Goal: Task Accomplishment & Management: Use online tool/utility

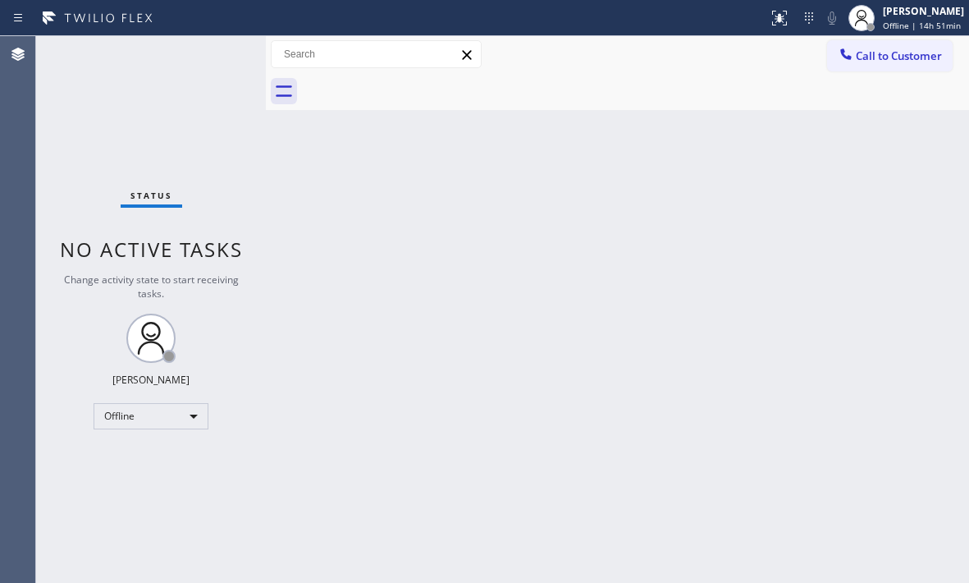
click at [638, 246] on div "Back to Dashboard Change Sender ID Customers Technicians Select a contact Outbo…" at bounding box center [617, 309] width 703 height 547
click at [898, 21] on span "Offline | 14h 51min" at bounding box center [922, 25] width 78 height 11
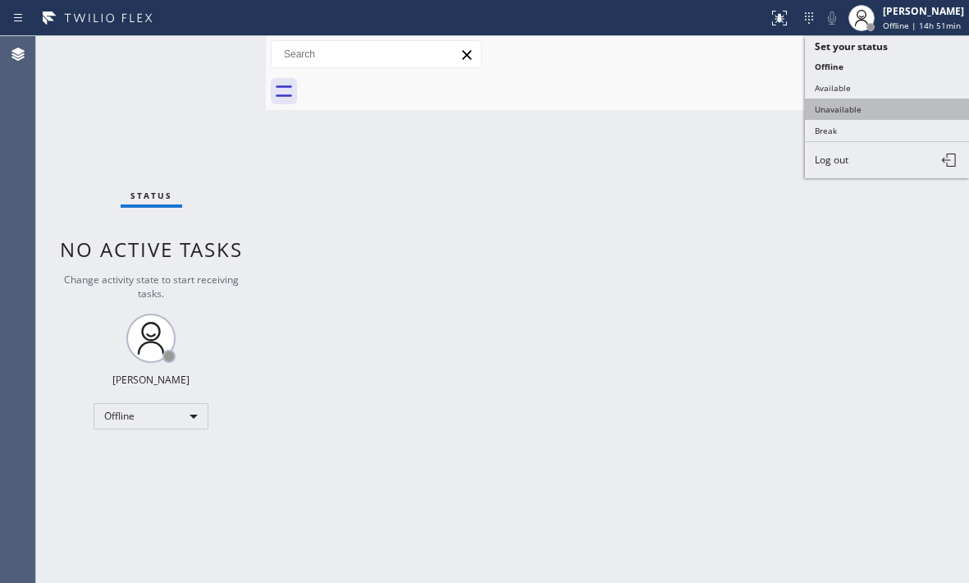
click at [848, 111] on button "Unavailable" at bounding box center [887, 108] width 164 height 21
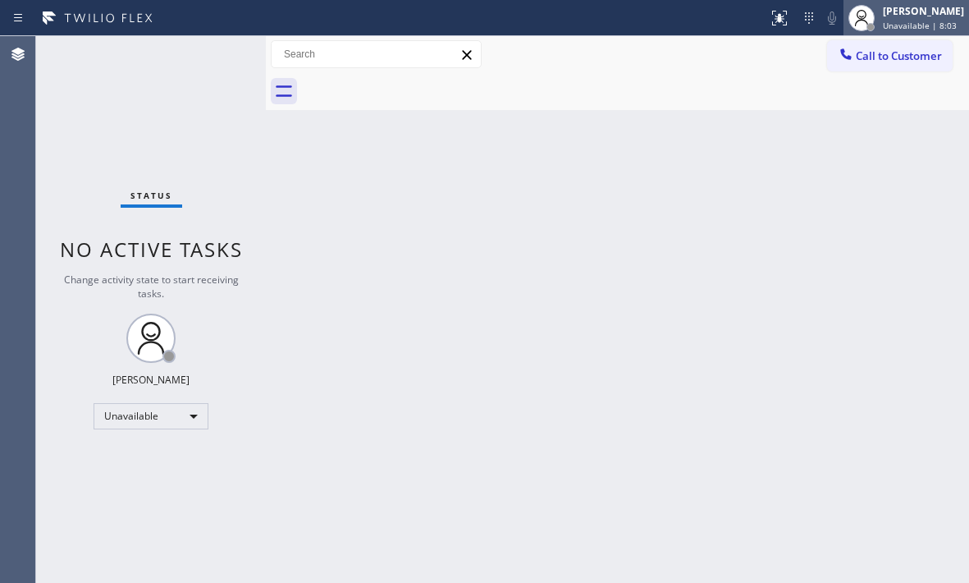
click at [887, 18] on div "Judy Mae Saturinas Unavailable | 8:03" at bounding box center [924, 17] width 89 height 29
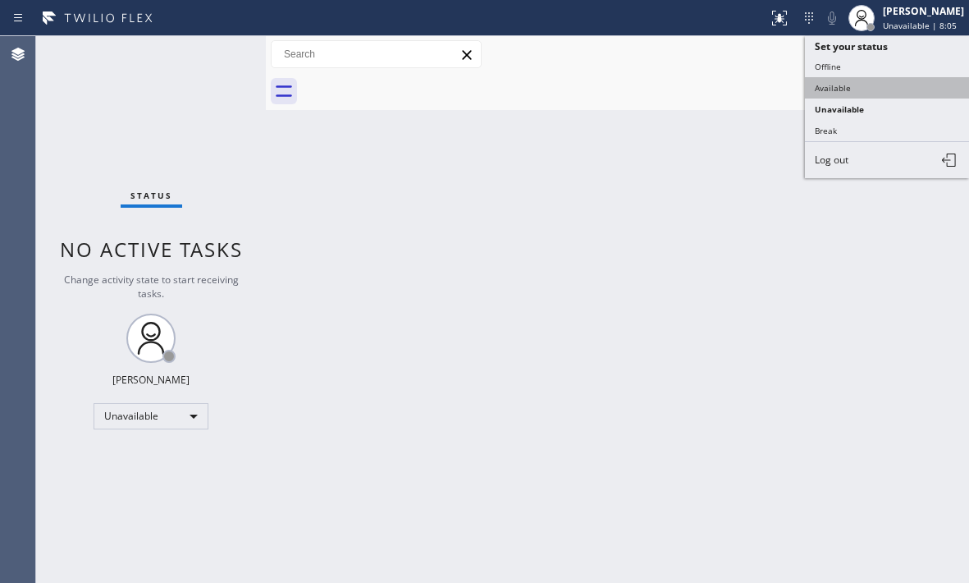
click at [848, 83] on button "Available" at bounding box center [887, 87] width 164 height 21
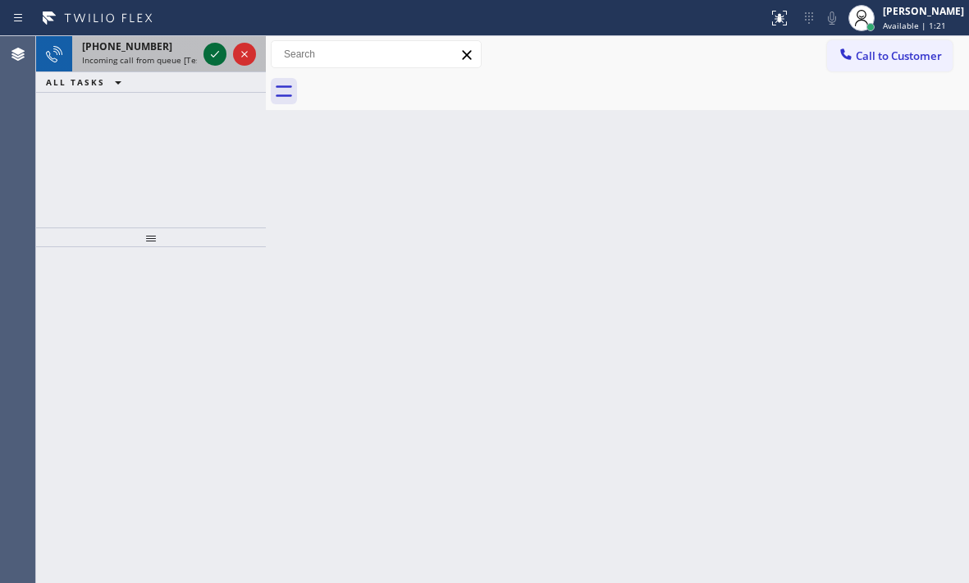
click at [204, 53] on div at bounding box center [215, 54] width 23 height 20
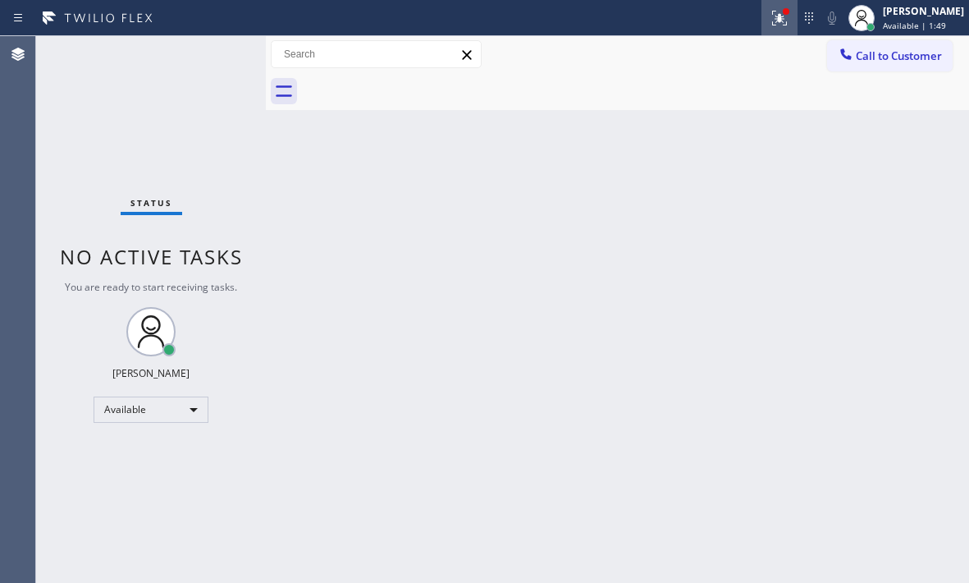
click at [775, 21] on icon at bounding box center [780, 18] width 20 height 20
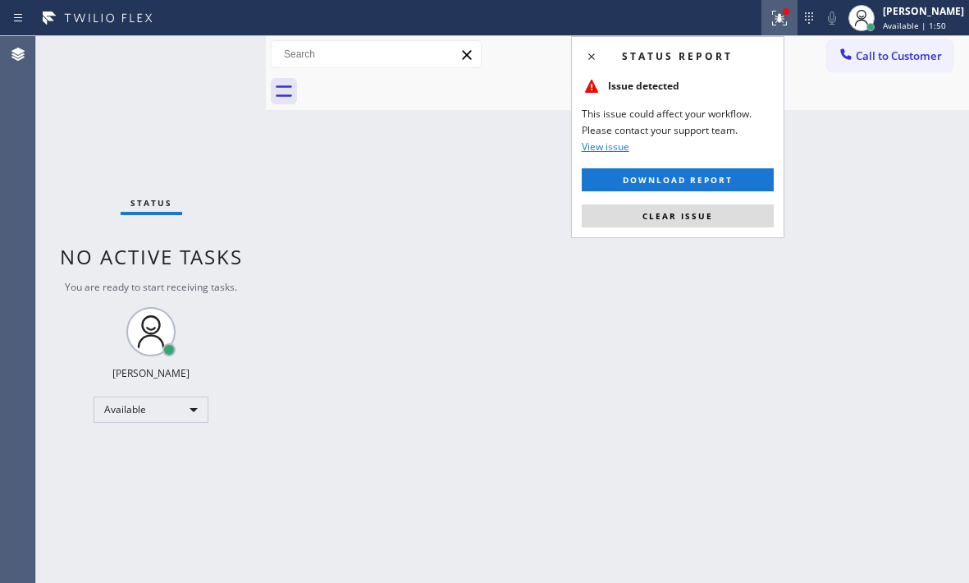
click at [661, 227] on div "Status report Issue detected This issue could affect your workflow. Please cont…" at bounding box center [677, 137] width 213 height 202
click at [668, 218] on span "Clear issue" at bounding box center [678, 215] width 71 height 11
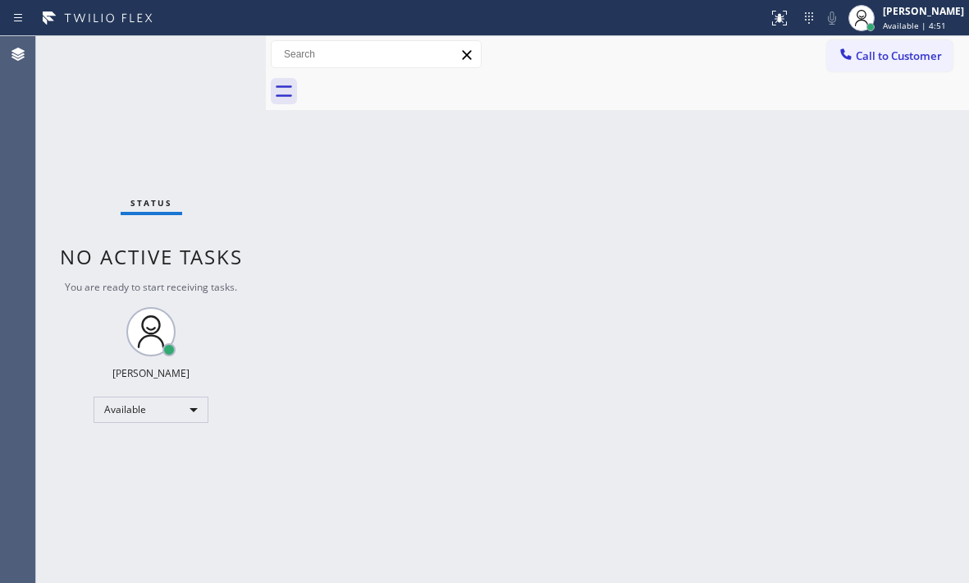
click at [835, 278] on div "Back to Dashboard Change Sender ID Customers Technicians Select a contact Outbo…" at bounding box center [617, 309] width 703 height 547
click at [904, 19] on div "Judy Mae Saturinas Available | 5:44" at bounding box center [924, 17] width 89 height 29
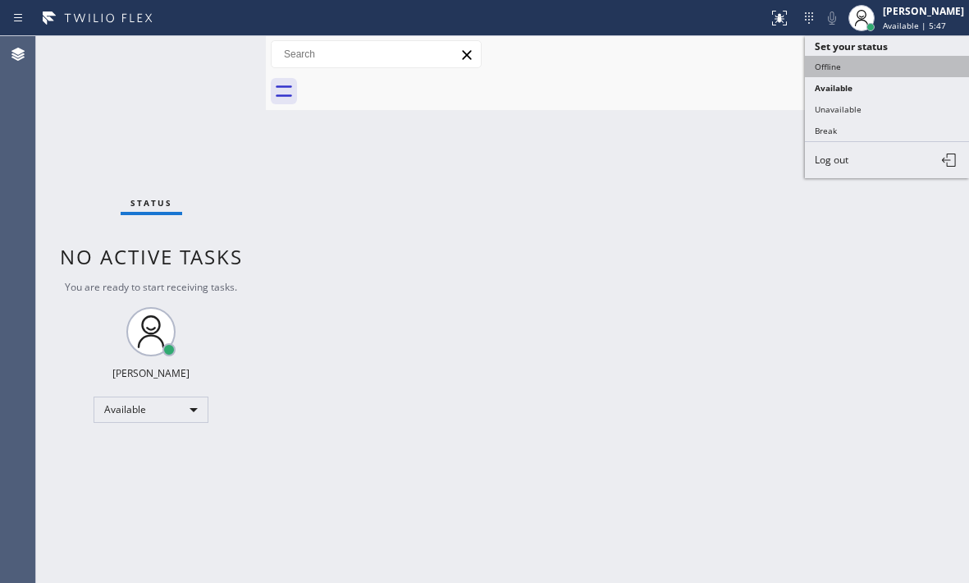
click at [872, 68] on button "Offline" at bounding box center [887, 66] width 164 height 21
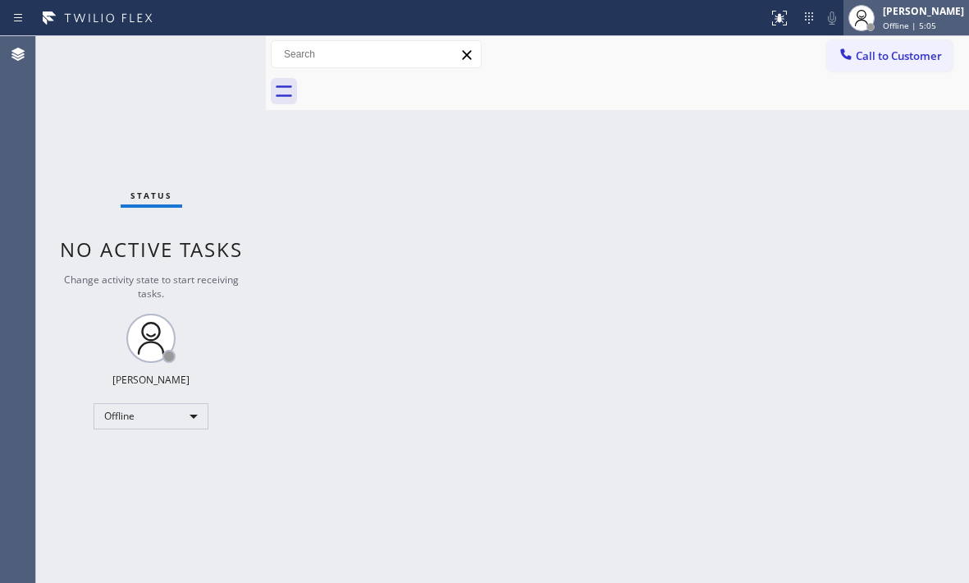
click at [903, 17] on div "[PERSON_NAME]" at bounding box center [923, 11] width 81 height 14
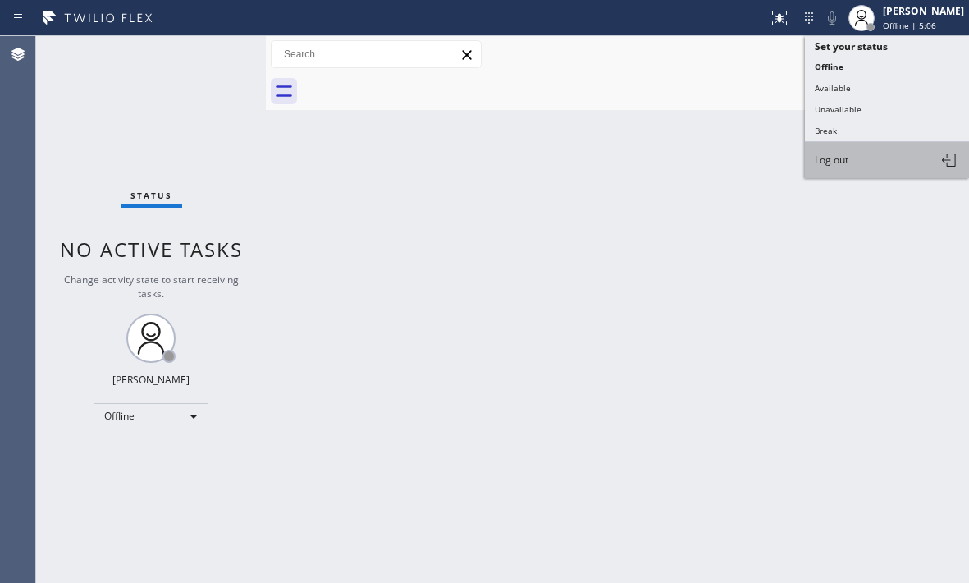
click at [876, 158] on button "Log out" at bounding box center [887, 160] width 164 height 36
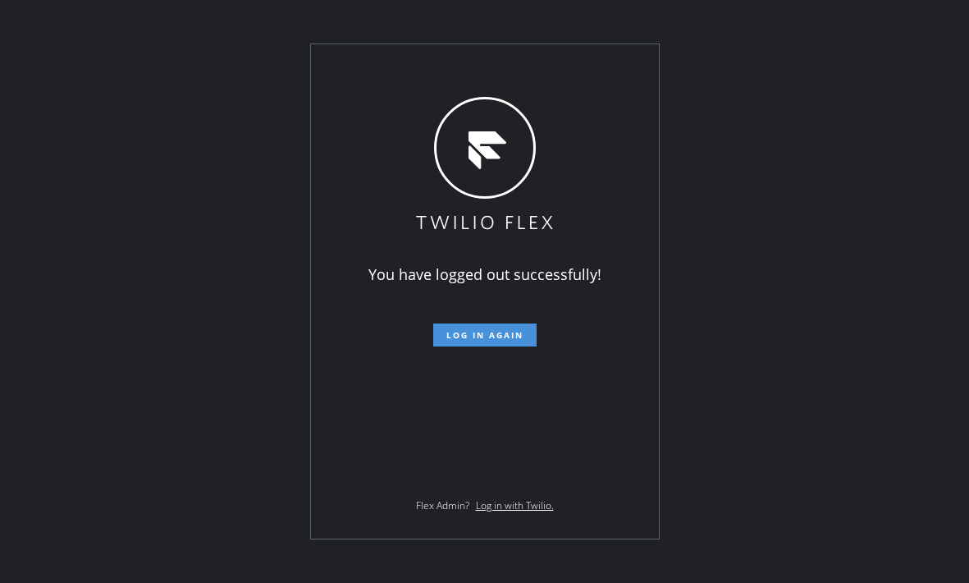
click at [464, 332] on span "Log in again" at bounding box center [484, 334] width 77 height 11
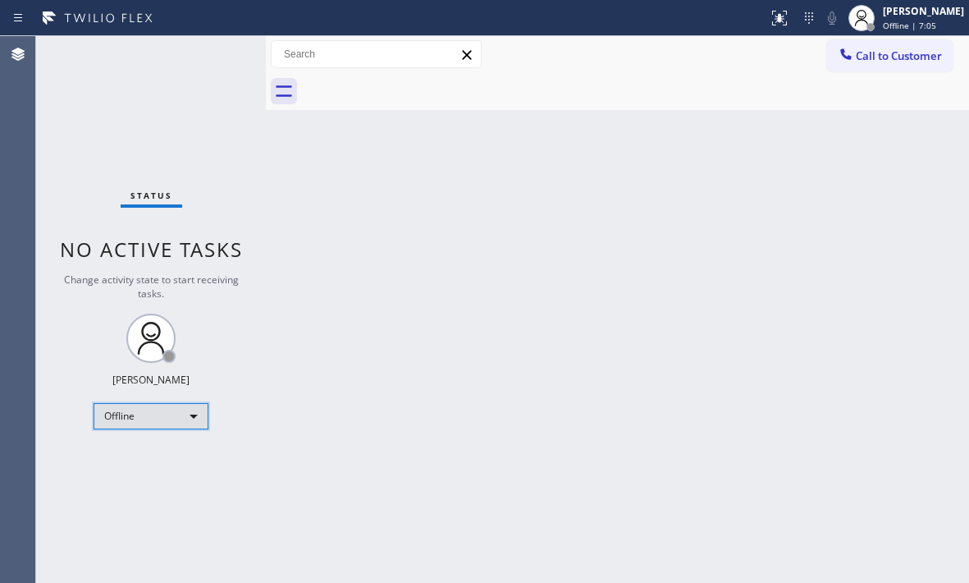
click at [196, 413] on div "Offline" at bounding box center [151, 416] width 115 height 26
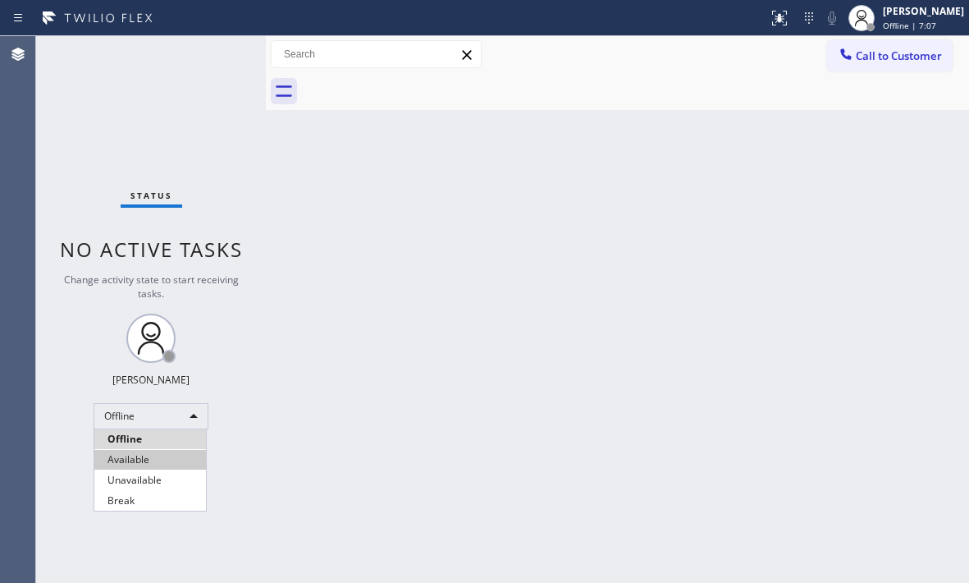
click at [179, 459] on li "Available" at bounding box center [150, 460] width 112 height 20
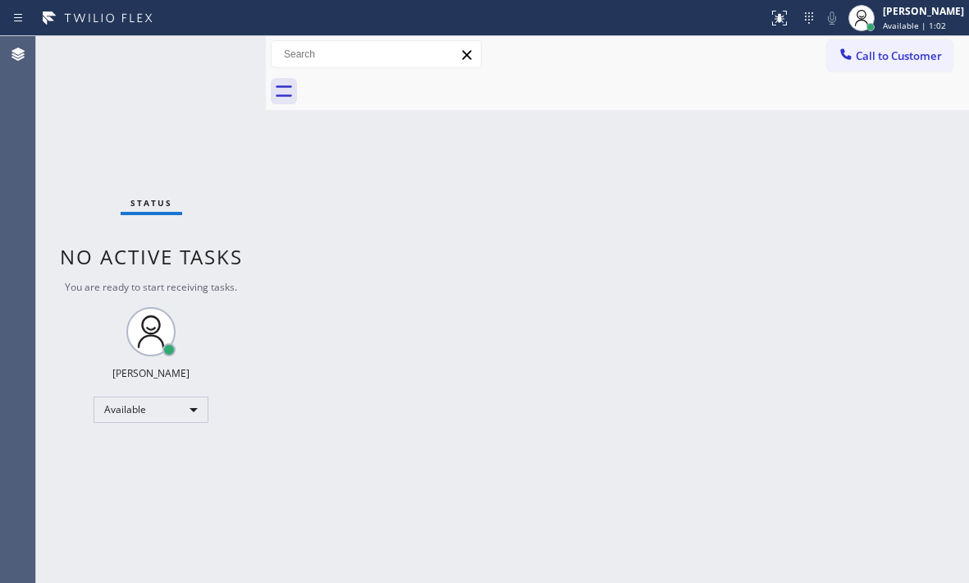
click at [725, 299] on div "Back to Dashboard Change Sender ID Customers Technicians Select a contact Outbo…" at bounding box center [617, 309] width 703 height 547
click at [213, 52] on div "Status No active tasks You are ready to start receiving tasks. [PERSON_NAME] Av…" at bounding box center [151, 309] width 230 height 547
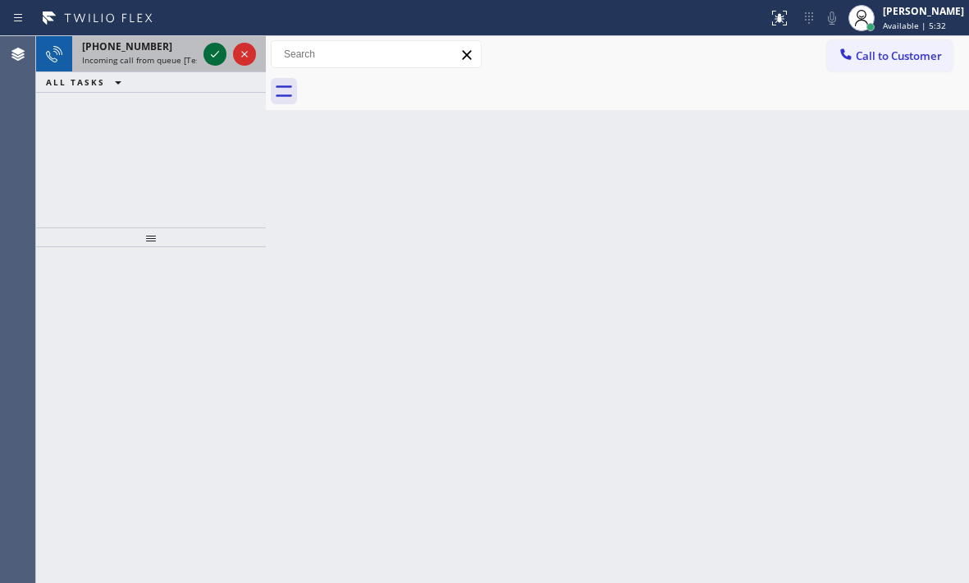
click at [206, 61] on icon at bounding box center [215, 54] width 20 height 20
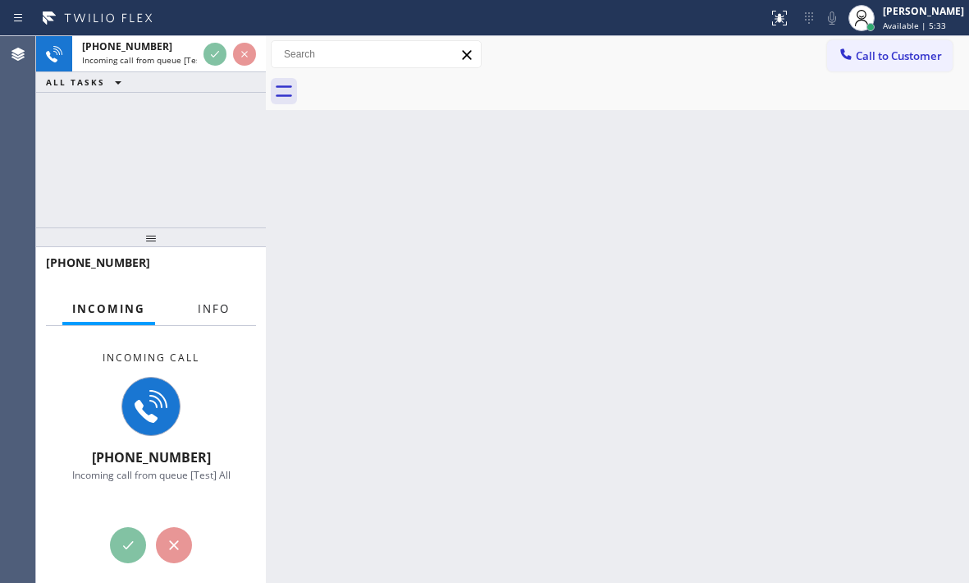
click at [217, 314] on span "Info" at bounding box center [214, 308] width 32 height 15
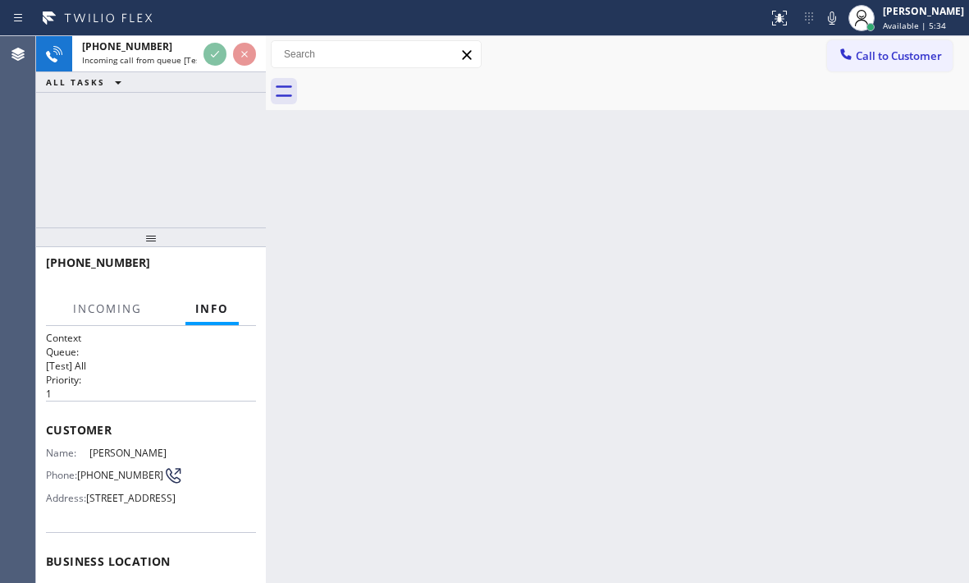
click at [215, 313] on span "Info" at bounding box center [212, 308] width 34 height 15
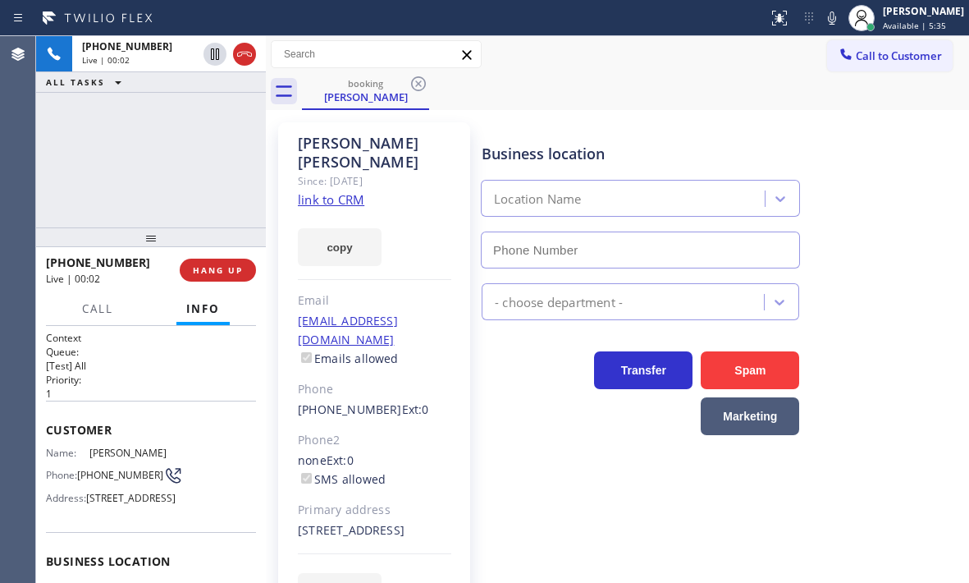
type input "[PHONE_NUMBER]"
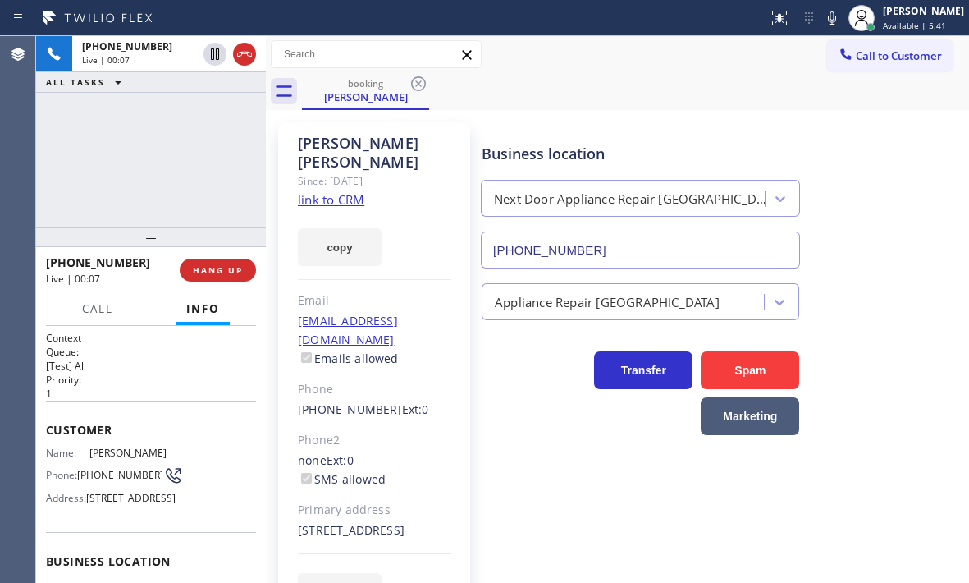
click at [339, 191] on link "link to CRM" at bounding box center [331, 199] width 66 height 16
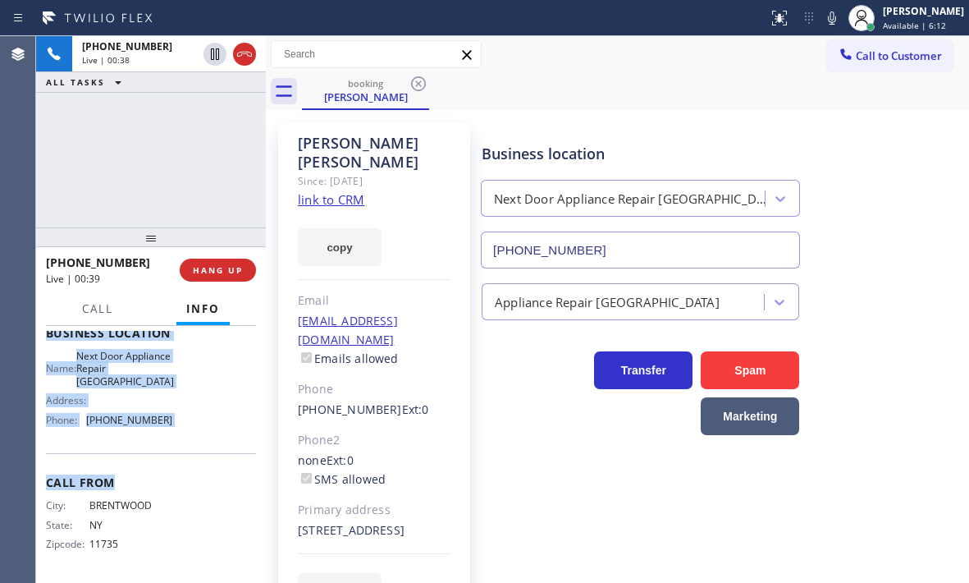
scroll to position [246, 0]
drag, startPoint x: 45, startPoint y: 425, endPoint x: 167, endPoint y: 452, distance: 125.2
click at [167, 452] on div "Context Queue: [Test] All Priority: 1 Customer Name: [PERSON_NAME] Phone: [PHON…" at bounding box center [151, 454] width 230 height 257
copy div "Customer Name: [PERSON_NAME] Phone: [PHONE_NUMBER] Address: [STREET_ADDRESS] Bu…"
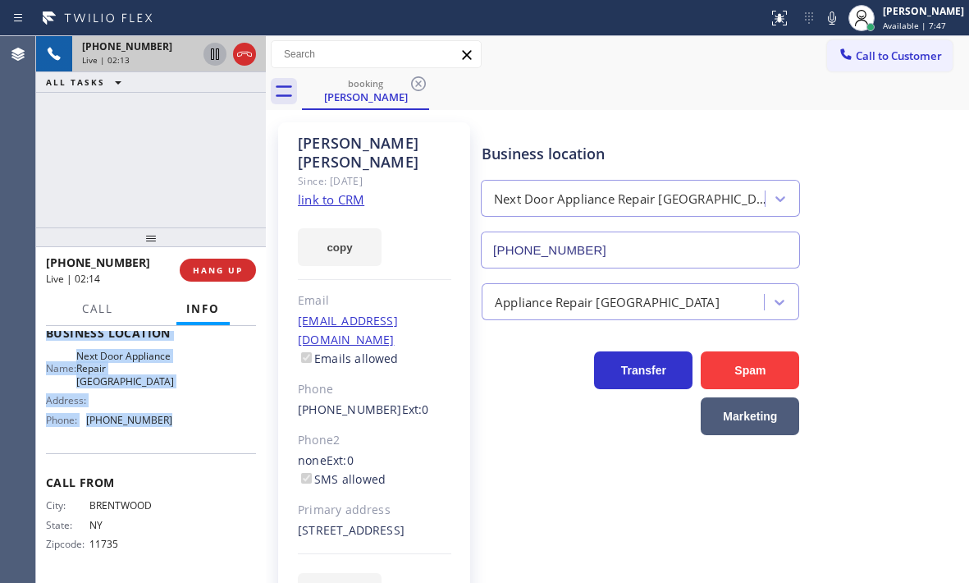
click at [214, 57] on icon at bounding box center [215, 53] width 8 height 11
click at [213, 53] on icon at bounding box center [214, 53] width 11 height 11
click at [243, 55] on icon at bounding box center [245, 54] width 20 height 20
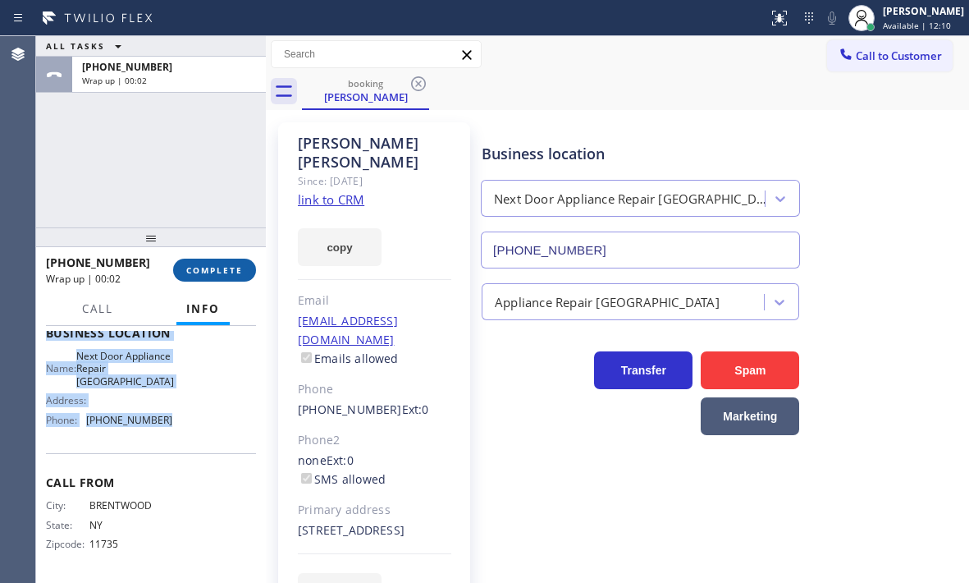
click at [225, 265] on span "COMPLETE" at bounding box center [214, 269] width 57 height 11
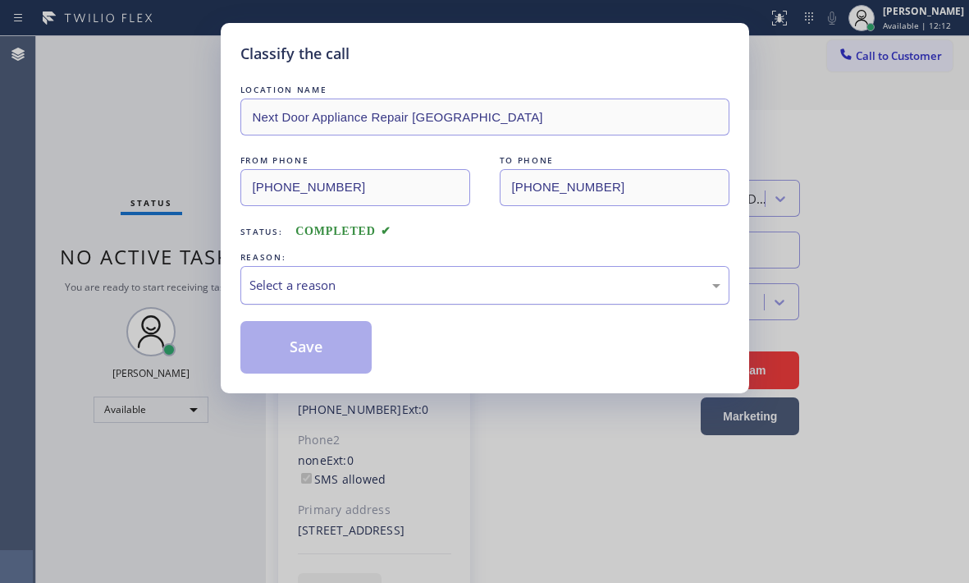
click at [524, 283] on div "Select a reason" at bounding box center [484, 285] width 471 height 19
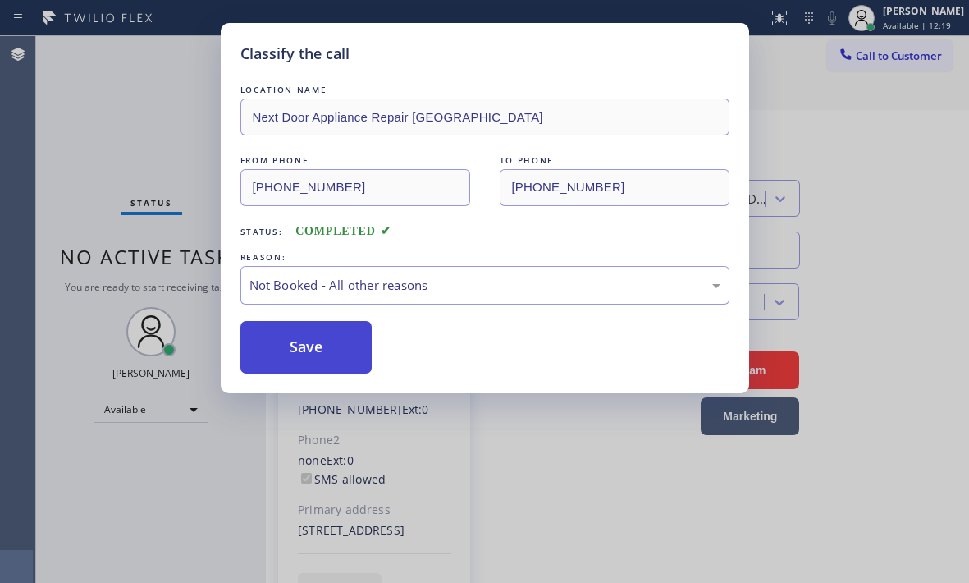
click at [281, 354] on button "Save" at bounding box center [306, 347] width 132 height 53
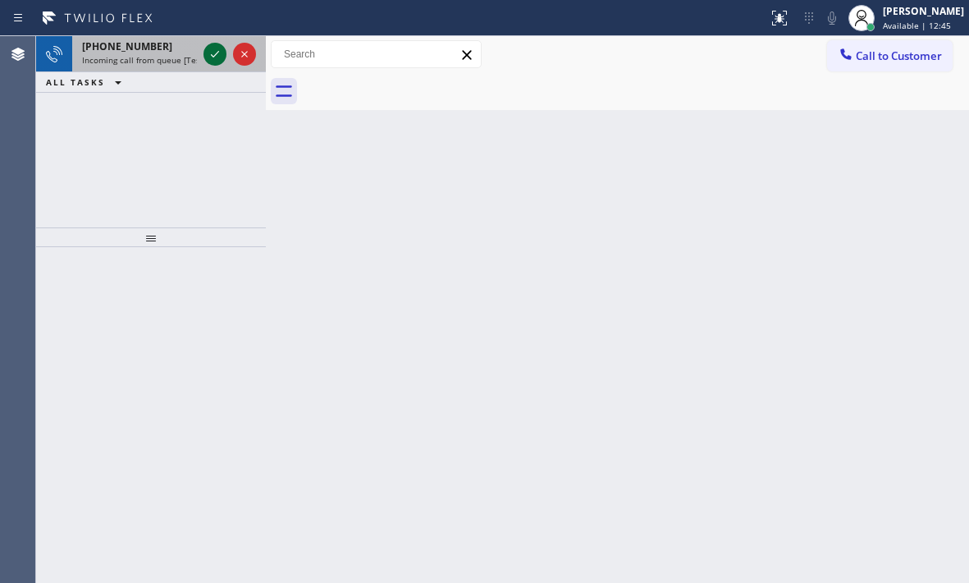
click at [218, 62] on icon at bounding box center [215, 54] width 20 height 20
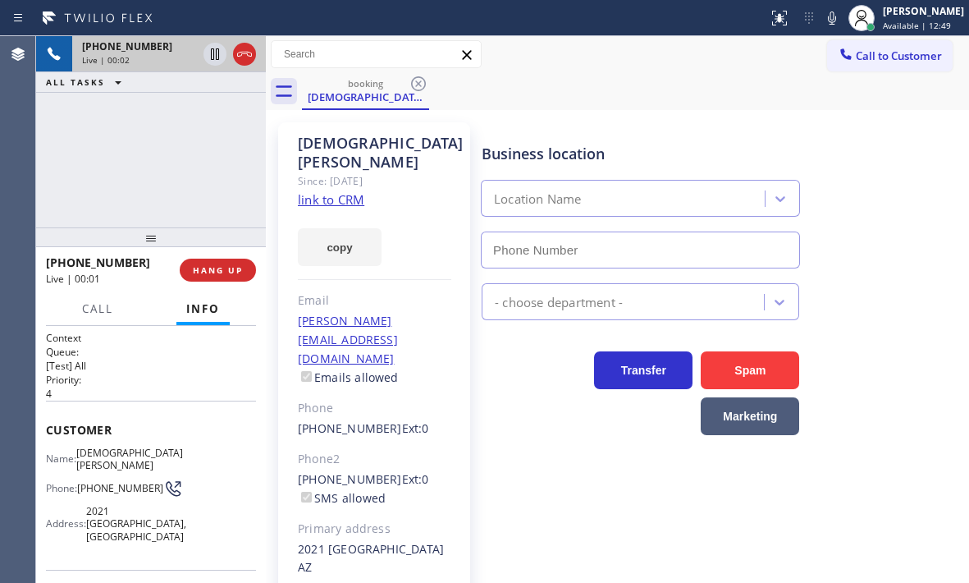
type input "[PHONE_NUMBER]"
click at [336, 191] on link "link to CRM" at bounding box center [331, 199] width 66 height 16
click at [215, 55] on icon at bounding box center [215, 54] width 20 height 20
click at [215, 57] on icon at bounding box center [215, 54] width 20 height 20
click at [231, 269] on span "HANG UP" at bounding box center [218, 269] width 50 height 11
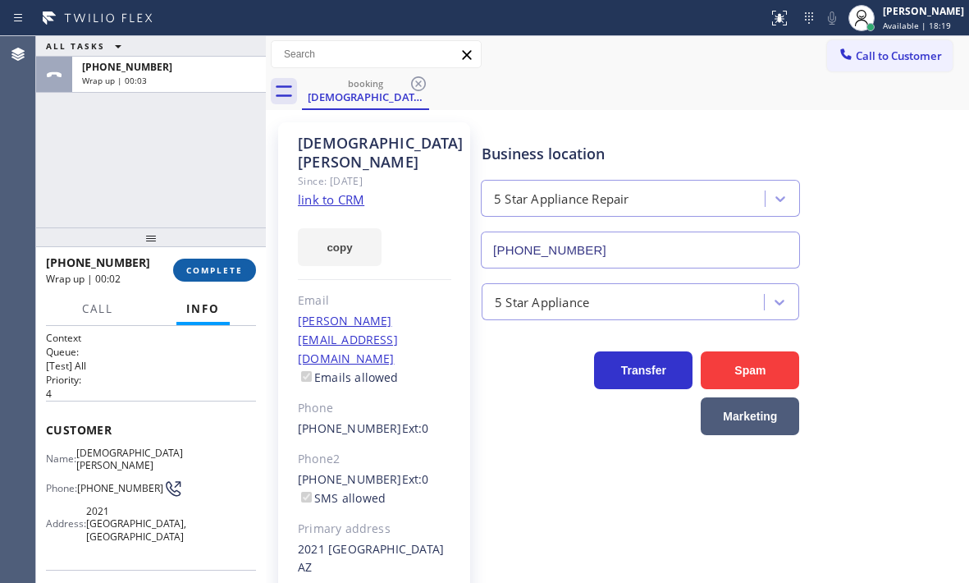
click at [225, 272] on span "COMPLETE" at bounding box center [214, 269] width 57 height 11
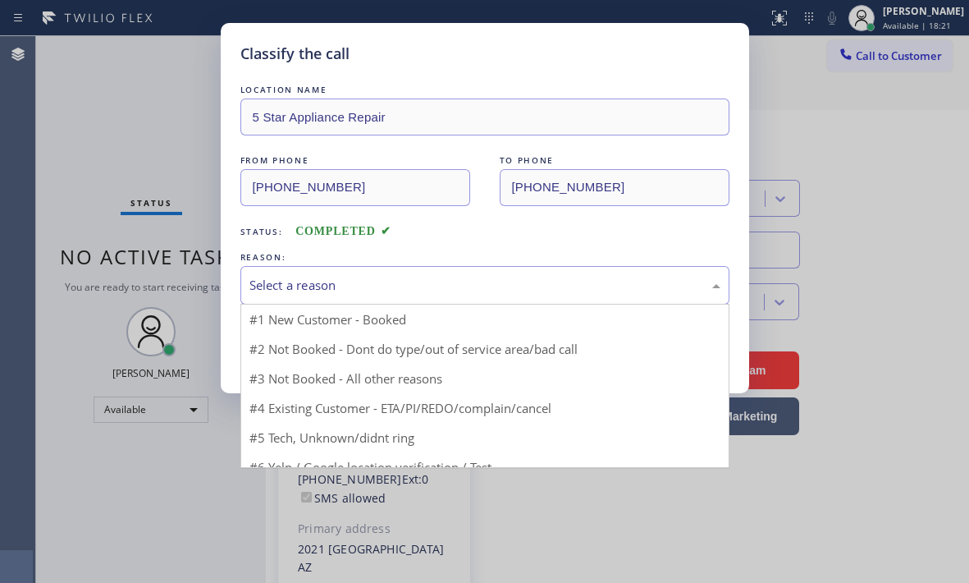
click at [468, 289] on div "Select a reason" at bounding box center [484, 285] width 471 height 19
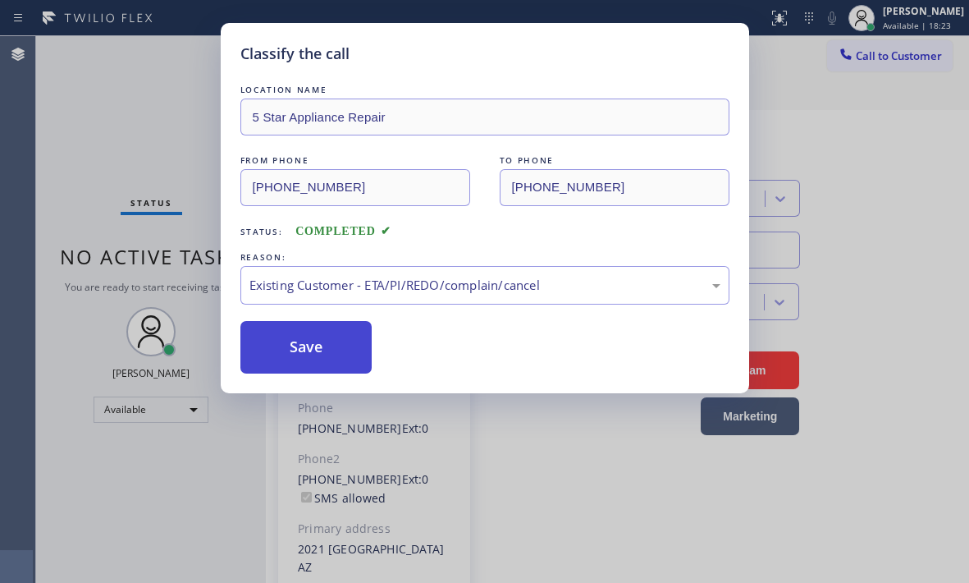
click at [318, 353] on button "Save" at bounding box center [306, 347] width 132 height 53
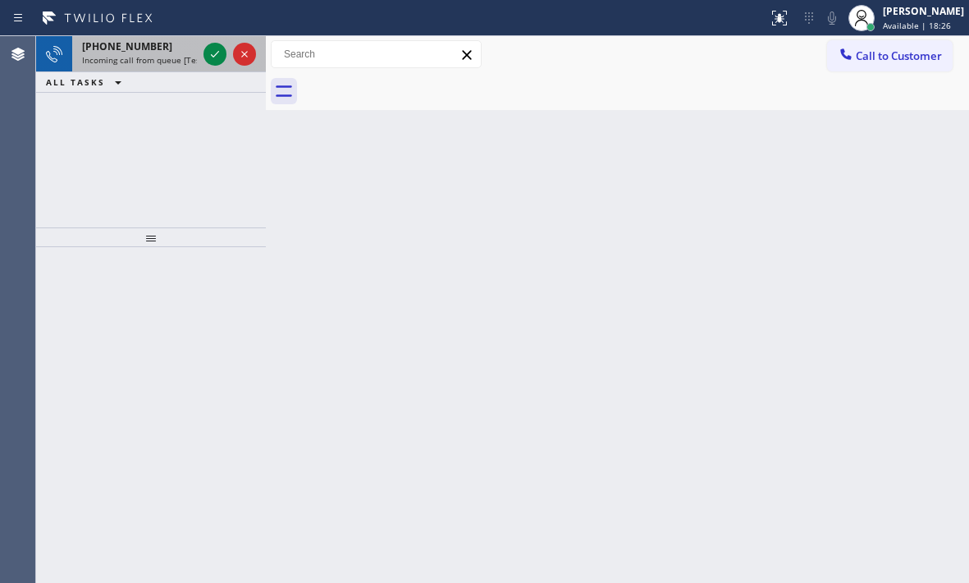
click at [171, 48] on div "[PHONE_NUMBER]" at bounding box center [139, 46] width 115 height 14
click at [208, 53] on icon at bounding box center [215, 54] width 20 height 20
click at [173, 39] on div "[PHONE_NUMBER] Incoming call from queue [Test] All" at bounding box center [136, 54] width 128 height 36
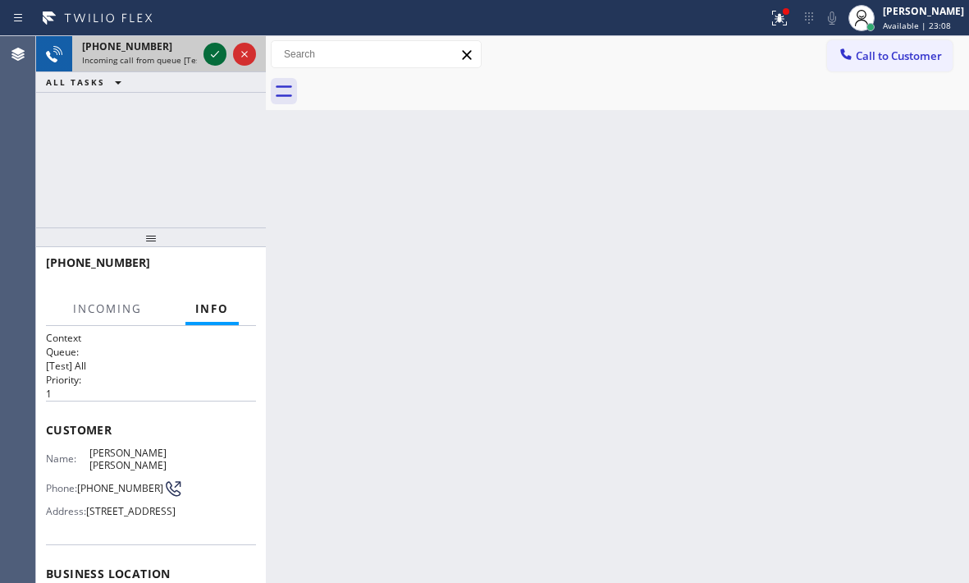
click at [213, 55] on icon at bounding box center [215, 54] width 20 height 20
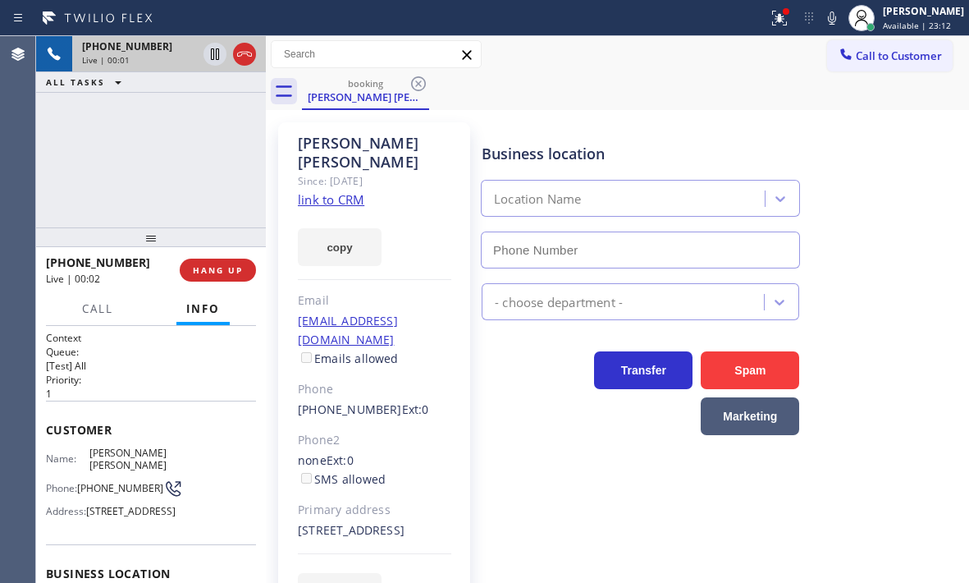
type input "[PHONE_NUMBER]"
click at [350, 191] on link "link to CRM" at bounding box center [331, 199] width 66 height 16
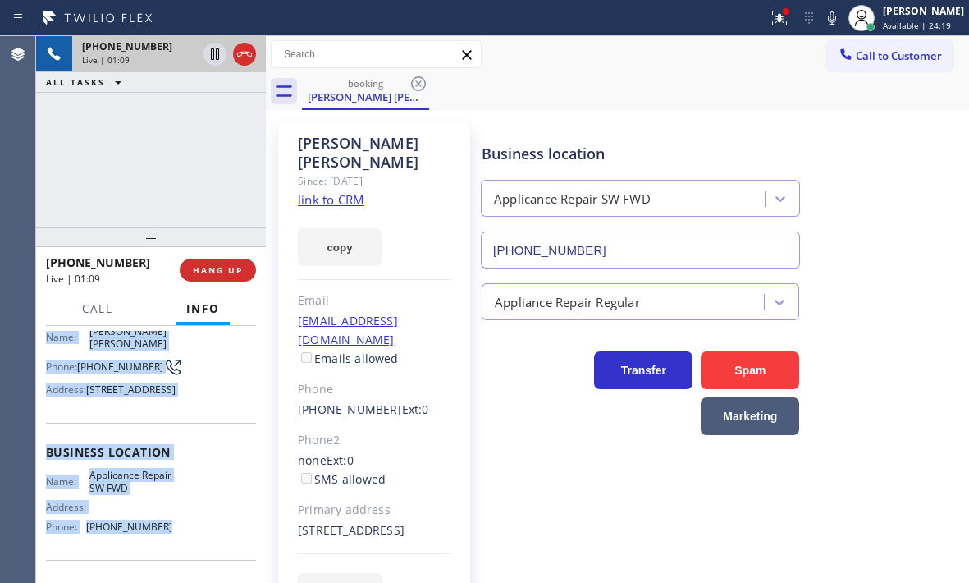
scroll to position [164, 0]
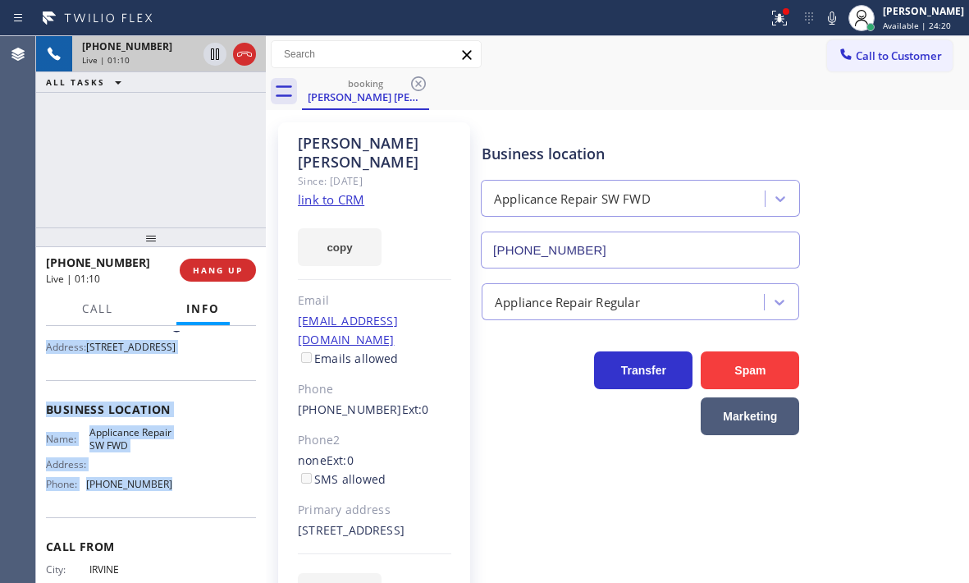
drag, startPoint x: 42, startPoint y: 423, endPoint x: 178, endPoint y: 523, distance: 168.6
click at [178, 523] on div "Context Queue: [Test] All Priority: 1 Customer Name: [PERSON_NAME] [PERSON_NAME…" at bounding box center [151, 454] width 230 height 257
copy div "Customer Name: [PERSON_NAME] [PERSON_NAME] Phone: [PHONE_NUMBER] Address: [STRE…"
click at [126, 353] on span "[STREET_ADDRESS]" at bounding box center [130, 347] width 89 height 12
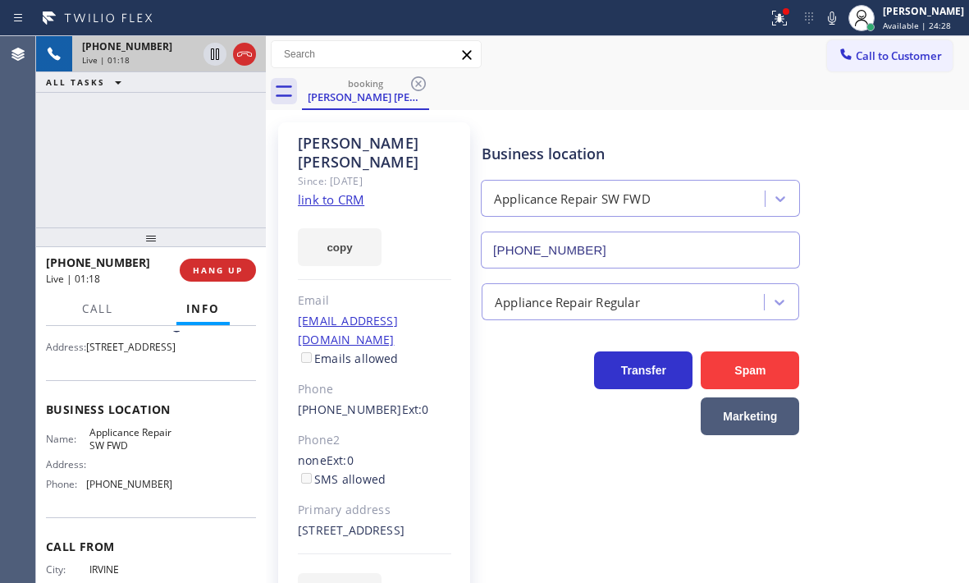
drag, startPoint x: 130, startPoint y: 365, endPoint x: 103, endPoint y: 367, distance: 27.1
click at [103, 353] on span "[STREET_ADDRESS]" at bounding box center [130, 347] width 89 height 12
copy span "92704"
click at [212, 57] on icon at bounding box center [215, 53] width 8 height 11
click at [214, 55] on icon at bounding box center [214, 53] width 11 height 11
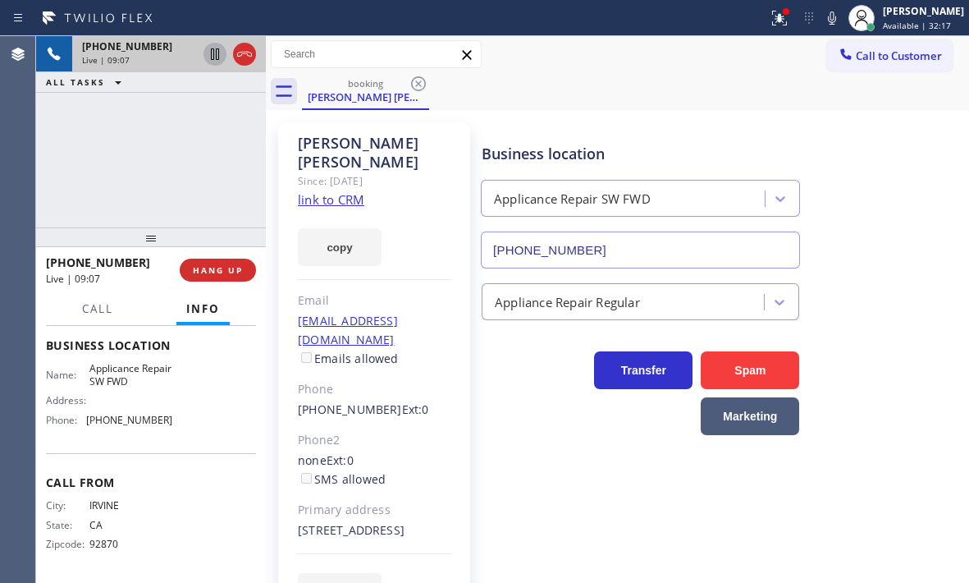
scroll to position [0, 0]
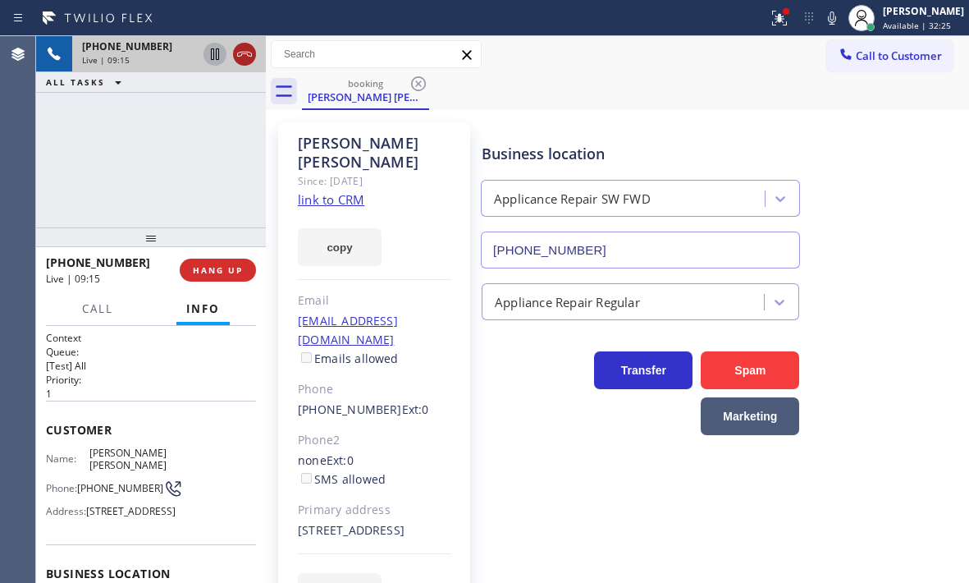
click at [245, 53] on icon at bounding box center [244, 54] width 15 height 5
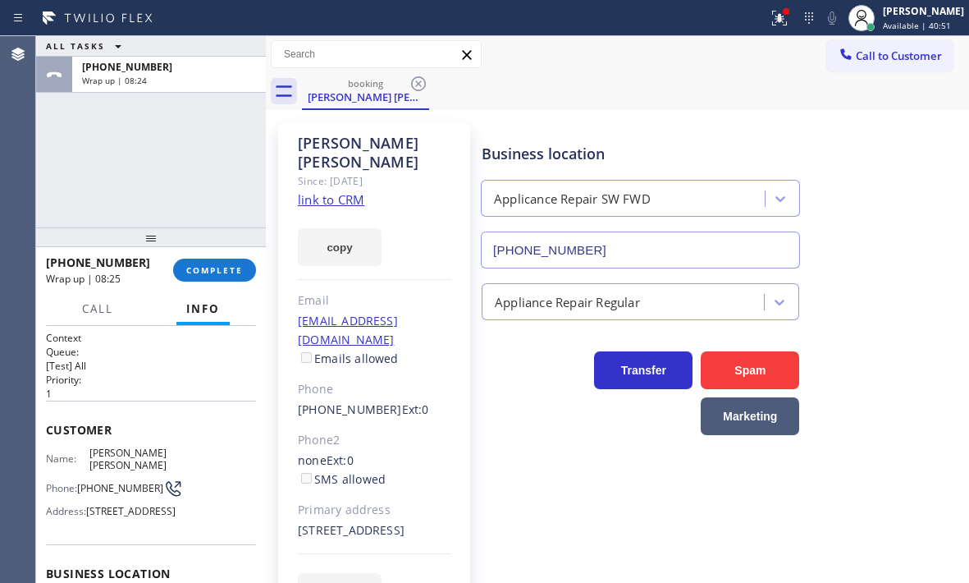
click at [213, 167] on div "ALL TASKS ALL TASKS ACTIVE TASKS TASKS IN WRAP UP [PHONE_NUMBER] Wrap up | 08:24" at bounding box center [151, 131] width 230 height 191
click at [229, 270] on span "COMPLETE" at bounding box center [214, 269] width 57 height 11
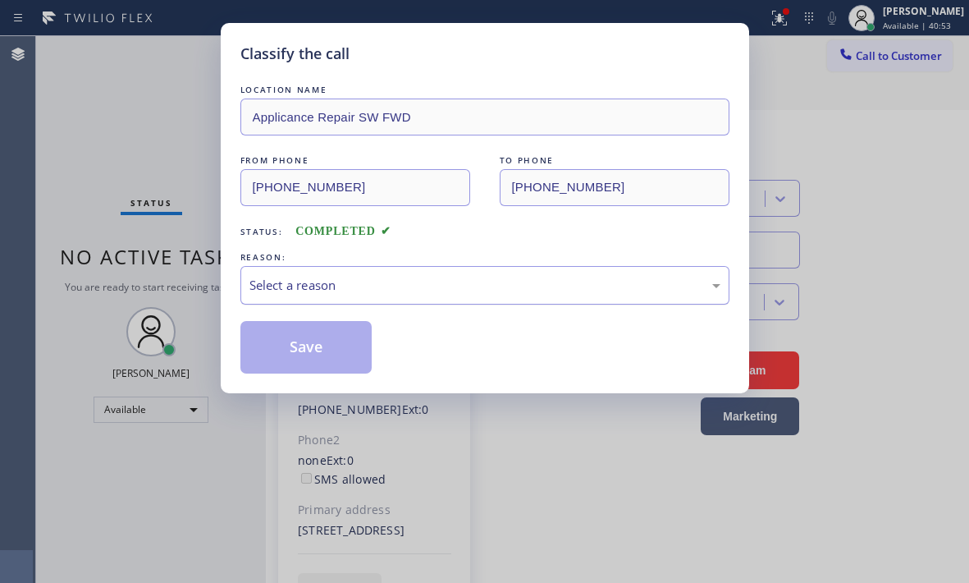
click at [323, 276] on div "Select a reason" at bounding box center [484, 285] width 471 height 19
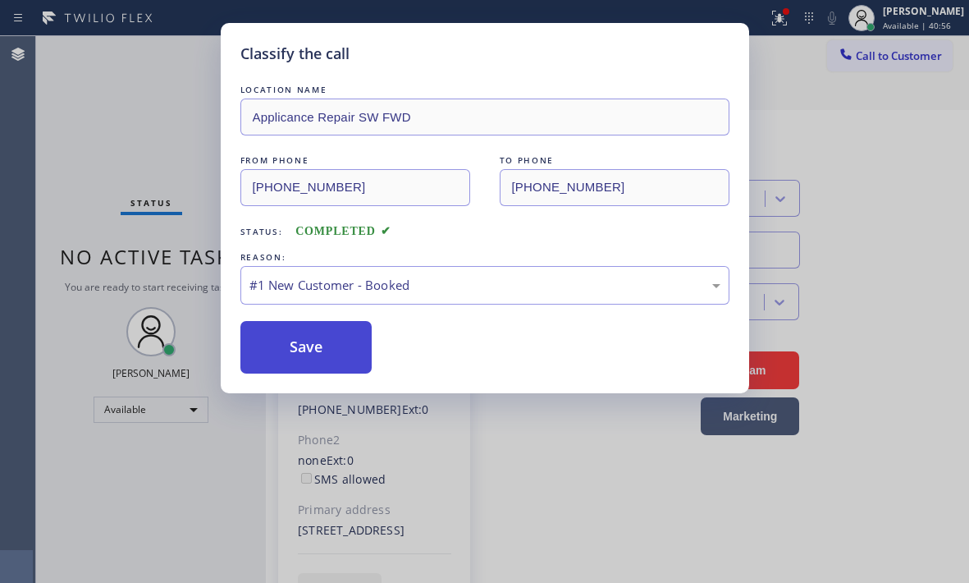
click at [330, 343] on button "Save" at bounding box center [306, 347] width 132 height 53
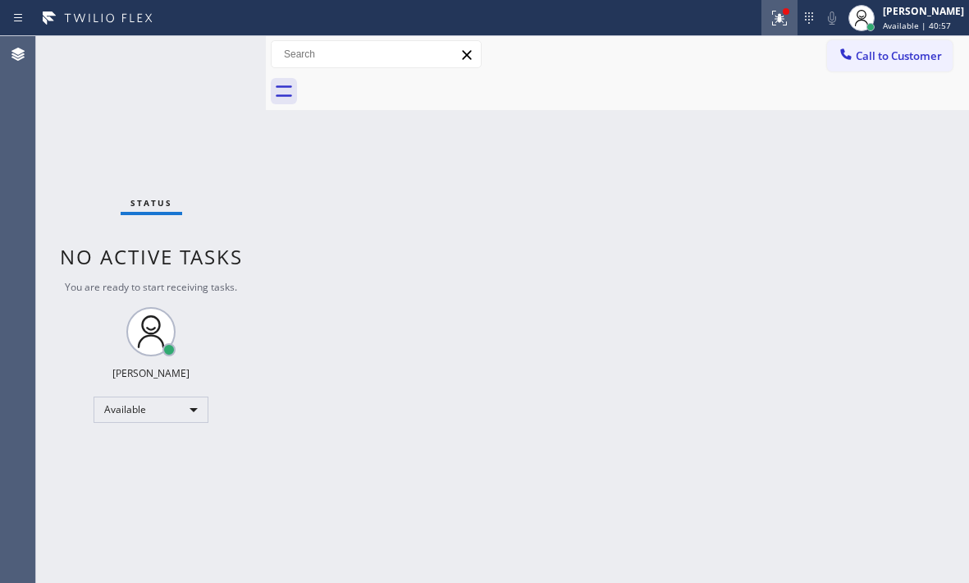
click at [770, 25] on icon at bounding box center [780, 18] width 20 height 20
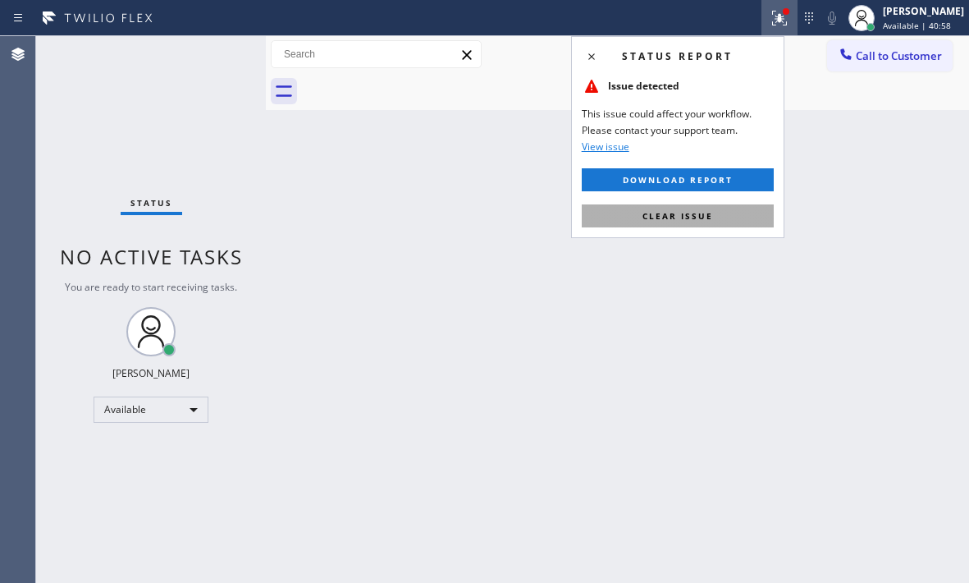
click at [700, 211] on span "Clear issue" at bounding box center [678, 215] width 71 height 11
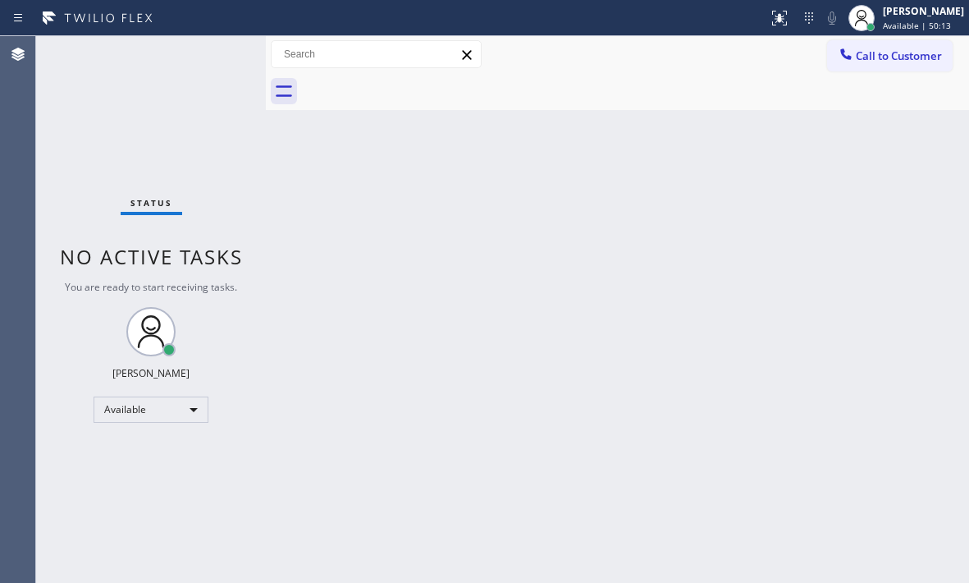
click at [205, 53] on div "Status No active tasks You are ready to start receiving tasks. [PERSON_NAME] Av…" at bounding box center [151, 309] width 230 height 547
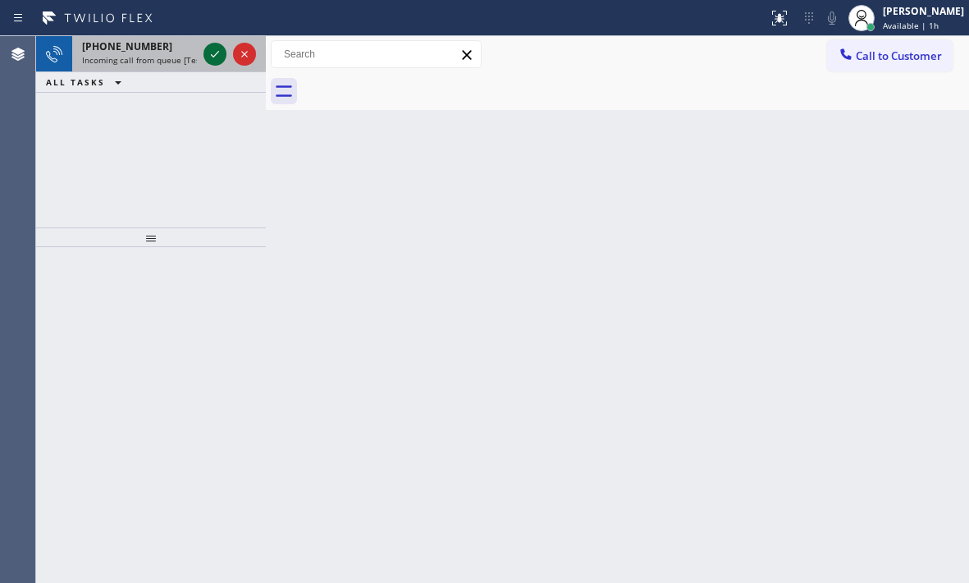
click at [205, 53] on icon at bounding box center [215, 54] width 20 height 20
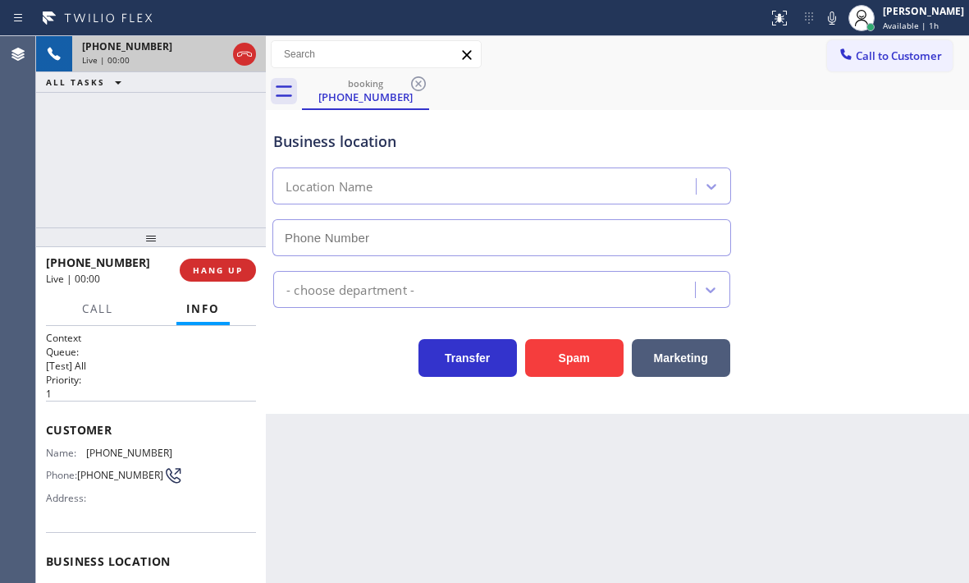
type input "[PHONE_NUMBER]"
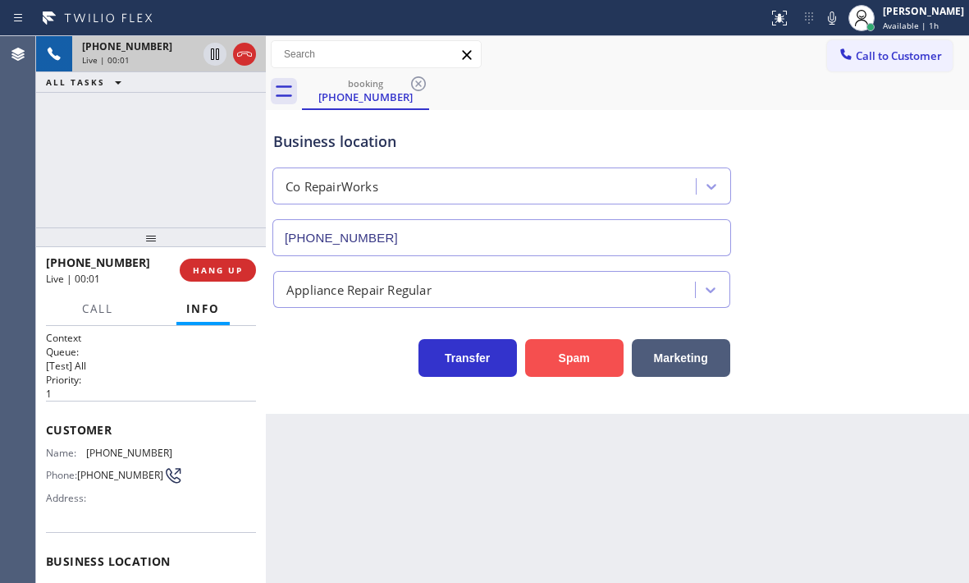
click at [556, 370] on button "Spam" at bounding box center [574, 358] width 98 height 38
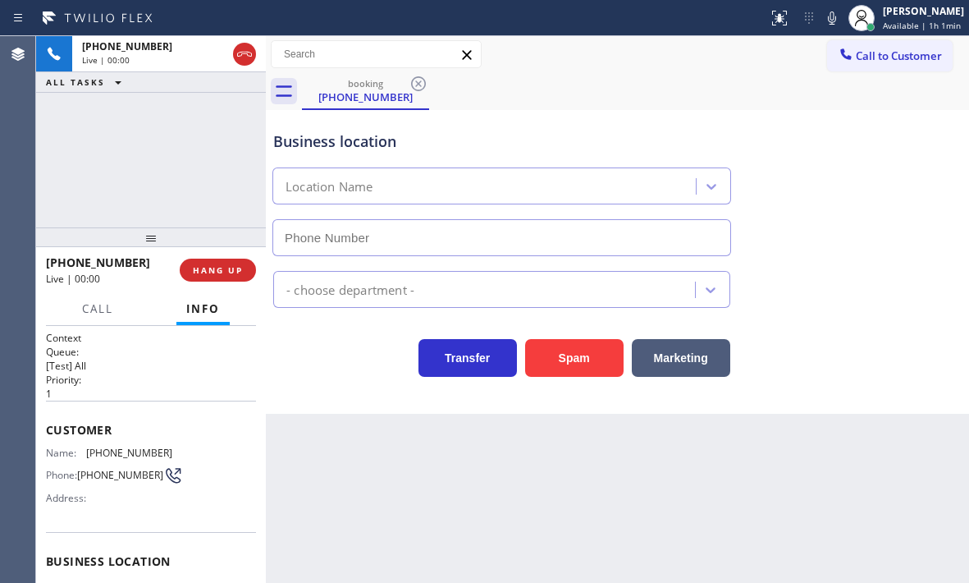
type input "[PHONE_NUMBER]"
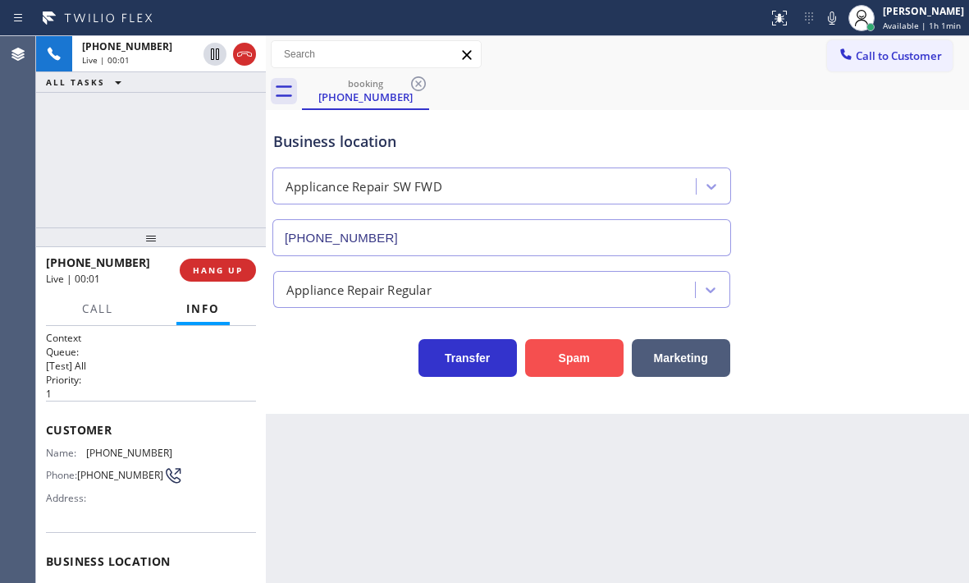
click at [569, 357] on button "Spam" at bounding box center [574, 358] width 98 height 38
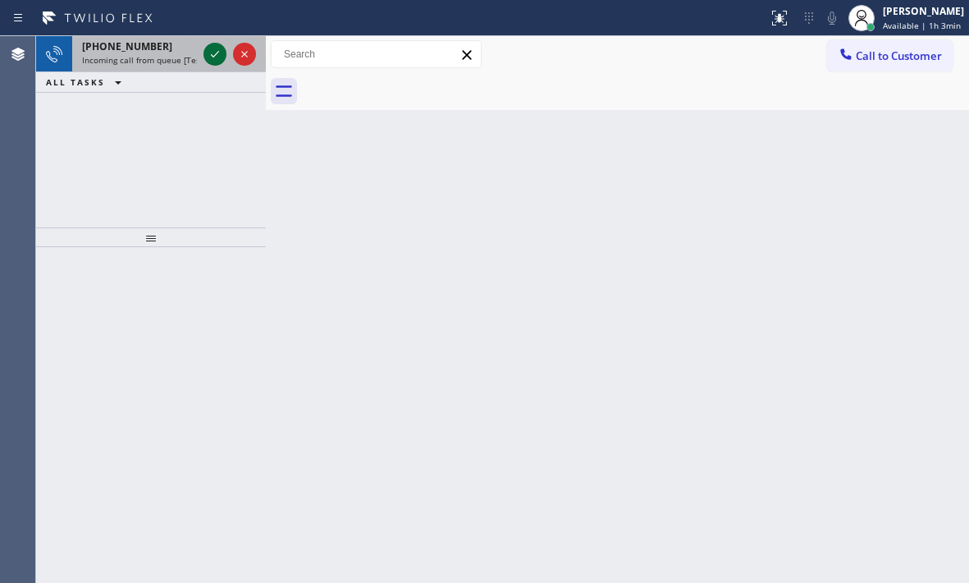
click at [207, 51] on icon at bounding box center [215, 54] width 20 height 20
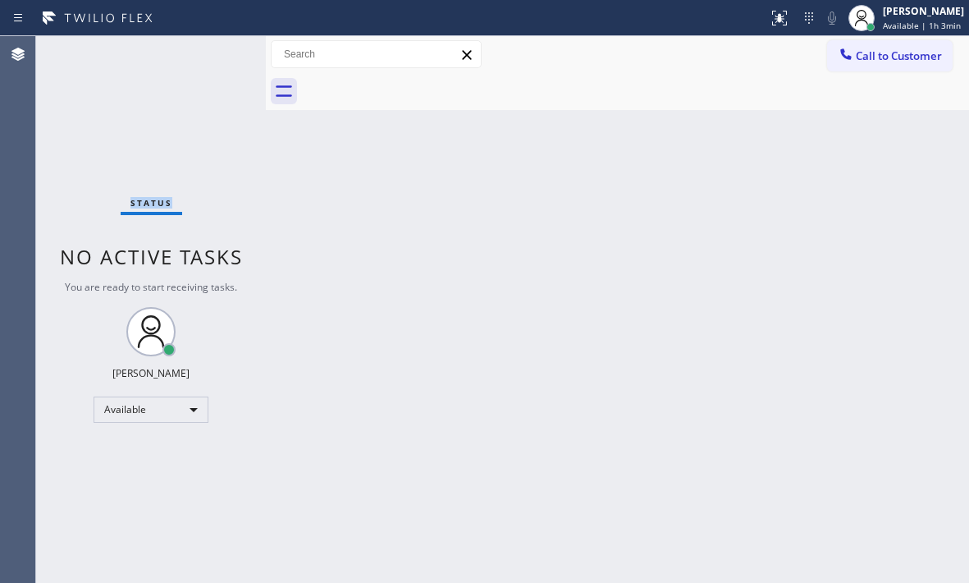
click at [208, 52] on div "Status No active tasks You are ready to start receiving tasks. [PERSON_NAME] Av…" at bounding box center [151, 309] width 230 height 547
click at [209, 52] on div "Status No active tasks You are ready to start receiving tasks. [PERSON_NAME] Av…" at bounding box center [151, 309] width 230 height 547
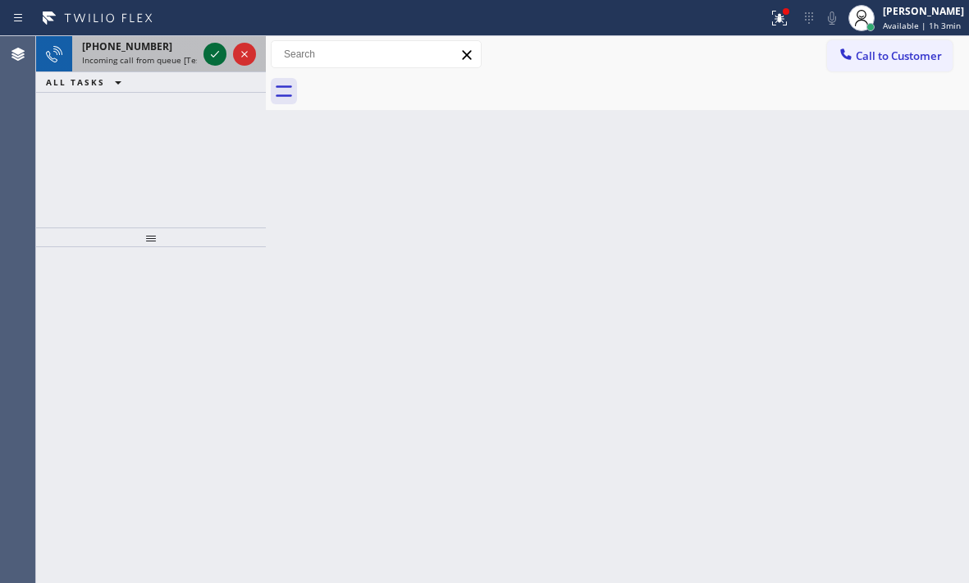
click at [216, 51] on icon at bounding box center [215, 54] width 20 height 20
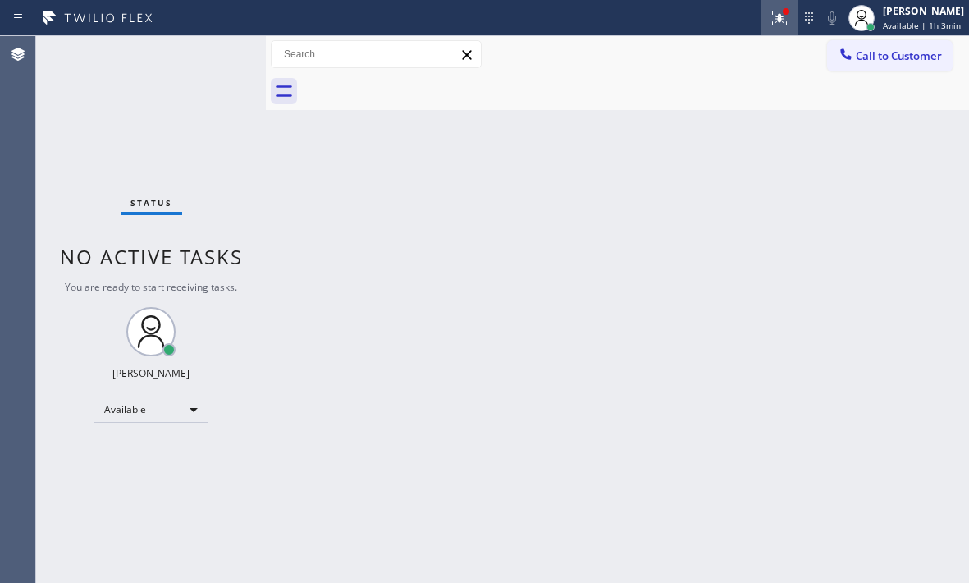
click at [770, 21] on icon at bounding box center [780, 18] width 20 height 20
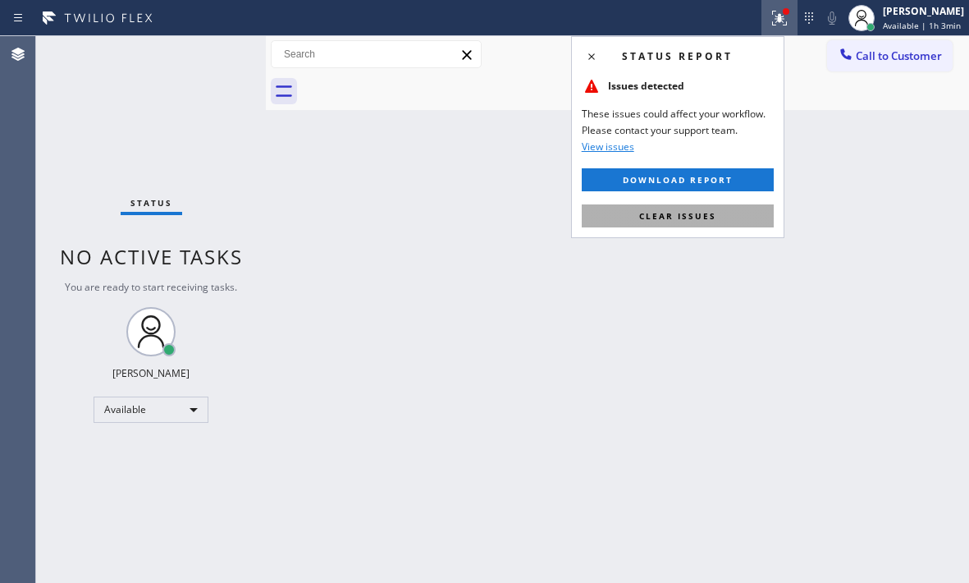
click at [736, 213] on button "Clear issues" at bounding box center [678, 215] width 192 height 23
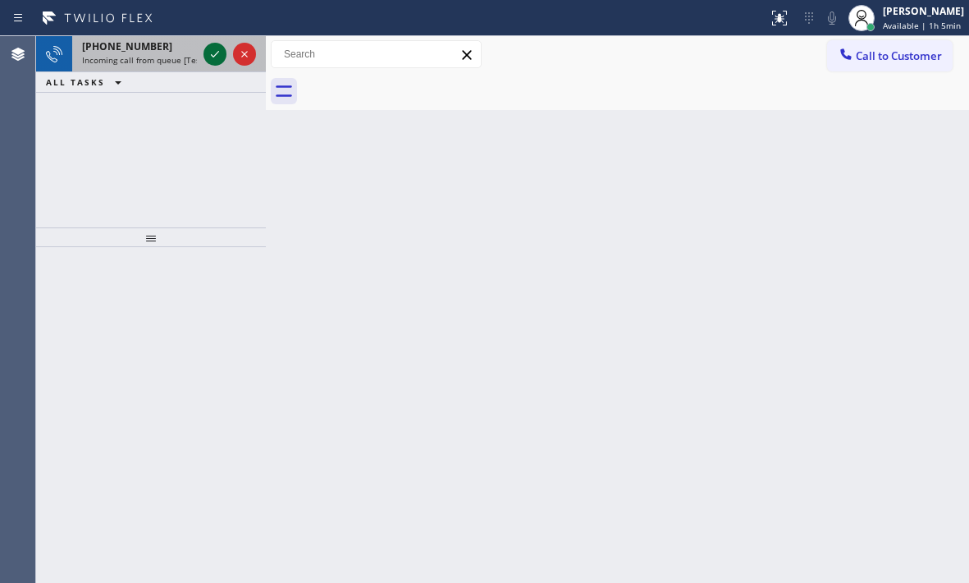
click at [213, 54] on icon at bounding box center [215, 54] width 20 height 20
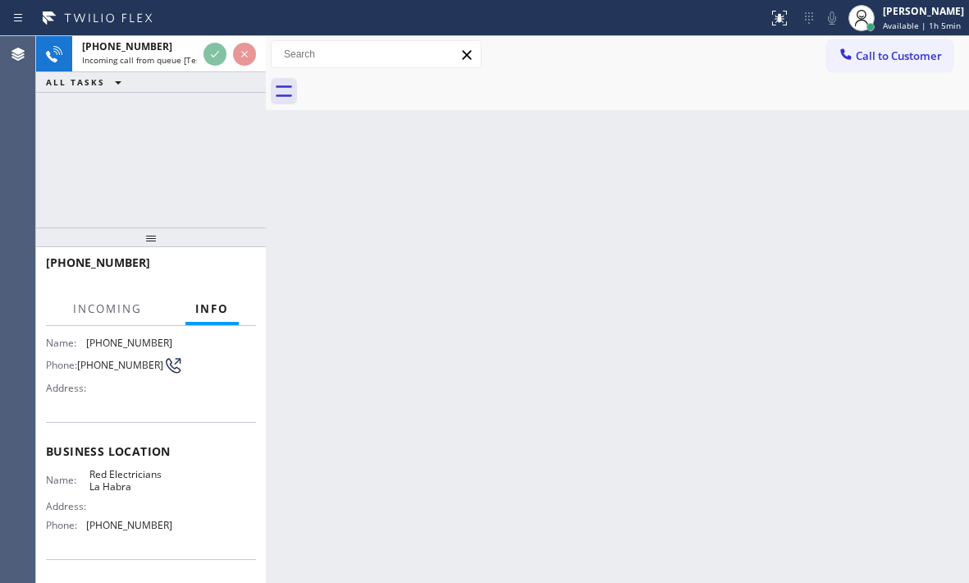
scroll to position [221, 0]
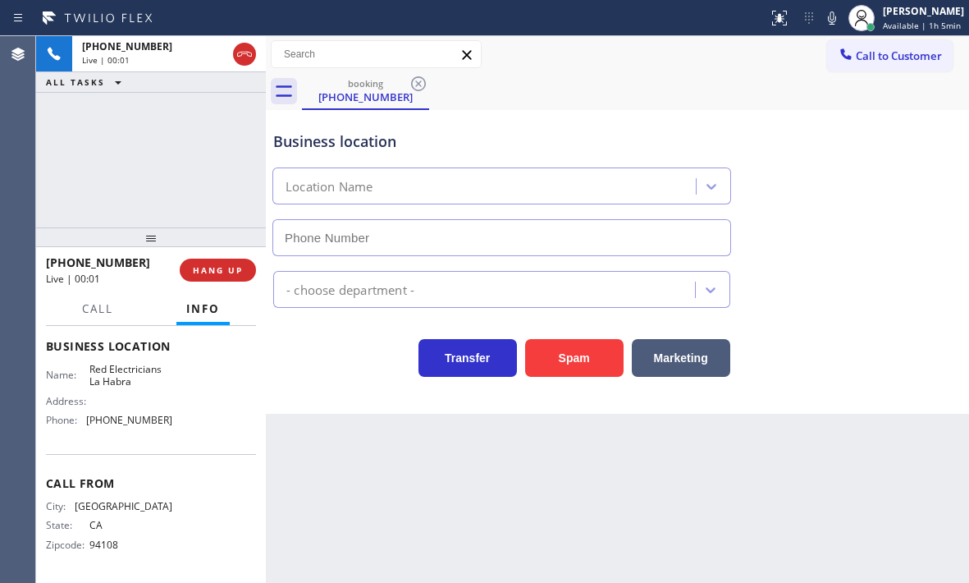
type input "[PHONE_NUMBER]"
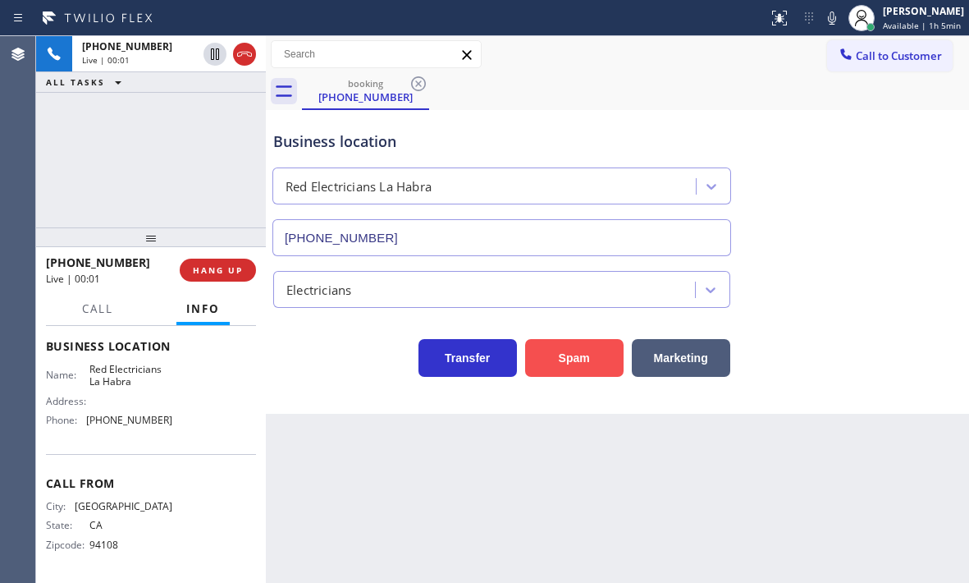
click at [552, 358] on button "Spam" at bounding box center [574, 358] width 98 height 38
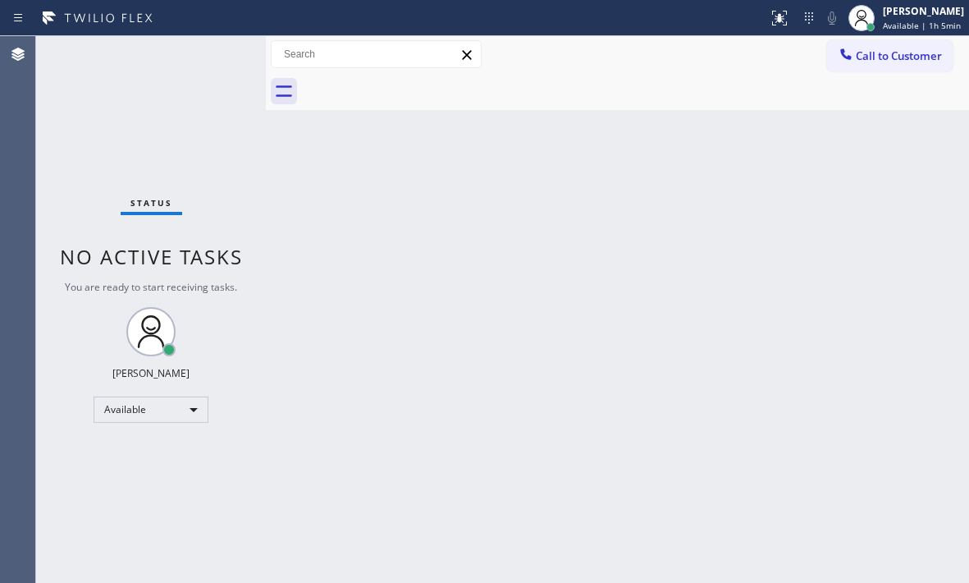
click at [589, 232] on div "Back to Dashboard Change Sender ID Customers Technicians Select a contact Outbo…" at bounding box center [617, 309] width 703 height 547
click at [733, 208] on div "Back to Dashboard Change Sender ID Customers Technicians Select a contact Outbo…" at bounding box center [617, 309] width 703 height 547
click at [701, 249] on div "Back to Dashboard Change Sender ID Customers Technicians Select a contact Outbo…" at bounding box center [617, 309] width 703 height 547
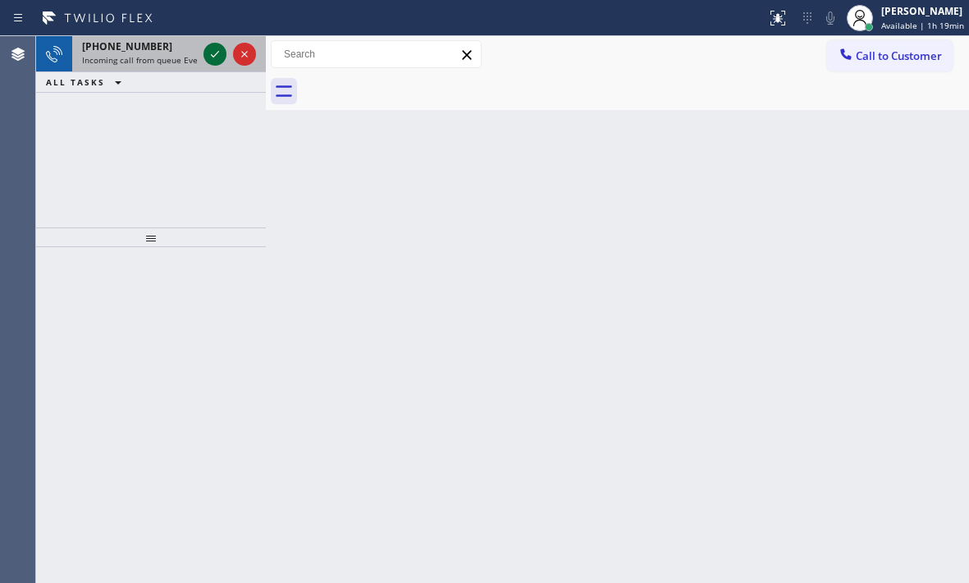
click at [208, 53] on icon at bounding box center [215, 54] width 20 height 20
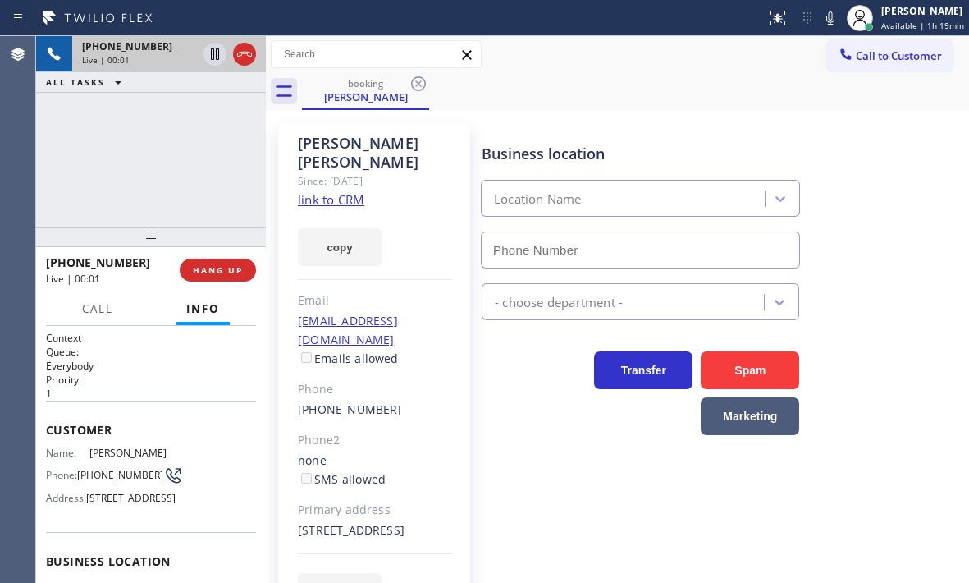
type input "[PHONE_NUMBER]"
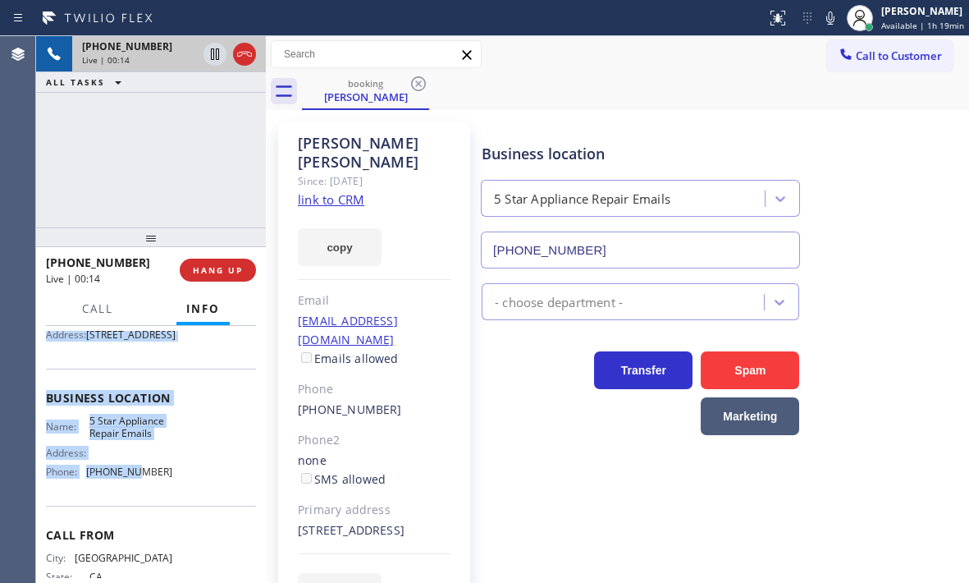
scroll to position [164, 0]
drag, startPoint x: 44, startPoint y: 423, endPoint x: 162, endPoint y: 504, distance: 142.7
click at [162, 504] on div "Context Queue: Everybody Priority: 1 Customer Name: [PERSON_NAME] Phone: [PHONE…" at bounding box center [151, 454] width 230 height 257
copy div "Customer Name: [PERSON_NAME] Phone: [PHONE_NUMBER] Address: [STREET_ADDRESS] Bu…"
click at [213, 63] on icon at bounding box center [215, 54] width 20 height 20
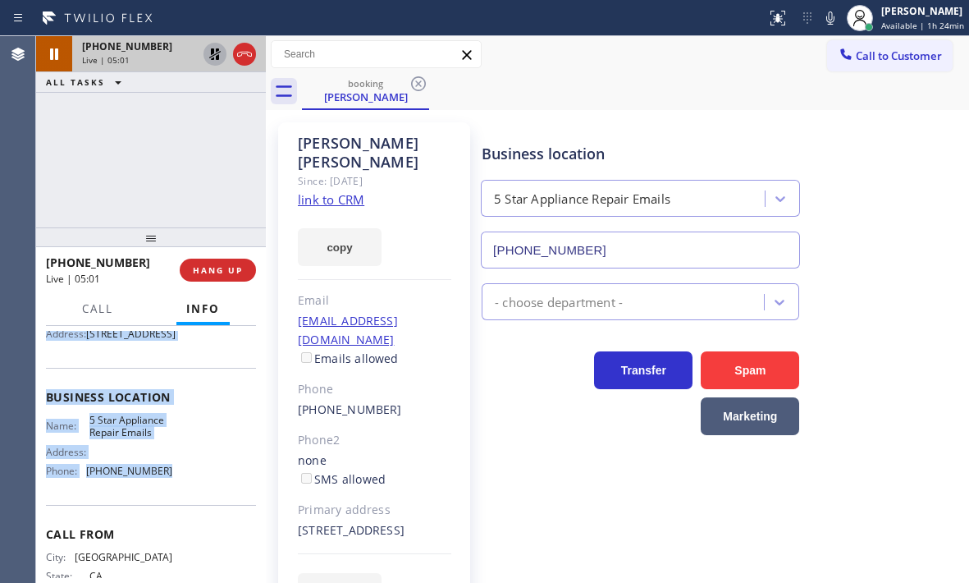
click at [219, 53] on icon at bounding box center [214, 53] width 11 height 11
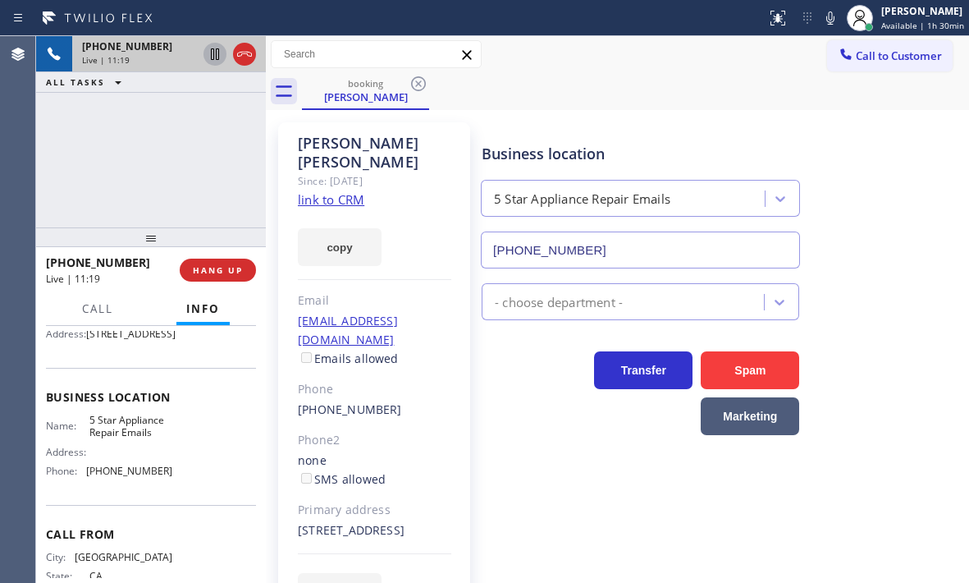
click at [202, 173] on div "[PHONE_NUMBER] Live | 11:19 ALL TASKS ALL TASKS ACTIVE TASKS TASKS IN WRAP UP" at bounding box center [151, 131] width 230 height 191
click at [243, 59] on icon at bounding box center [245, 54] width 20 height 20
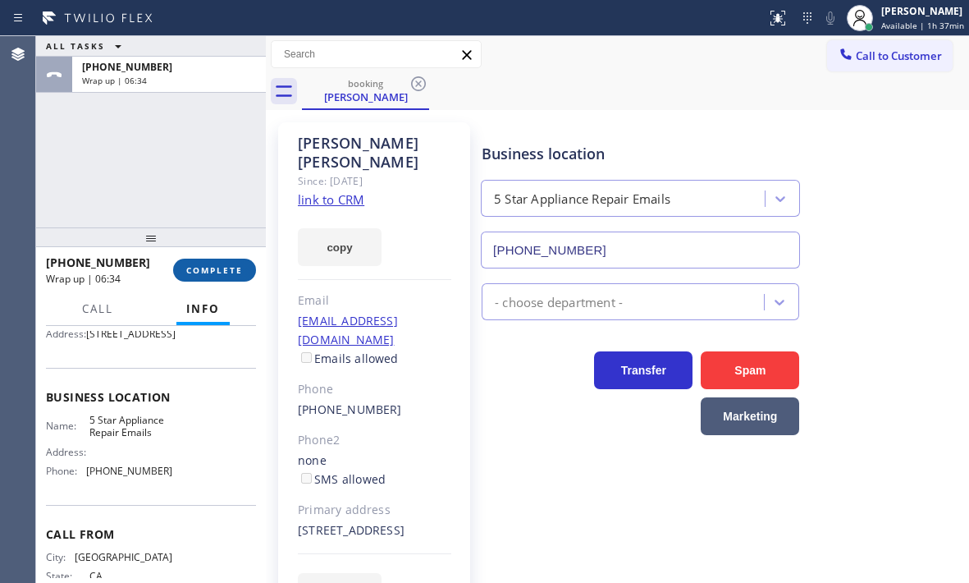
click at [233, 271] on span "COMPLETE" at bounding box center [214, 269] width 57 height 11
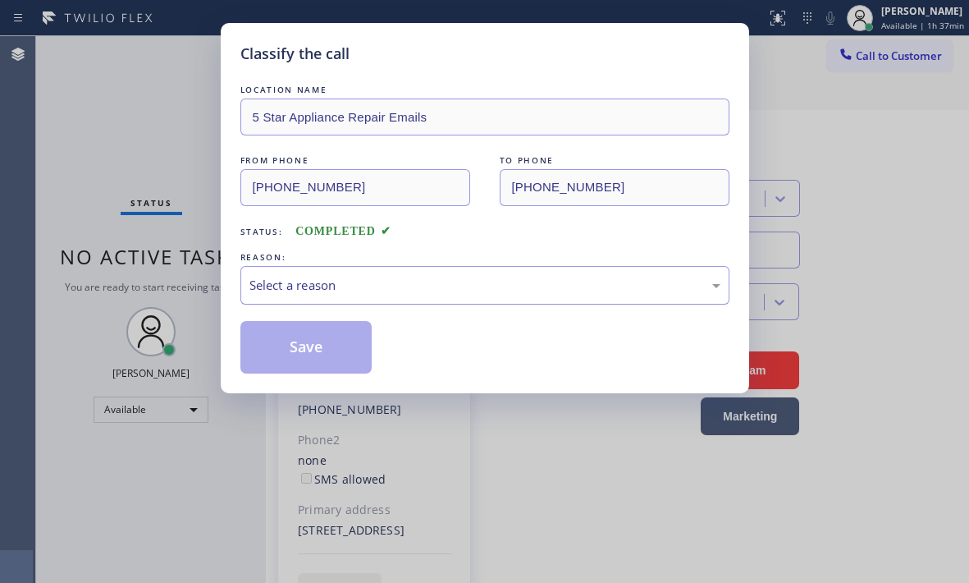
click at [377, 289] on div "Select a reason" at bounding box center [484, 285] width 471 height 19
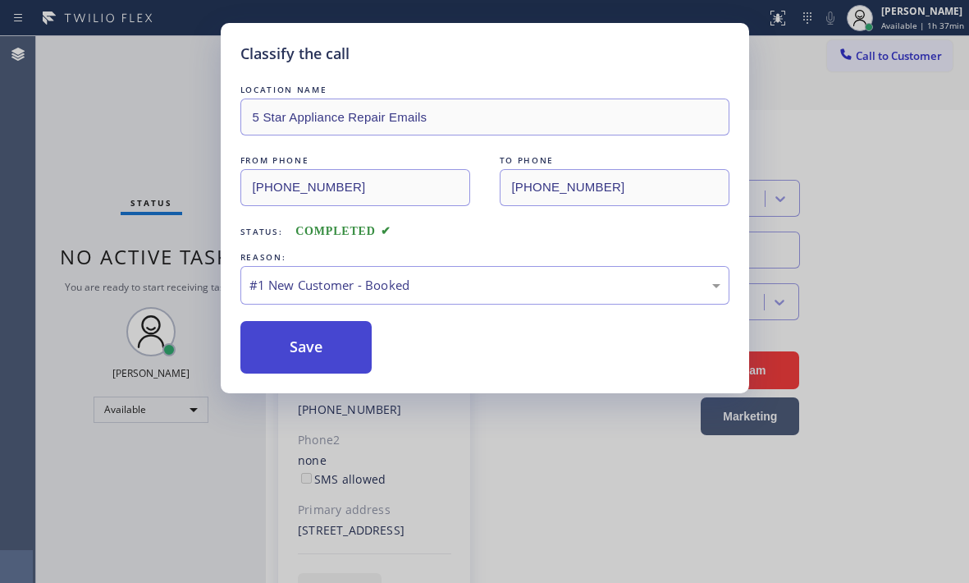
click at [316, 328] on button "Save" at bounding box center [306, 347] width 132 height 53
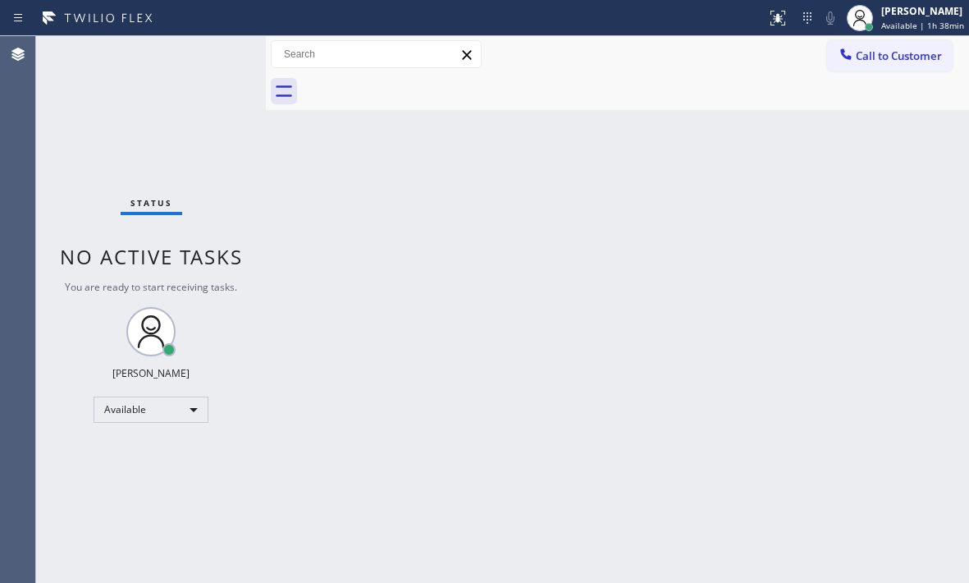
click at [226, 76] on div "Status No active tasks You are ready to start receiving tasks. [PERSON_NAME] Av…" at bounding box center [151, 309] width 230 height 547
click at [212, 53] on div "Status No active tasks You are ready to start receiving tasks. [PERSON_NAME] Av…" at bounding box center [151, 309] width 230 height 547
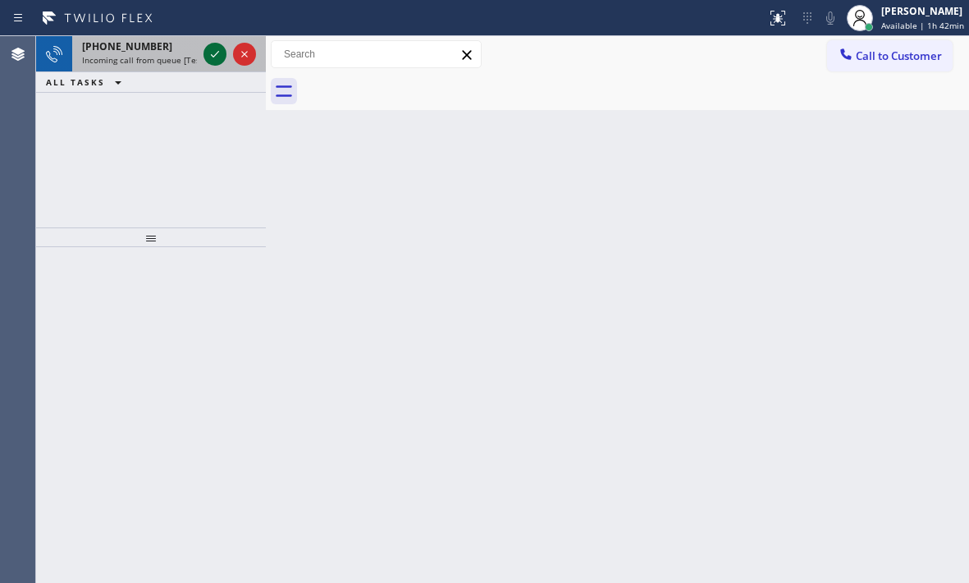
click at [210, 48] on icon at bounding box center [215, 54] width 20 height 20
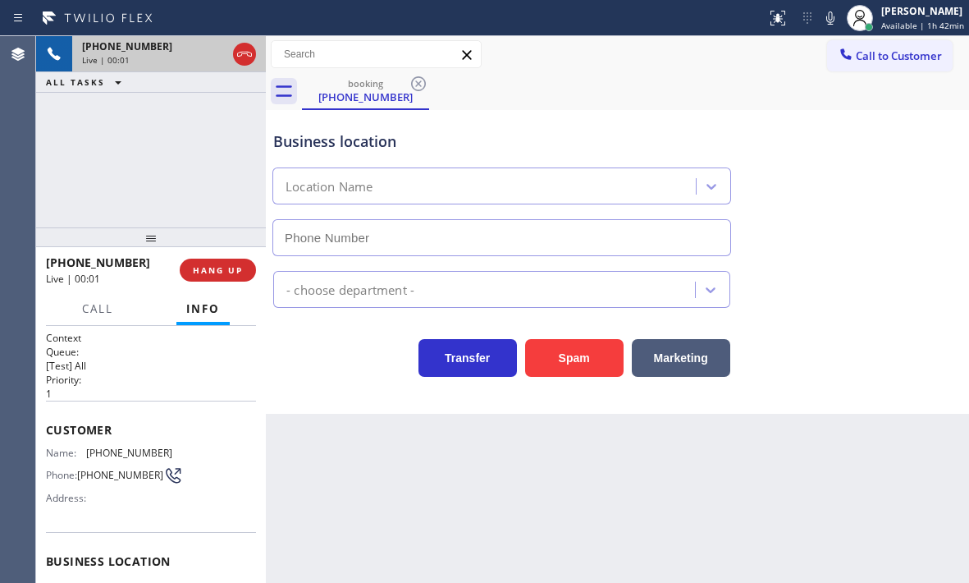
type input "[PHONE_NUMBER]"
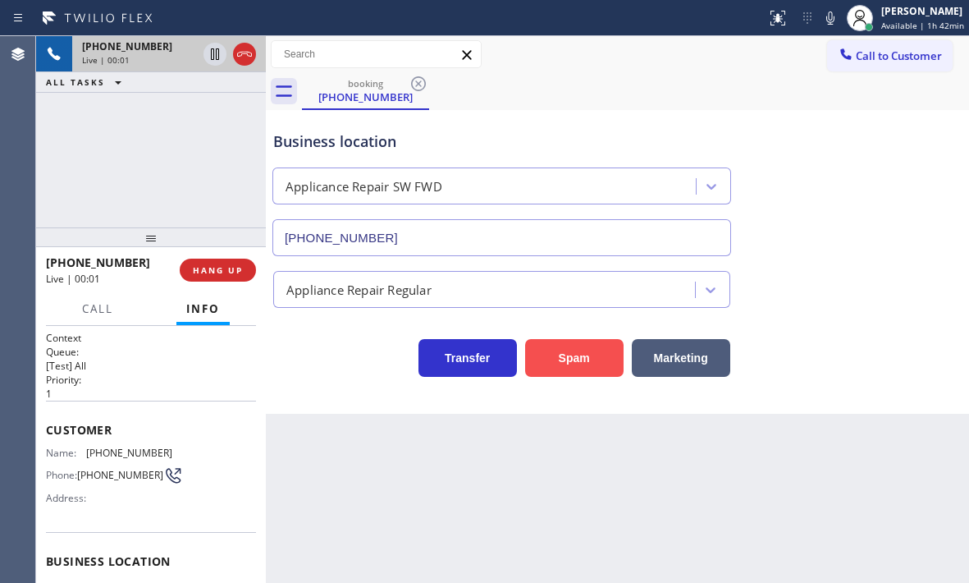
click at [560, 355] on button "Spam" at bounding box center [574, 358] width 98 height 38
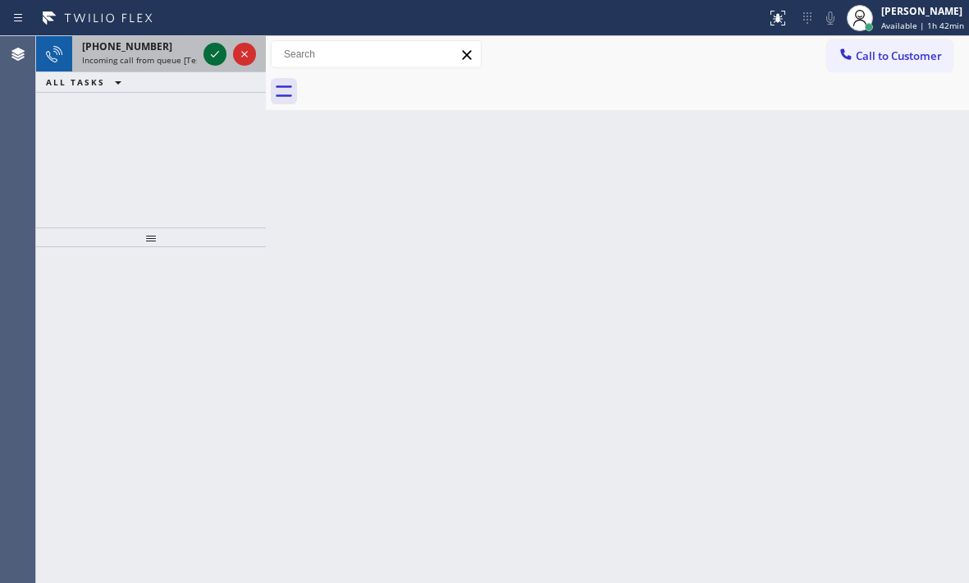
click at [212, 62] on icon at bounding box center [215, 54] width 20 height 20
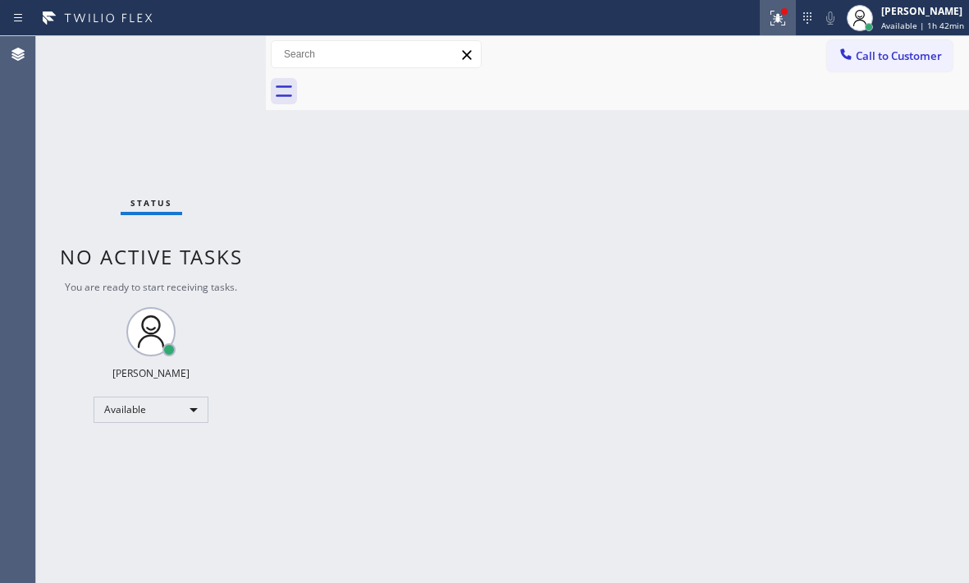
click at [770, 24] on icon at bounding box center [778, 18] width 20 height 20
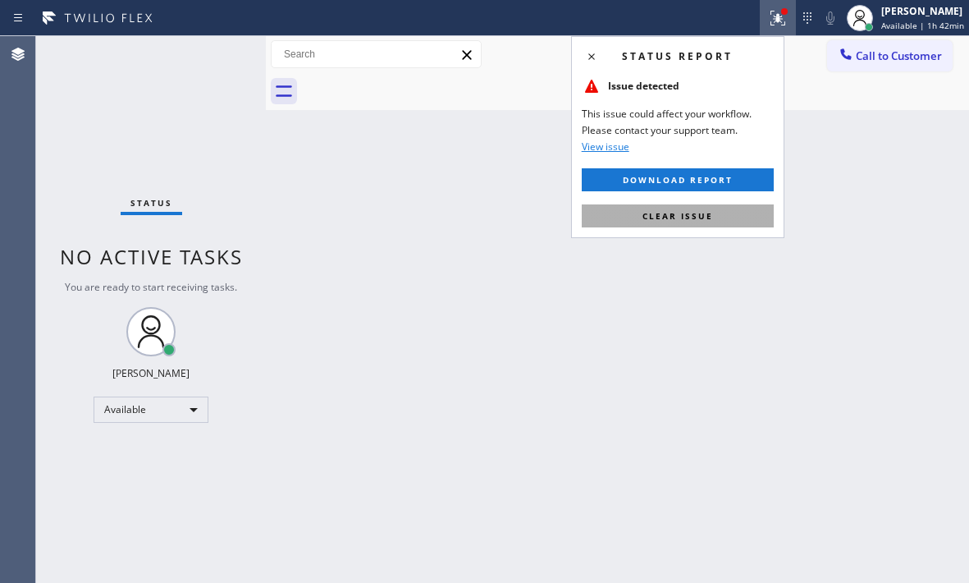
click at [721, 219] on button "Clear issue" at bounding box center [678, 215] width 192 height 23
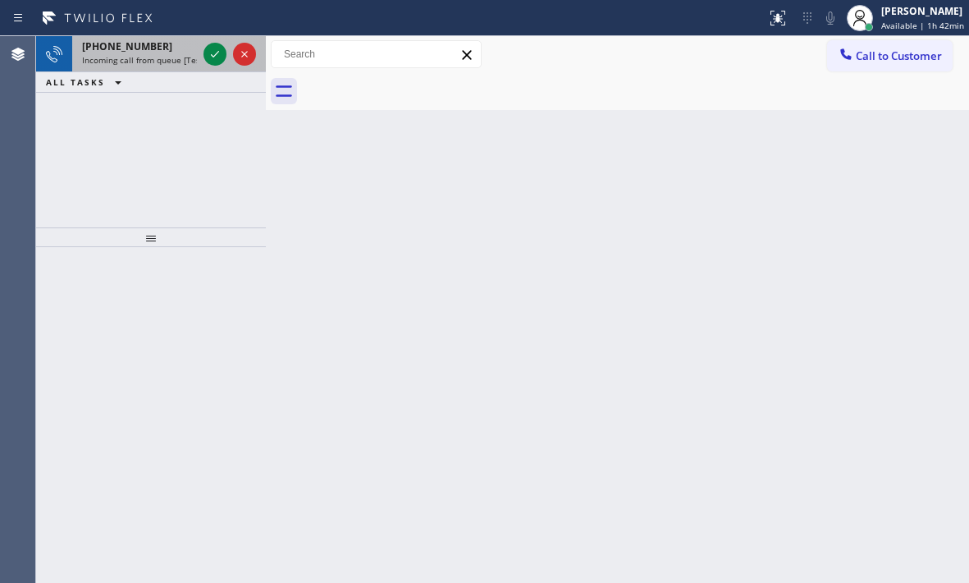
click at [200, 48] on div at bounding box center [229, 54] width 59 height 36
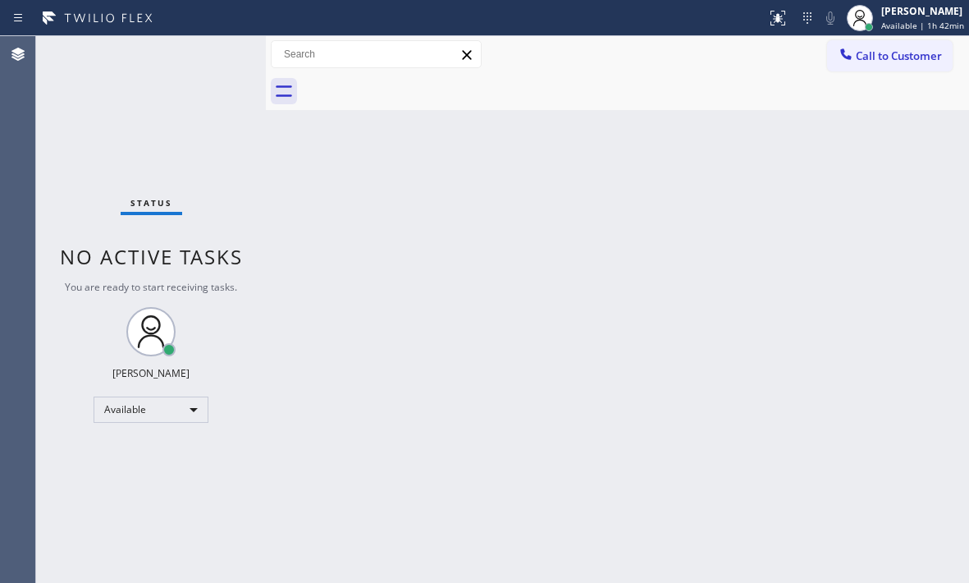
click at [210, 55] on div "Status No active tasks You are ready to start receiving tasks. [PERSON_NAME] Av…" at bounding box center [151, 309] width 230 height 547
click at [218, 53] on div "Status No active tasks You are ready to start receiving tasks. [PERSON_NAME] Av…" at bounding box center [151, 309] width 230 height 547
click at [206, 59] on div "Status No active tasks You are ready to start receiving tasks. [PERSON_NAME] Av…" at bounding box center [151, 309] width 230 height 547
click at [213, 55] on div "Status No active tasks You are ready to start receiving tasks. [PERSON_NAME] Av…" at bounding box center [151, 309] width 230 height 547
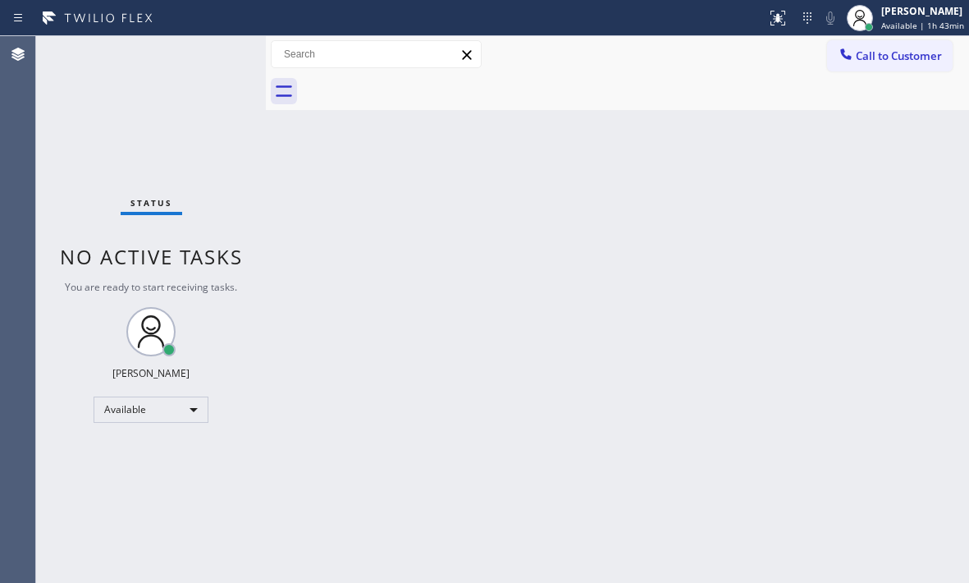
click at [213, 55] on div "Status No active tasks You are ready to start receiving tasks. [PERSON_NAME] Av…" at bounding box center [151, 309] width 230 height 547
click at [217, 51] on div "Status No active tasks You are ready to start receiving tasks. [PERSON_NAME] Av…" at bounding box center [151, 309] width 230 height 547
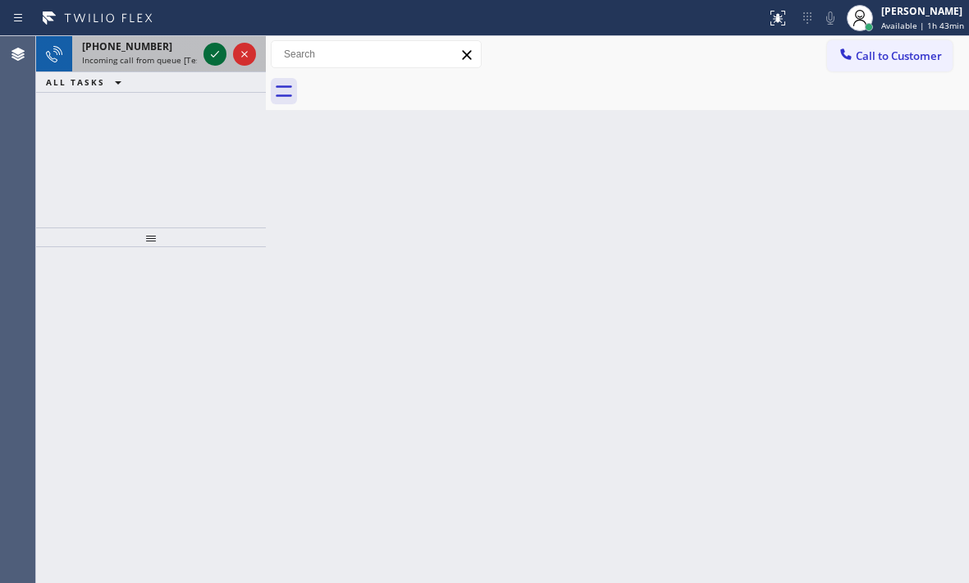
click at [205, 48] on icon at bounding box center [215, 54] width 20 height 20
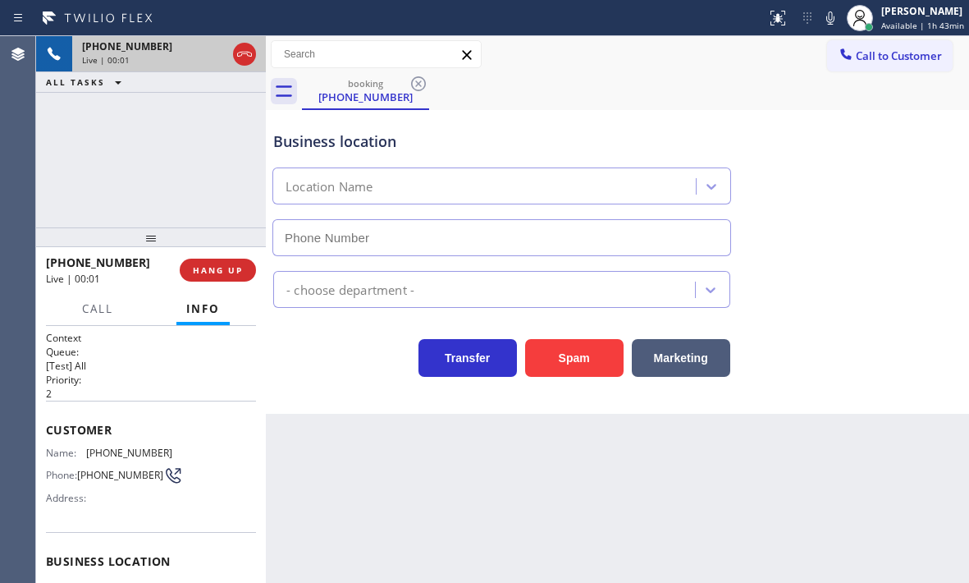
type input "[PHONE_NUMBER]"
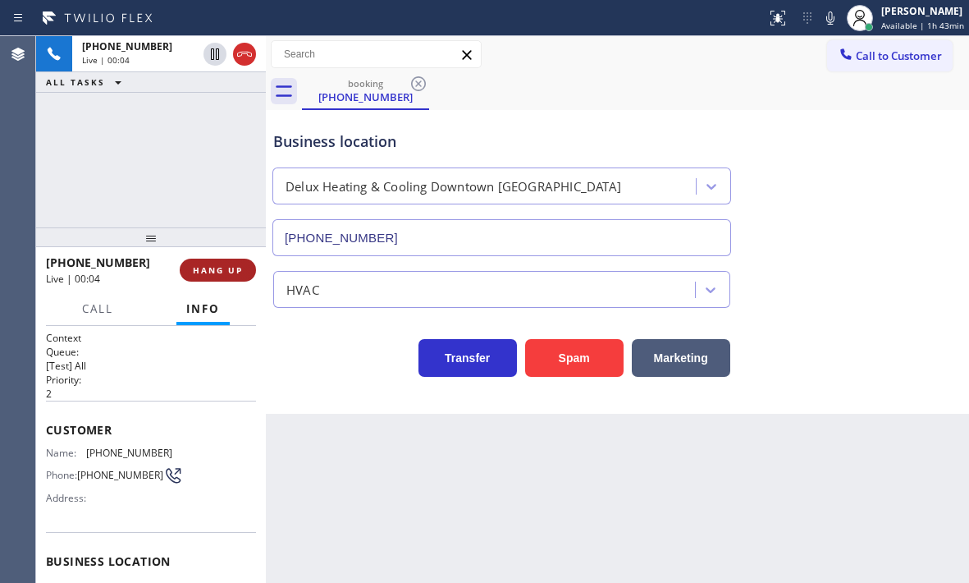
click at [198, 260] on button "HANG UP" at bounding box center [218, 269] width 76 height 23
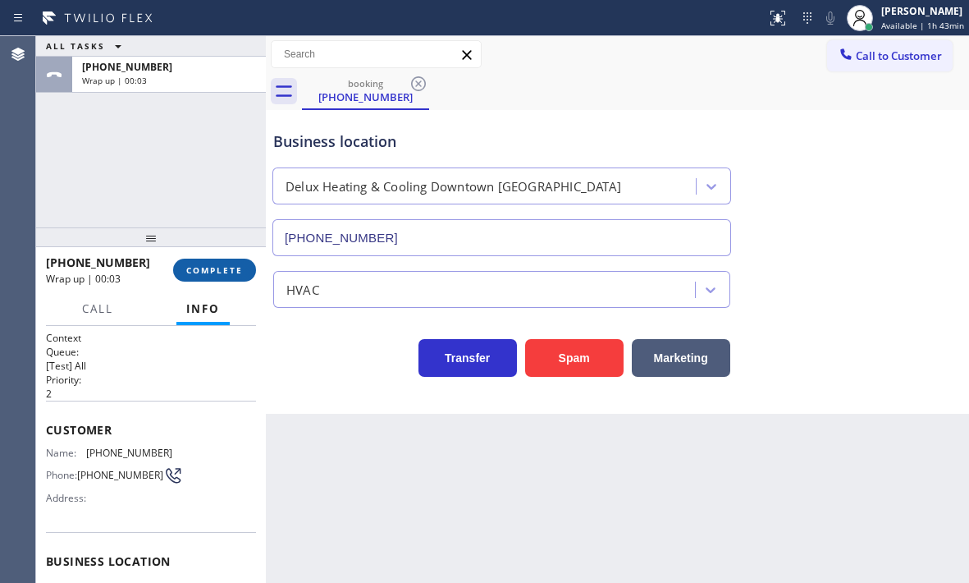
click at [192, 272] on span "COMPLETE" at bounding box center [214, 269] width 57 height 11
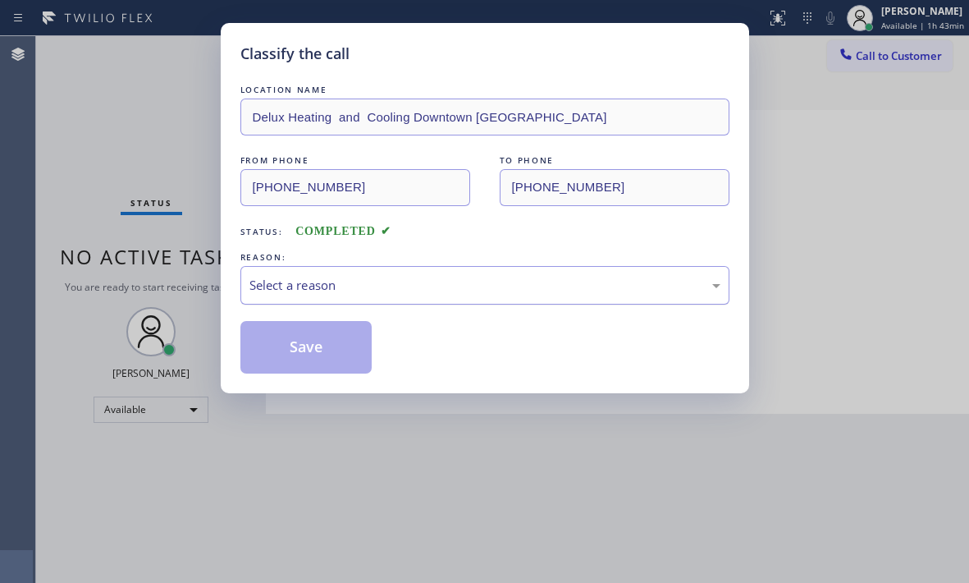
click at [392, 292] on div "Select a reason" at bounding box center [484, 285] width 471 height 19
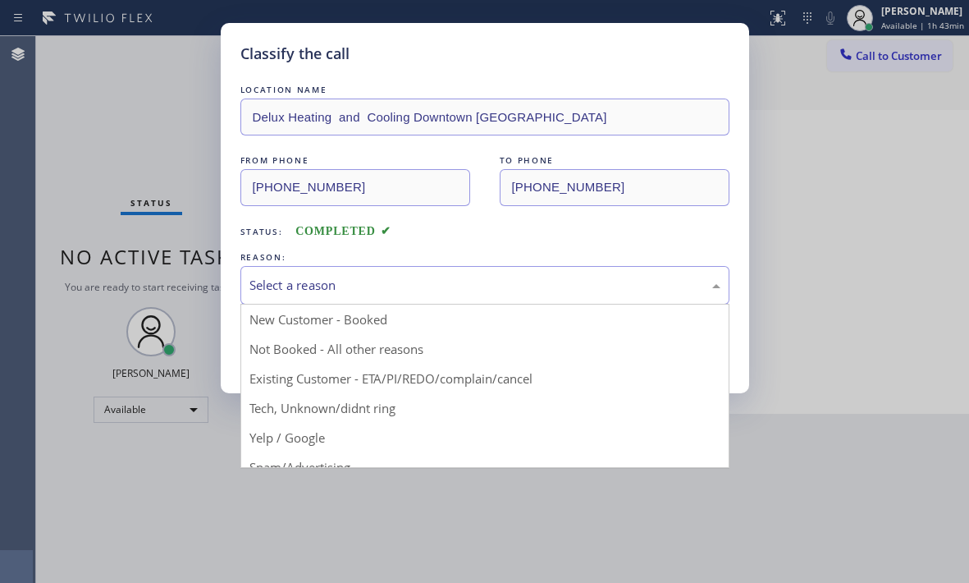
click at [286, 468] on div "Classify the call LOCATION NAME Delux Heating and Cooling Downtown [GEOGRAPHIC_…" at bounding box center [484, 291] width 969 height 583
click at [331, 291] on div "Select a reason" at bounding box center [484, 285] width 471 height 19
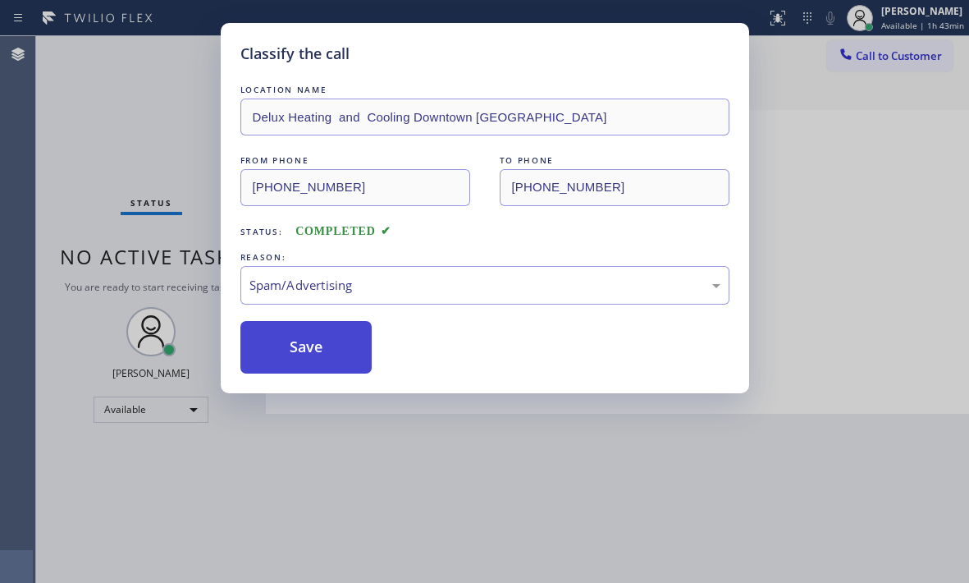
click at [303, 345] on button "Save" at bounding box center [306, 347] width 132 height 53
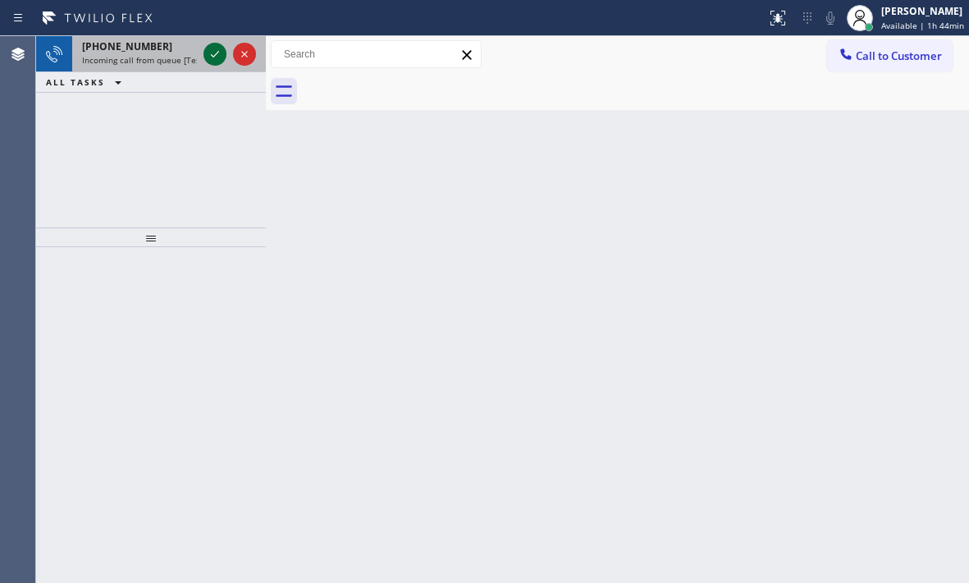
click at [213, 57] on icon at bounding box center [215, 54] width 20 height 20
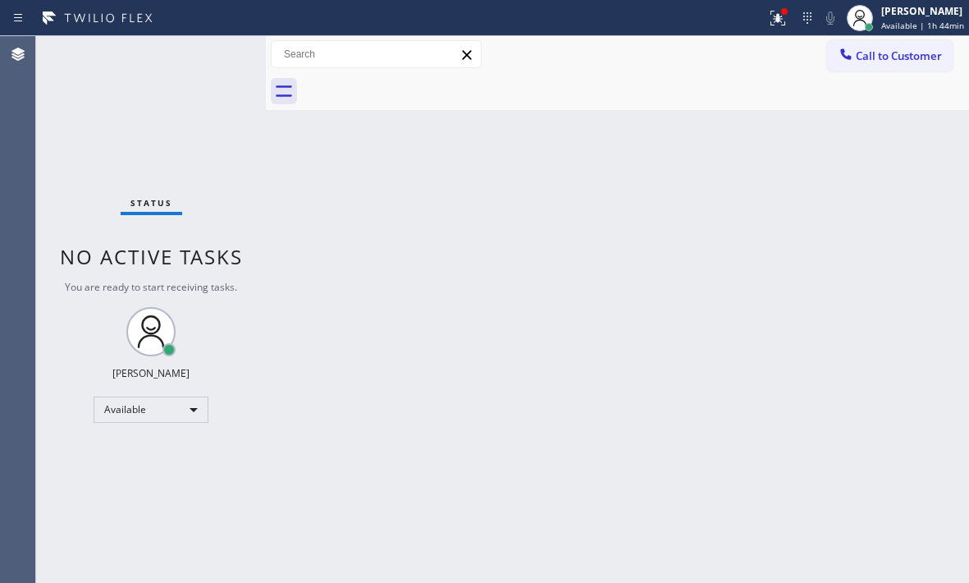
click at [662, 314] on div "Back to Dashboard Change Sender ID Customers Technicians Select a contact Outbo…" at bounding box center [617, 309] width 703 height 547
click at [664, 313] on div "Back to Dashboard Change Sender ID Customers Technicians Select a contact Outbo…" at bounding box center [617, 309] width 703 height 547
click at [665, 313] on div "Back to Dashboard Change Sender ID Customers Technicians Select a contact Outbo…" at bounding box center [617, 309] width 703 height 547
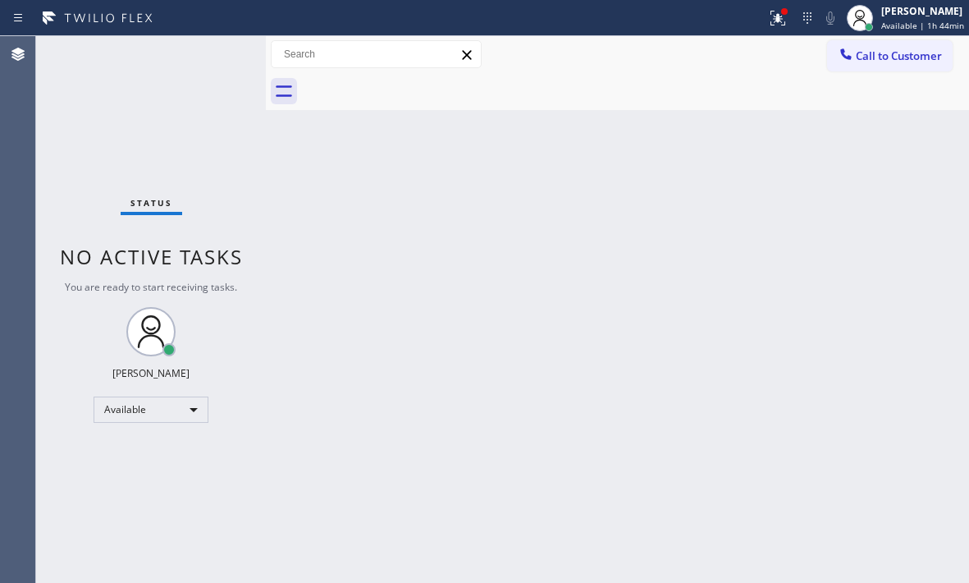
click at [666, 313] on div "Back to Dashboard Change Sender ID Customers Technicians Select a contact Outbo…" at bounding box center [617, 309] width 703 height 547
click at [667, 312] on div "Back to Dashboard Change Sender ID Customers Technicians Select a contact Outbo…" at bounding box center [617, 309] width 703 height 547
click at [672, 312] on div "Back to Dashboard Change Sender ID Customers Technicians Select a contact Outbo…" at bounding box center [617, 309] width 703 height 547
click at [212, 85] on div "Status No active tasks You are ready to start receiving tasks. [PERSON_NAME] Av…" at bounding box center [151, 309] width 230 height 547
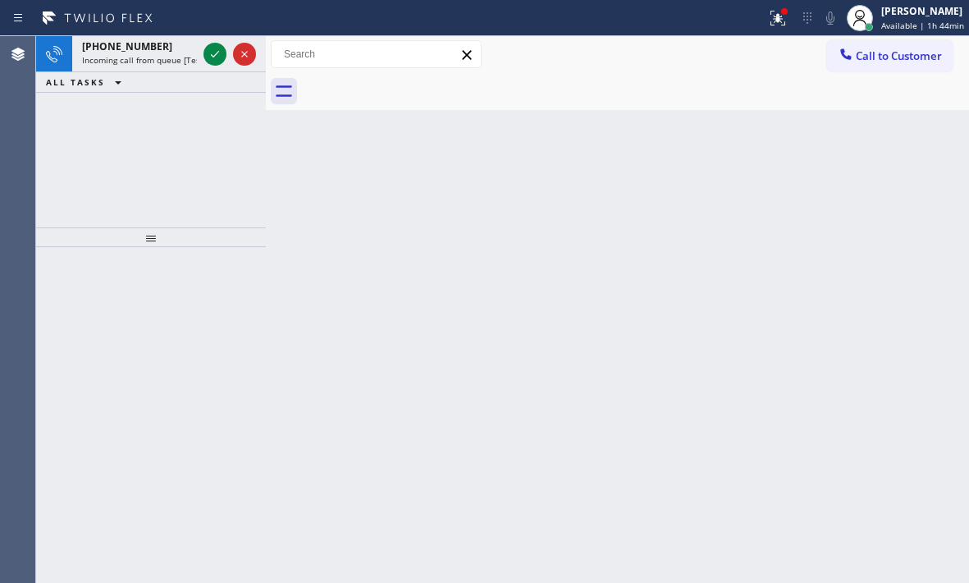
click at [692, 355] on div "Back to Dashboard Change Sender ID Customers Technicians Select a contact Outbo…" at bounding box center [617, 309] width 703 height 547
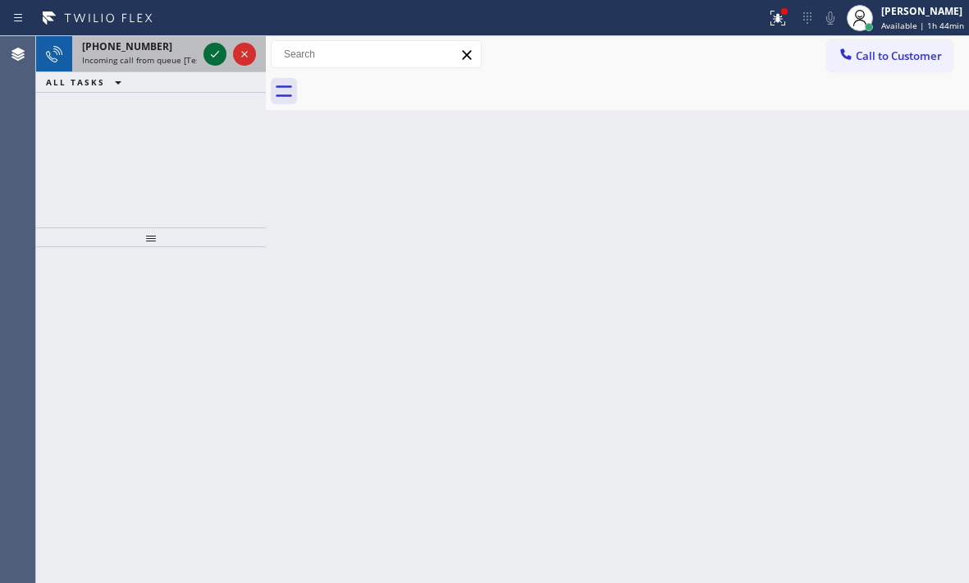
click at [216, 57] on icon at bounding box center [215, 54] width 20 height 20
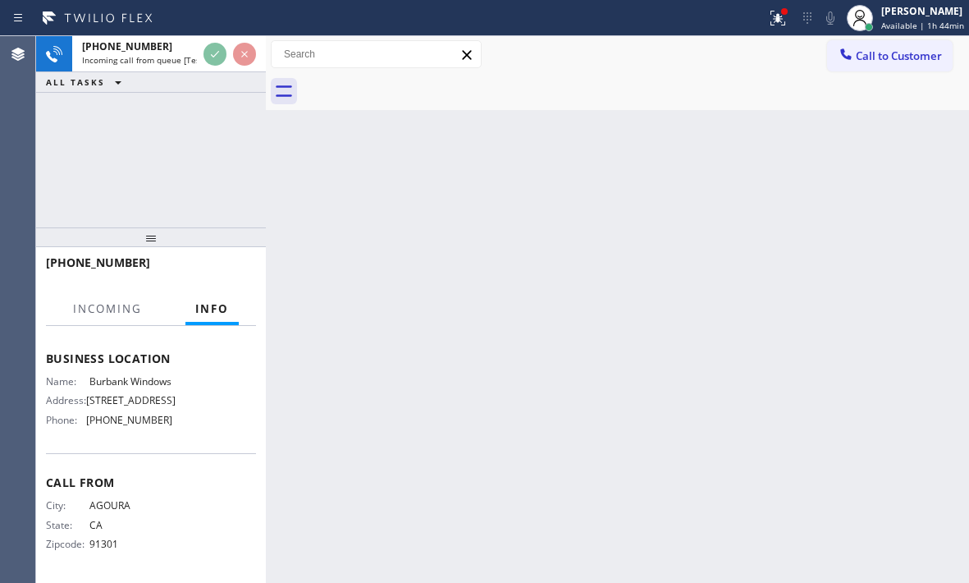
scroll to position [233, 0]
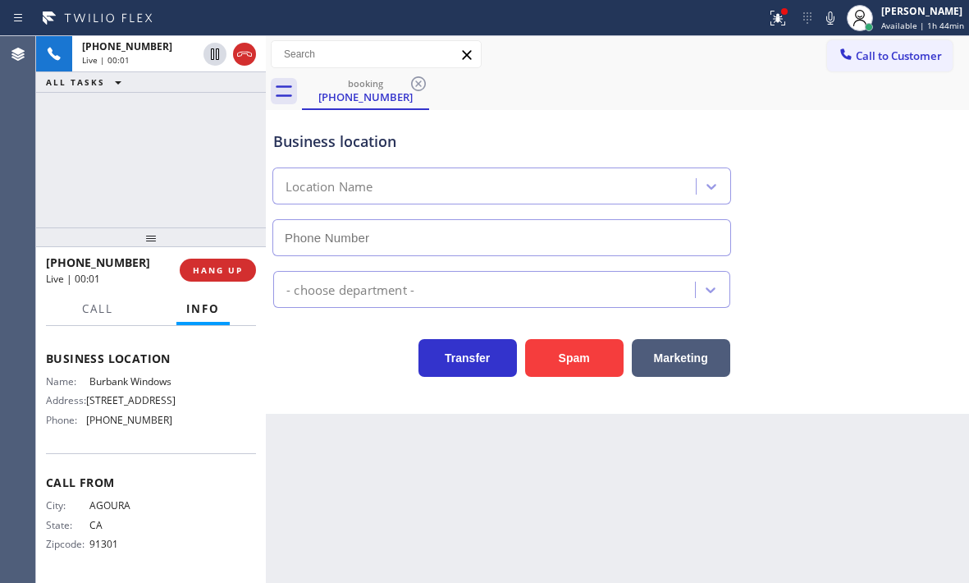
type input "[PHONE_NUMBER]"
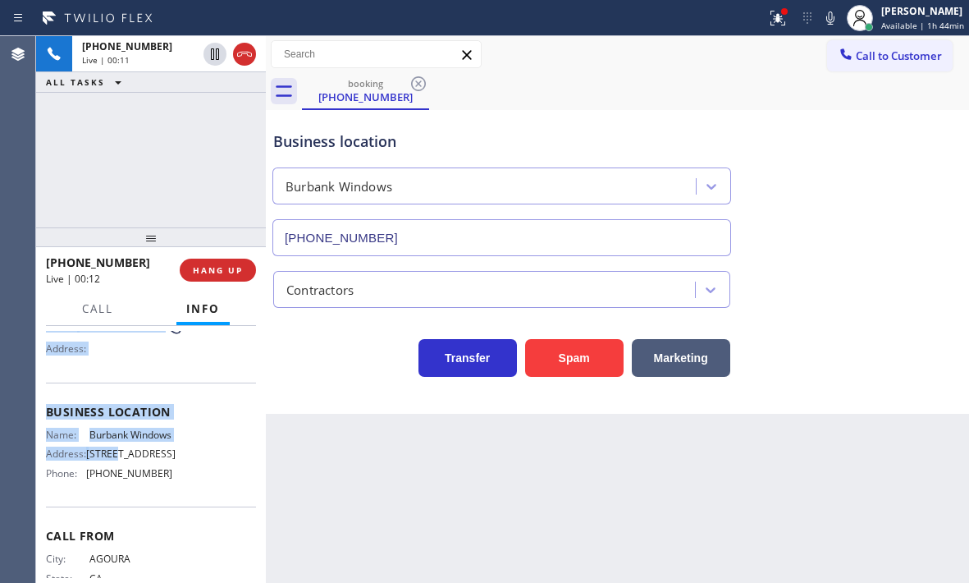
scroll to position [164, 0]
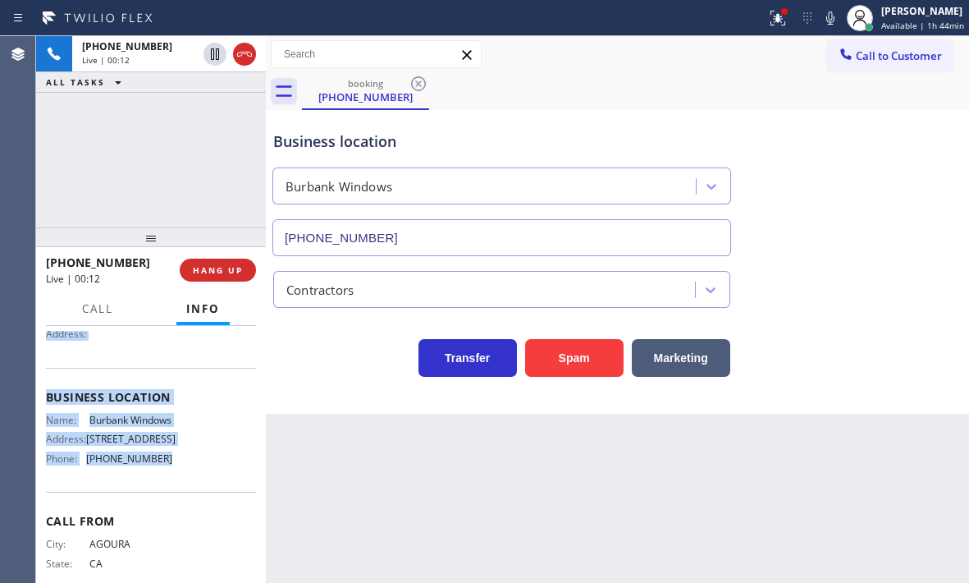
drag, startPoint x: 45, startPoint y: 428, endPoint x: 178, endPoint y: 481, distance: 143.2
click at [178, 481] on div "Context Queue: [Test] All Priority: 2 Customer Name: [PHONE_NUMBER] Phone: [PHO…" at bounding box center [151, 454] width 230 height 257
copy div "Customer Name: [PHONE_NUMBER] Phone: [PHONE_NUMBER] Address: Business location …"
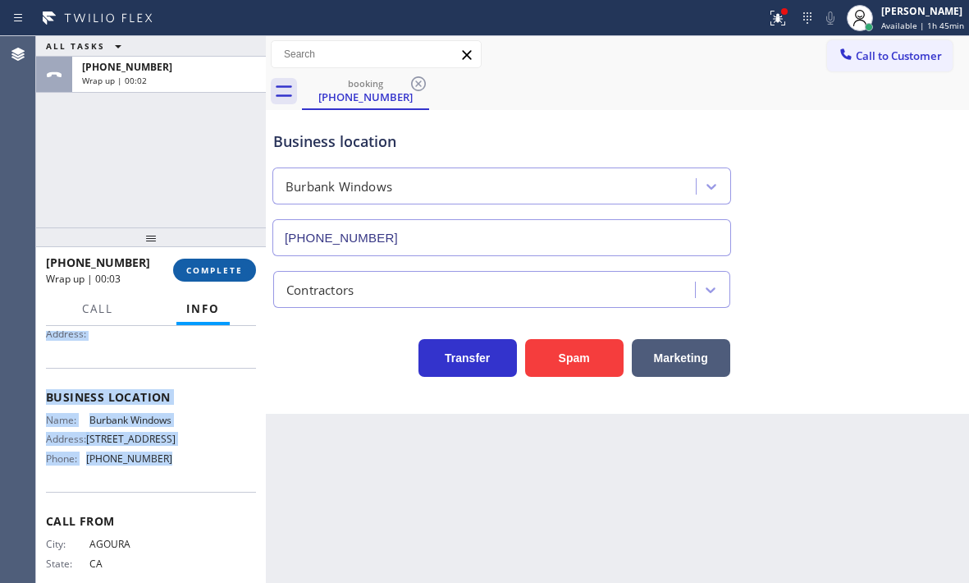
click at [234, 272] on span "COMPLETE" at bounding box center [214, 269] width 57 height 11
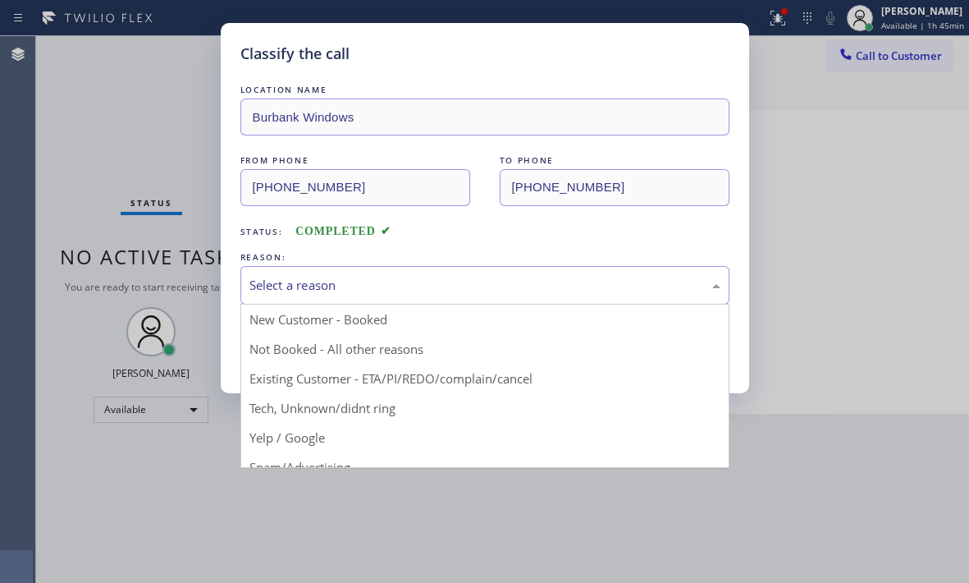
click at [446, 284] on div "Select a reason" at bounding box center [484, 285] width 471 height 19
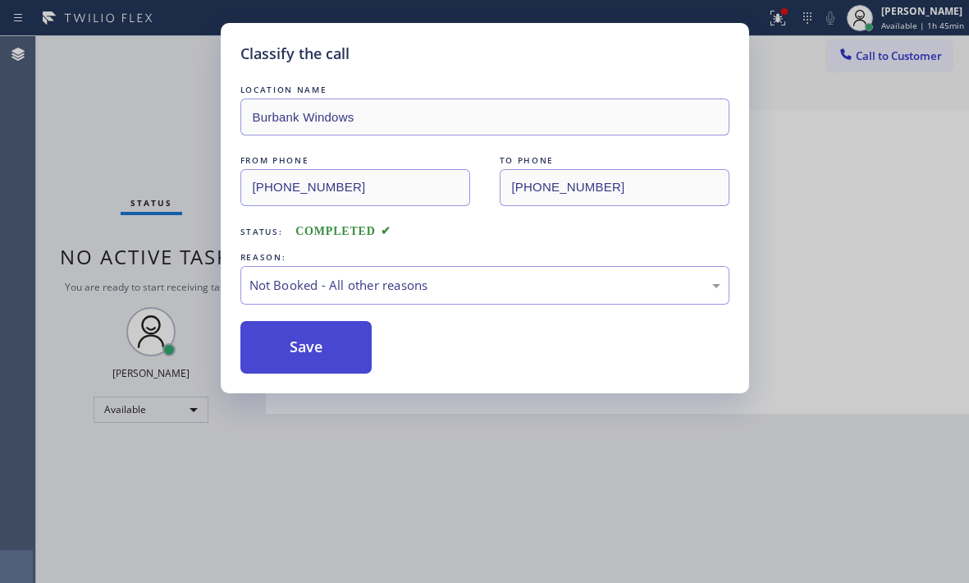
click at [312, 352] on button "Save" at bounding box center [306, 347] width 132 height 53
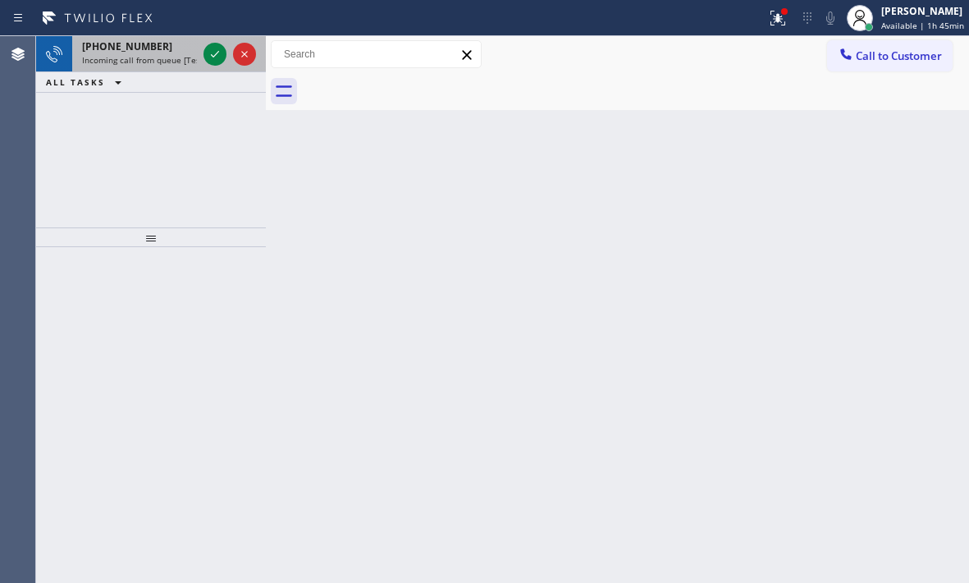
click at [149, 56] on span "Incoming call from queue [Test] All" at bounding box center [150, 59] width 136 height 11
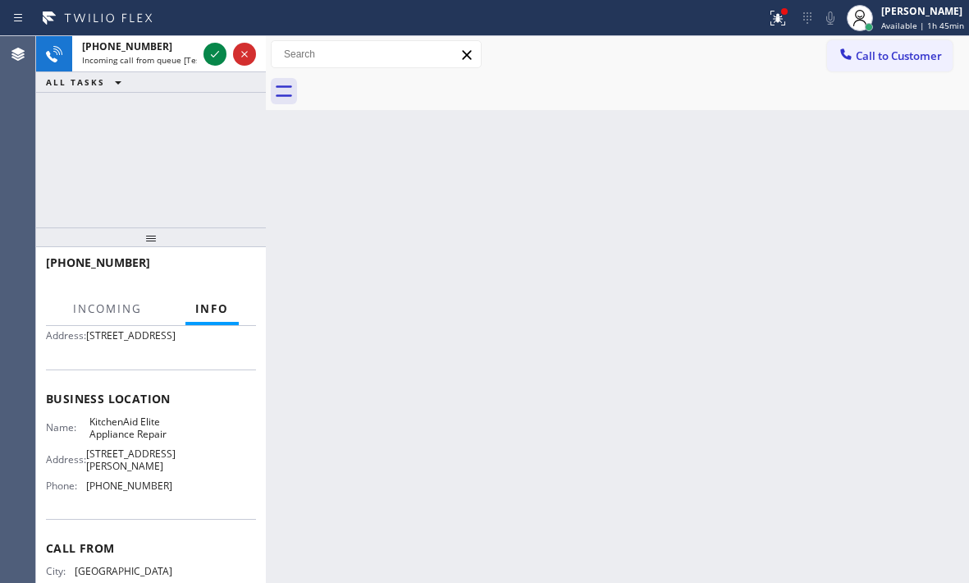
scroll to position [164, 0]
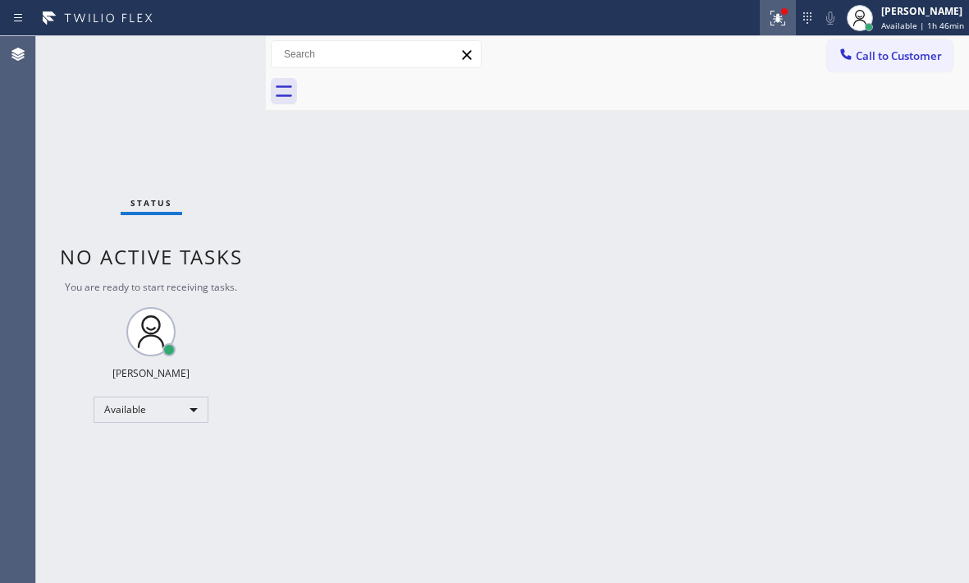
click at [771, 22] on icon at bounding box center [778, 18] width 15 height 15
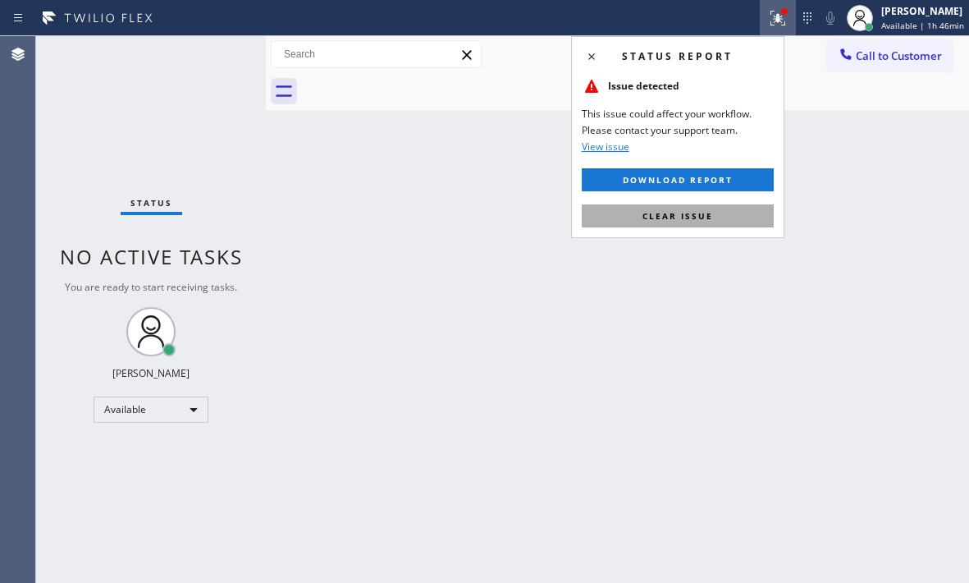
click at [707, 217] on span "Clear issue" at bounding box center [678, 215] width 71 height 11
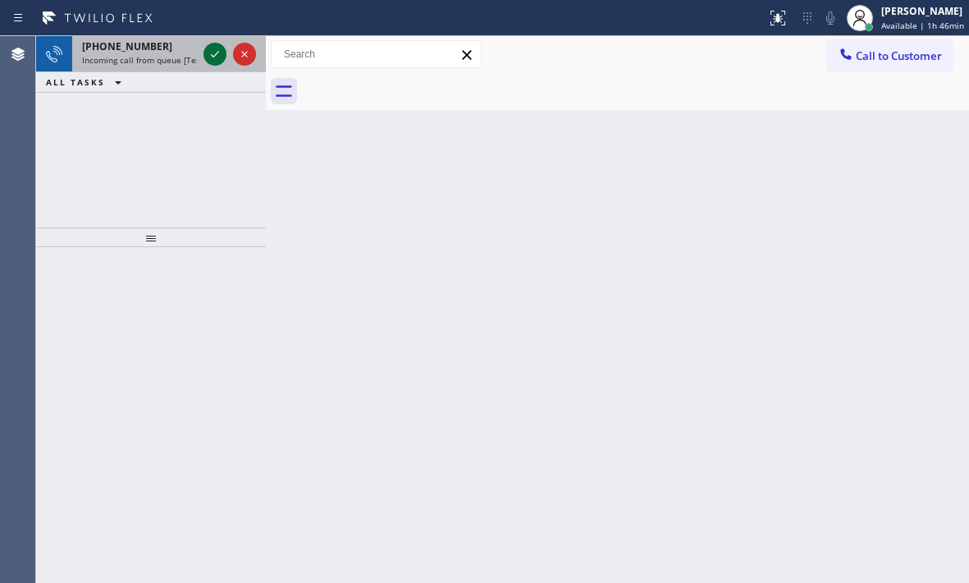
click at [216, 58] on icon at bounding box center [215, 54] width 20 height 20
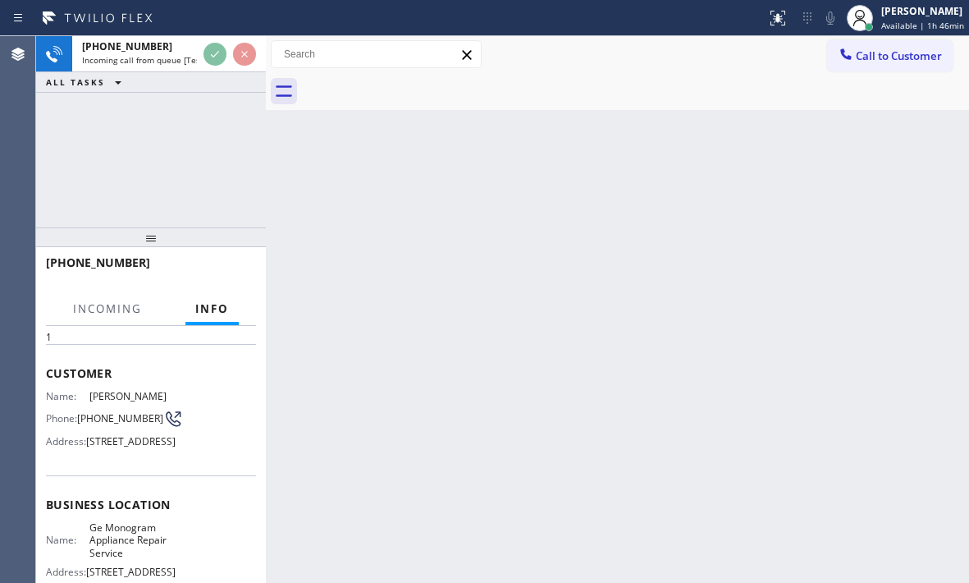
scroll to position [164, 0]
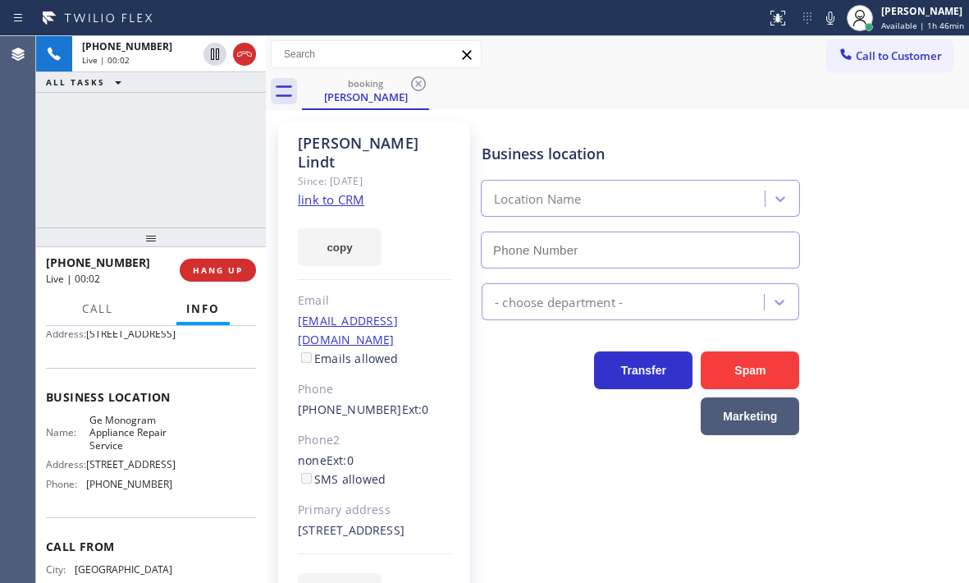
type input "[PHONE_NUMBER]"
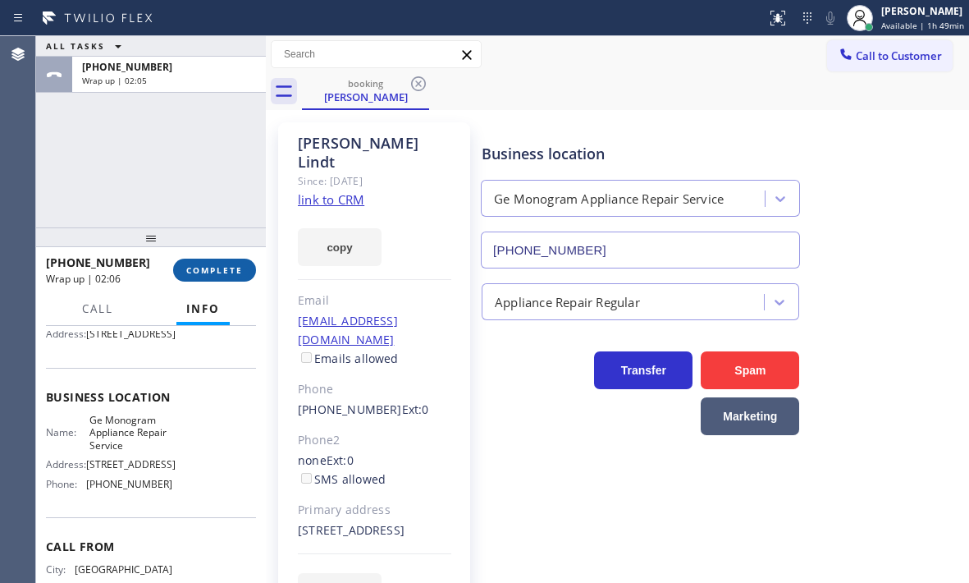
click at [232, 269] on span "COMPLETE" at bounding box center [214, 269] width 57 height 11
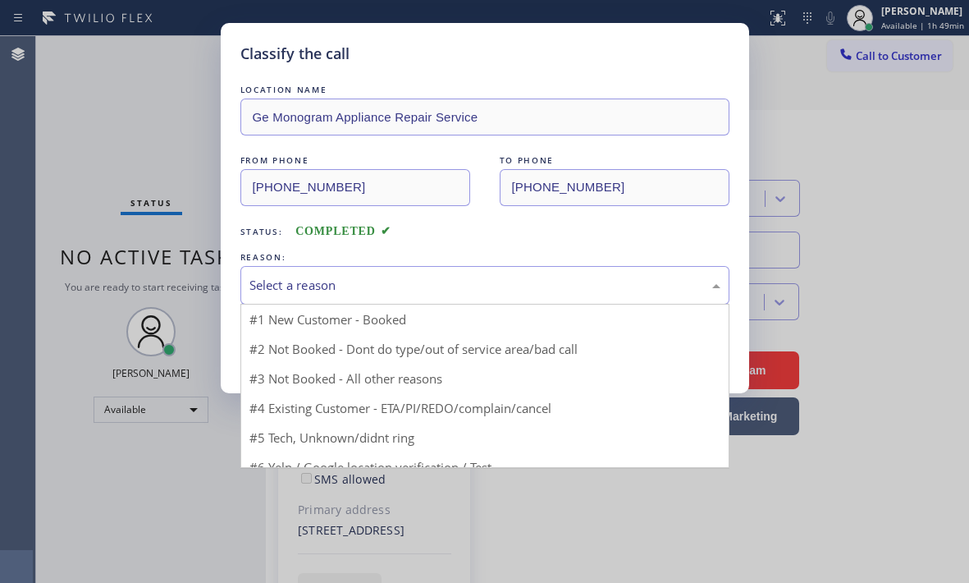
click at [456, 268] on div "Select a reason" at bounding box center [484, 285] width 489 height 39
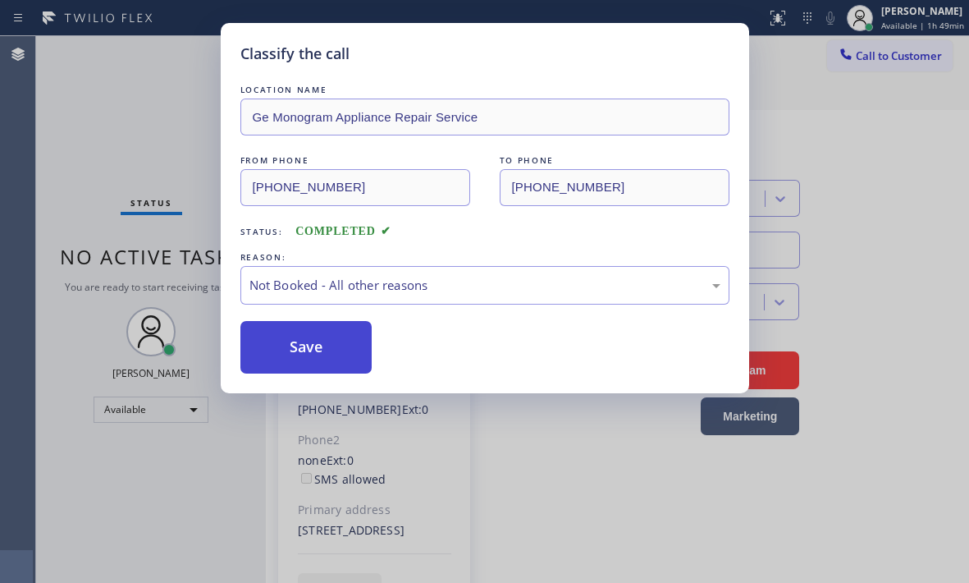
click at [298, 352] on button "Save" at bounding box center [306, 347] width 132 height 53
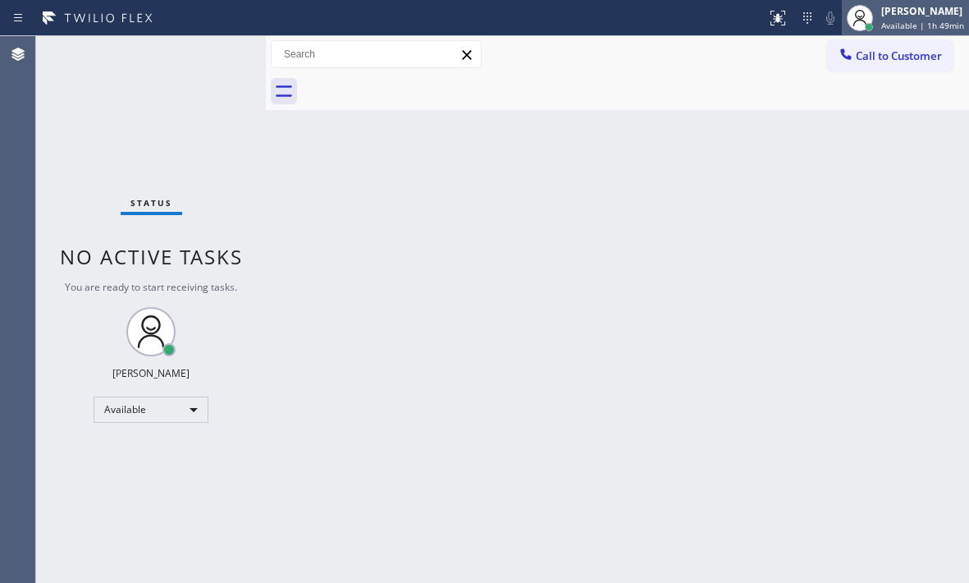
click at [890, 16] on div "[PERSON_NAME]" at bounding box center [922, 11] width 83 height 14
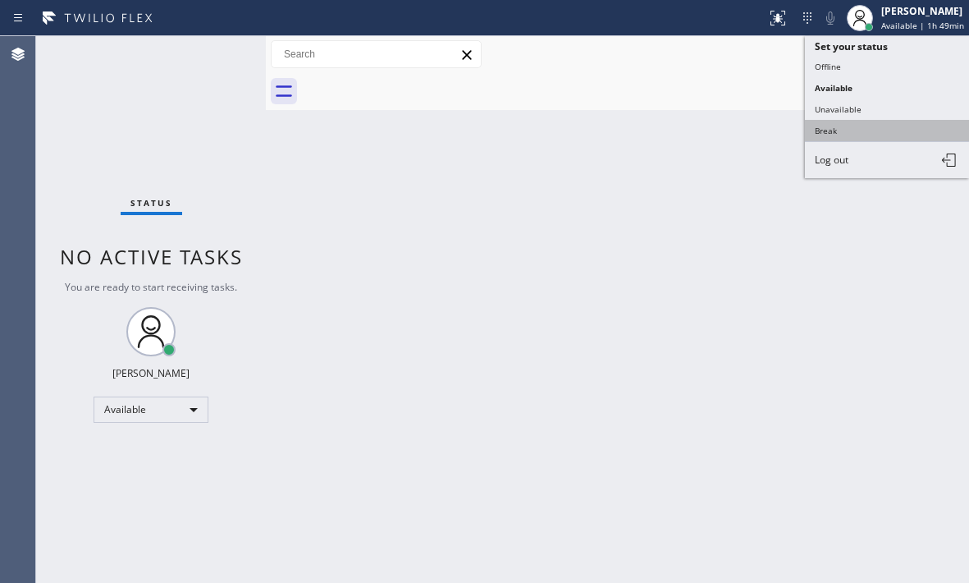
click at [844, 129] on button "Break" at bounding box center [887, 130] width 164 height 21
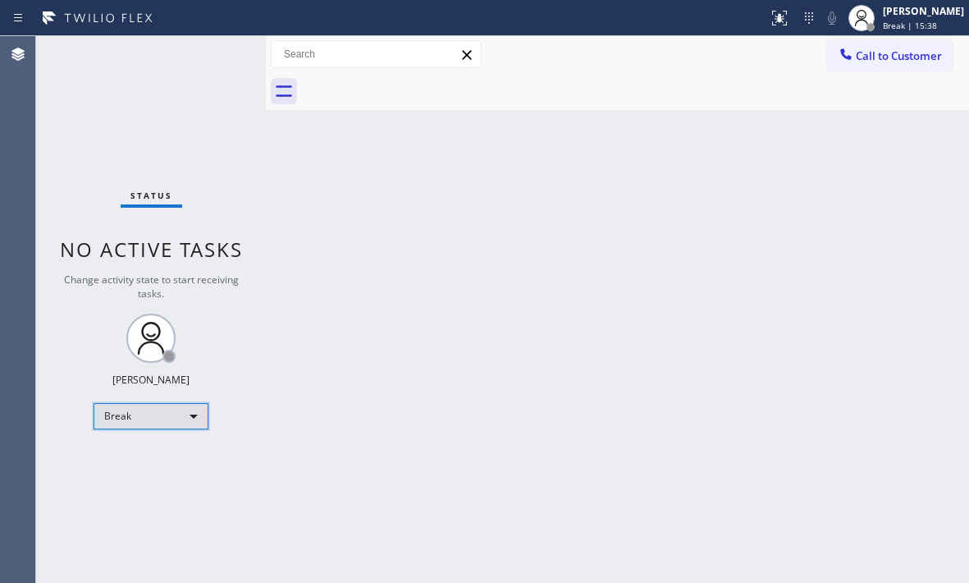
click at [165, 421] on div "Break" at bounding box center [151, 416] width 115 height 26
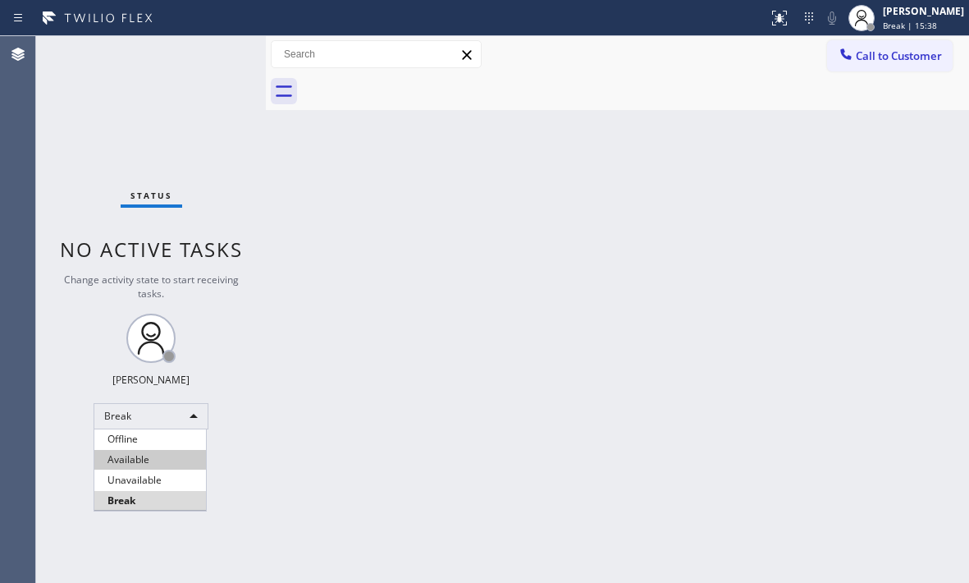
click at [140, 459] on li "Available" at bounding box center [150, 460] width 112 height 20
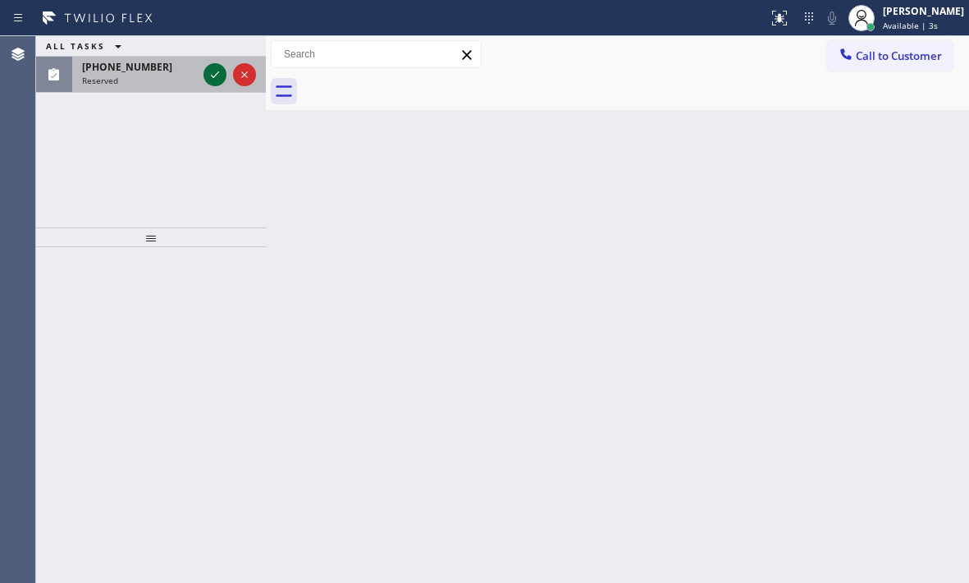
click at [219, 70] on icon at bounding box center [215, 75] width 20 height 20
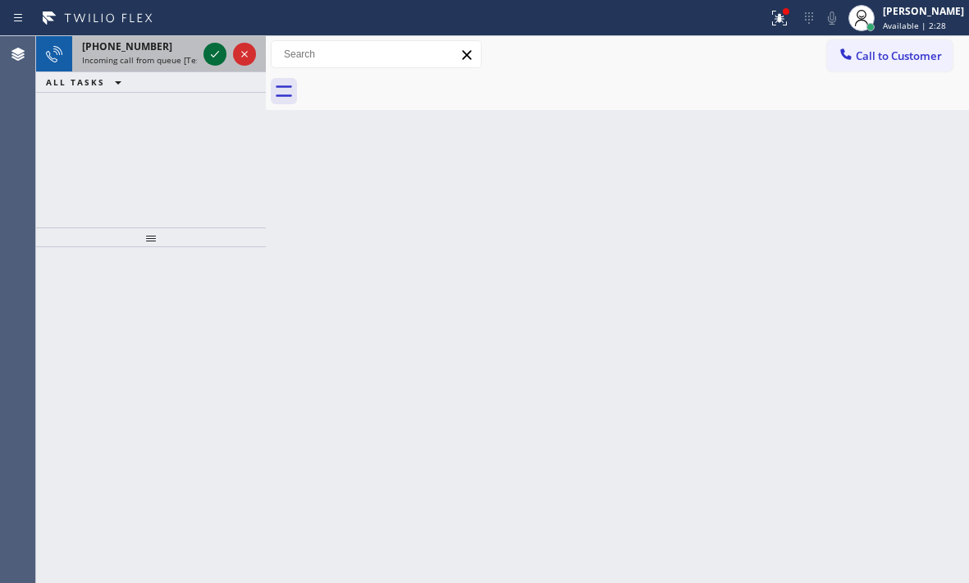
click at [209, 55] on icon at bounding box center [215, 54] width 20 height 20
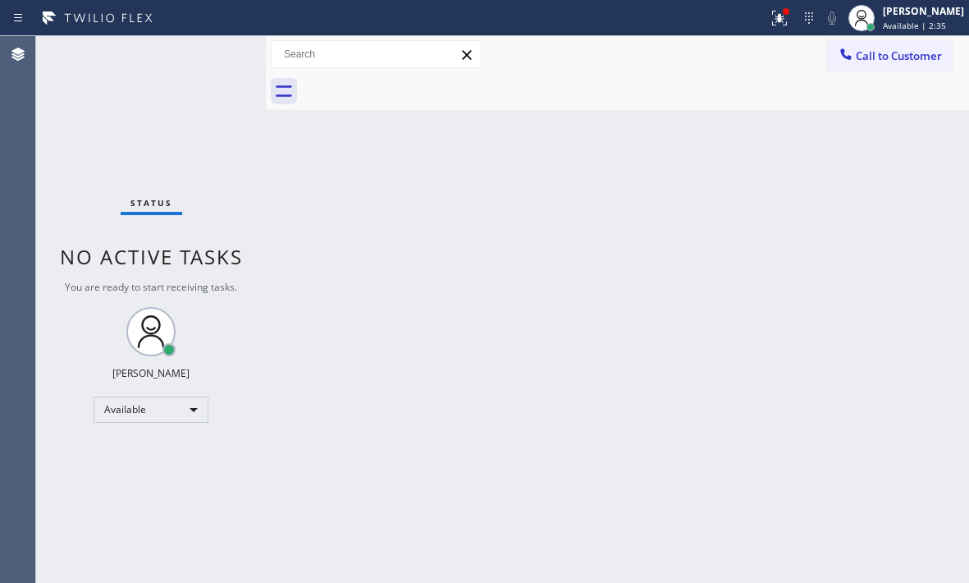
click at [208, 53] on div "Status No active tasks You are ready to start receiving tasks. [PERSON_NAME] Av…" at bounding box center [151, 309] width 230 height 547
click at [872, 163] on div "Back to Dashboard Change Sender ID Customers Technicians Select a contact Outbo…" at bounding box center [617, 309] width 703 height 547
click at [770, 17] on icon at bounding box center [780, 18] width 20 height 20
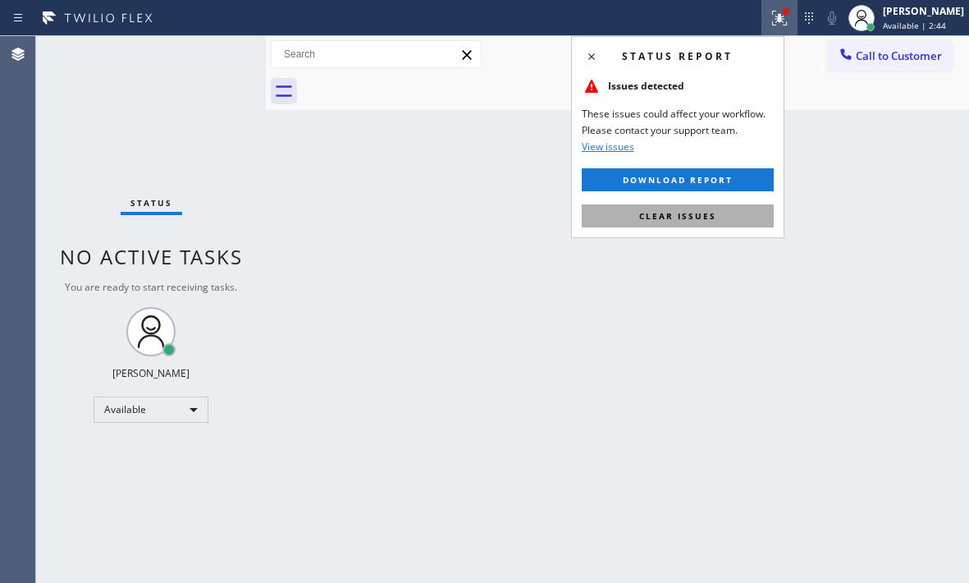
click at [734, 211] on button "Clear issues" at bounding box center [678, 215] width 192 height 23
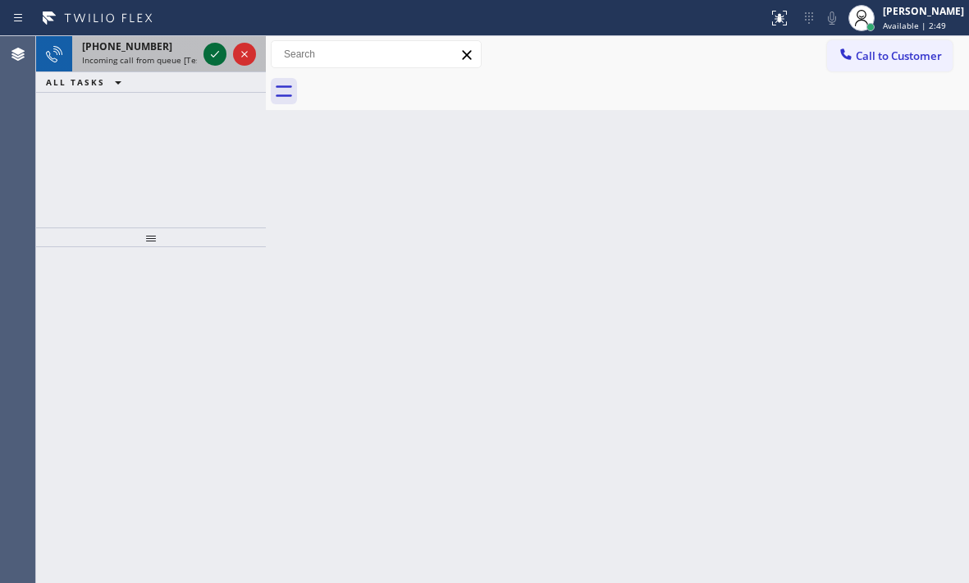
click at [213, 53] on icon at bounding box center [215, 54] width 20 height 20
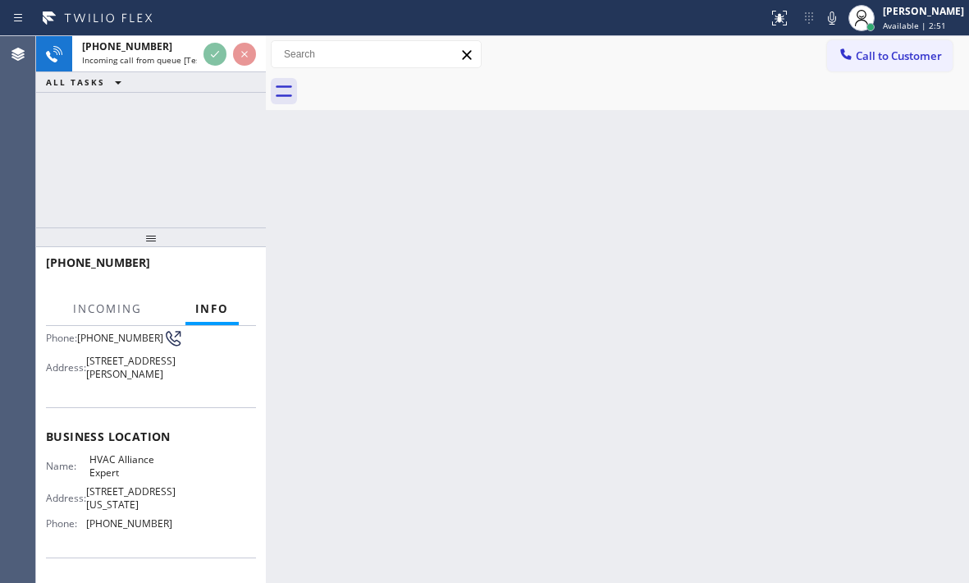
scroll to position [164, 0]
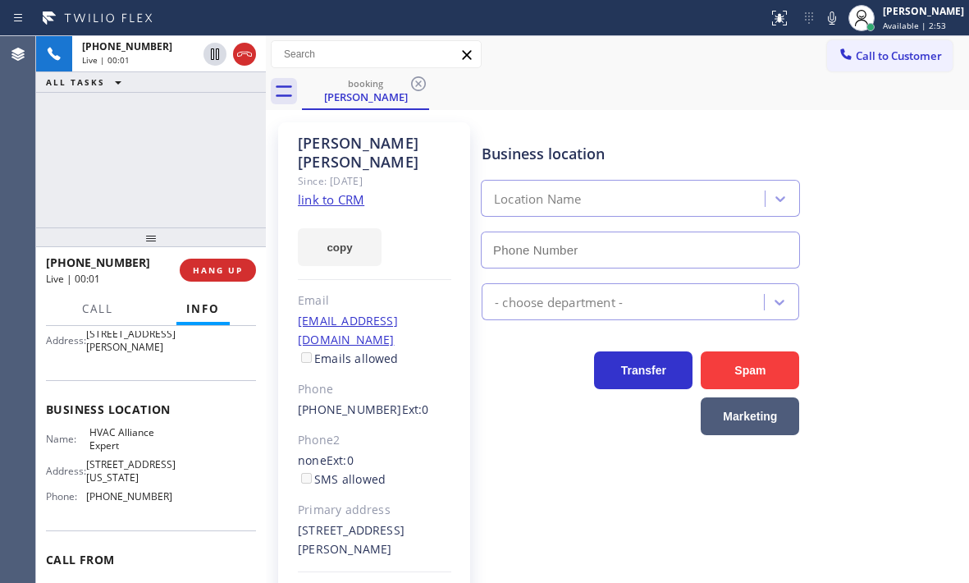
type input "[PHONE_NUMBER]"
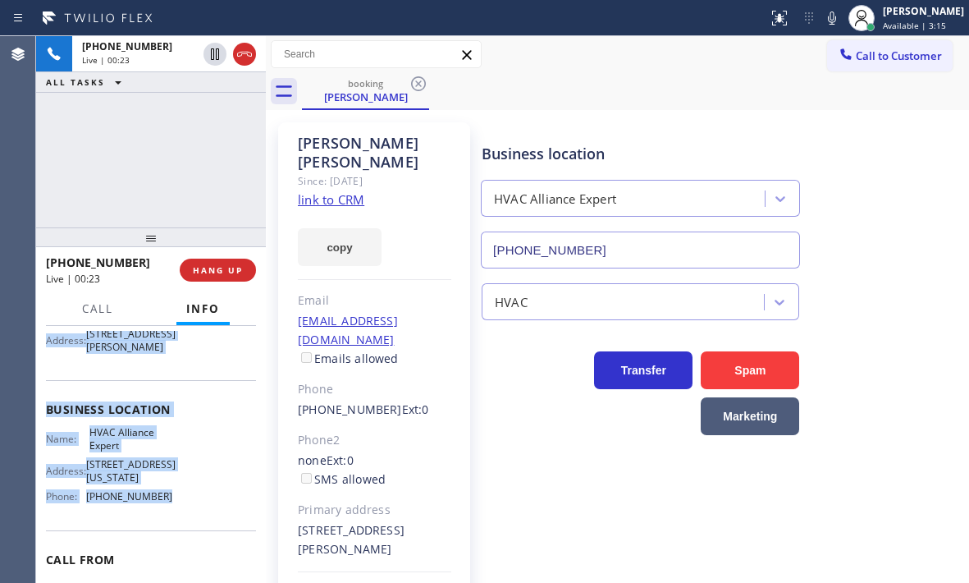
drag, startPoint x: 43, startPoint y: 428, endPoint x: 641, endPoint y: 541, distance: 608.7
click at [180, 531] on div "Context Queue: [Test] All Priority: 1 Customer Name: [PERSON_NAME] Phone: [PHON…" at bounding box center [151, 454] width 230 height 257
copy div "Customer Name: [PERSON_NAME] Phone: [PHONE_NUMBER] Address: [STREET_ADDRESS][PE…"
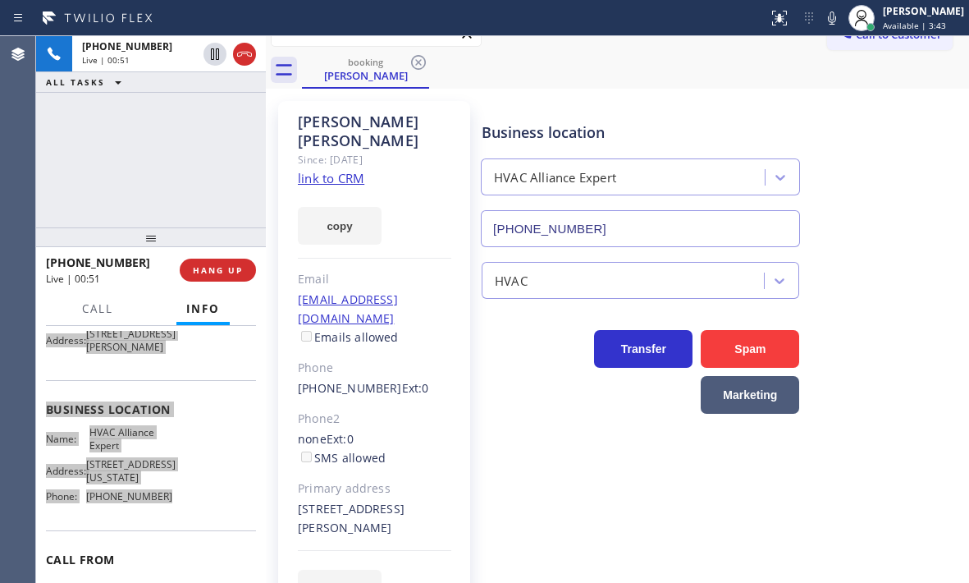
scroll to position [40, 0]
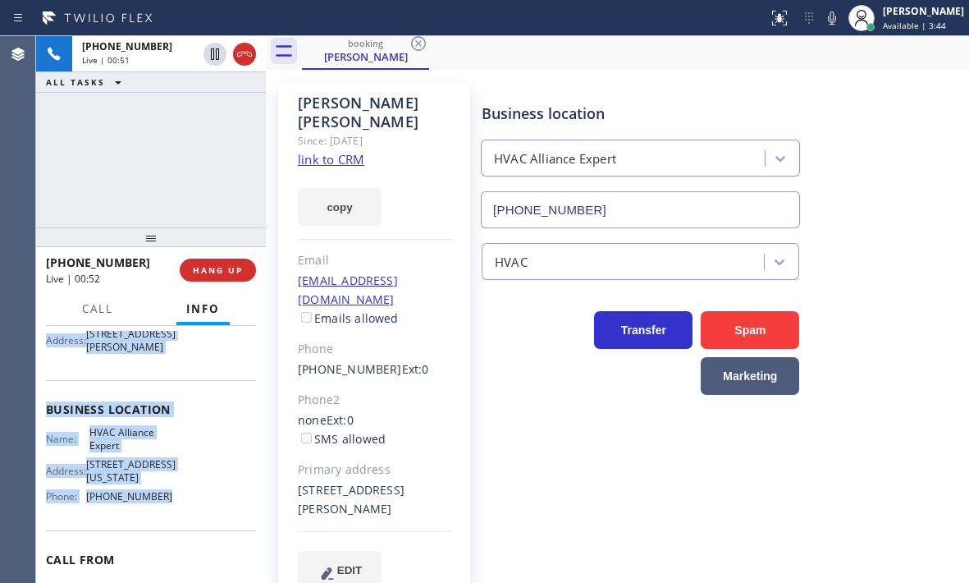
click at [168, 359] on div "Name: [PERSON_NAME] Phone: [PHONE_NUMBER] Address: [STREET_ADDRESS][PERSON_NAME]" at bounding box center [151, 320] width 210 height 77
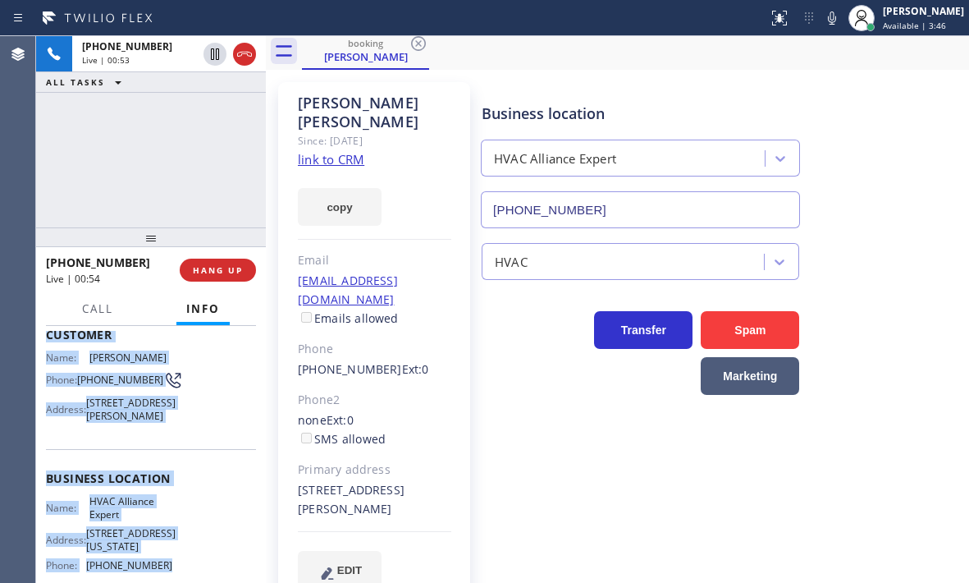
scroll to position [0, 0]
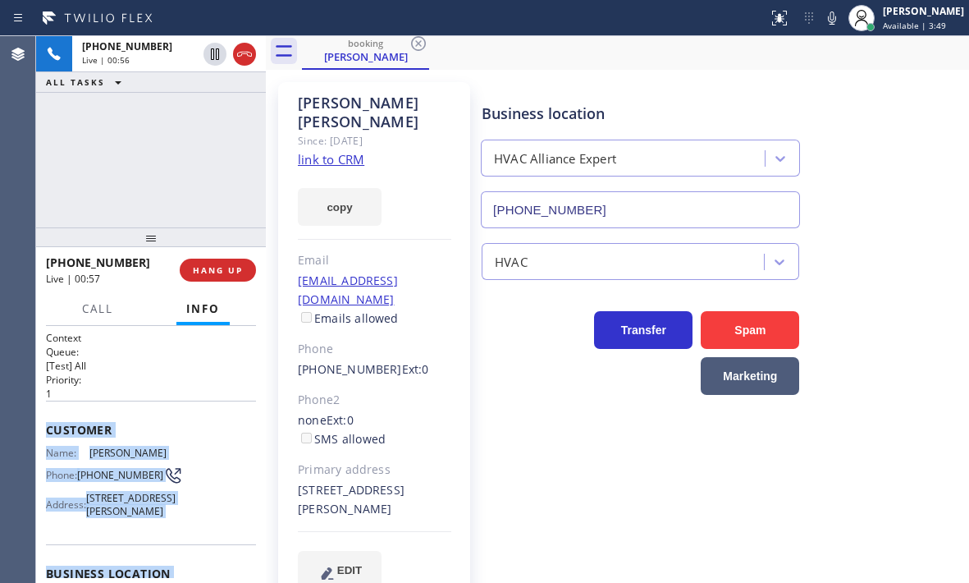
drag, startPoint x: 373, startPoint y: 469, endPoint x: 341, endPoint y: 474, distance: 32.3
click at [341, 481] on div "[STREET_ADDRESS][PERSON_NAME]" at bounding box center [374, 500] width 153 height 38
copy div "91351"
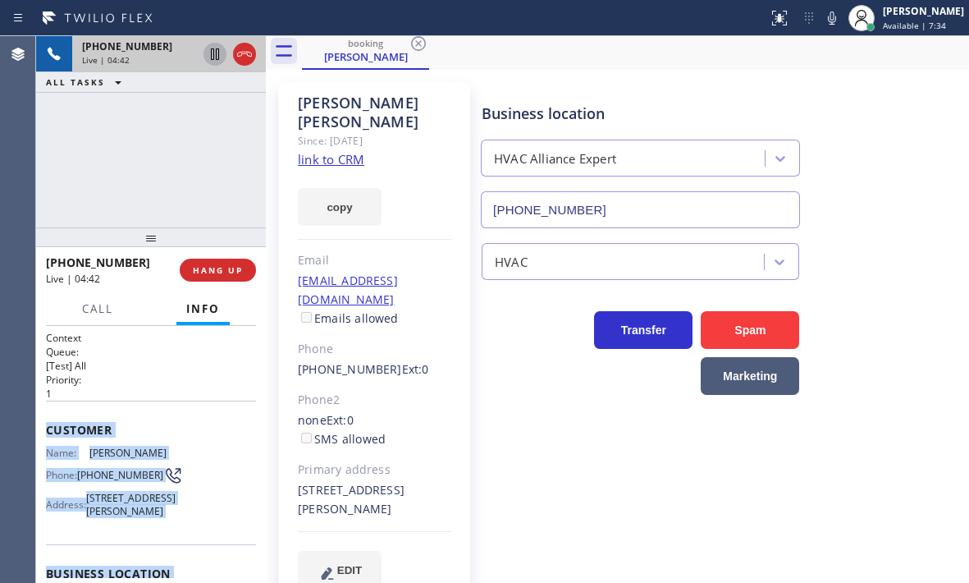
click at [217, 59] on icon at bounding box center [215, 53] width 8 height 11
click at [214, 60] on icon at bounding box center [215, 54] width 20 height 20
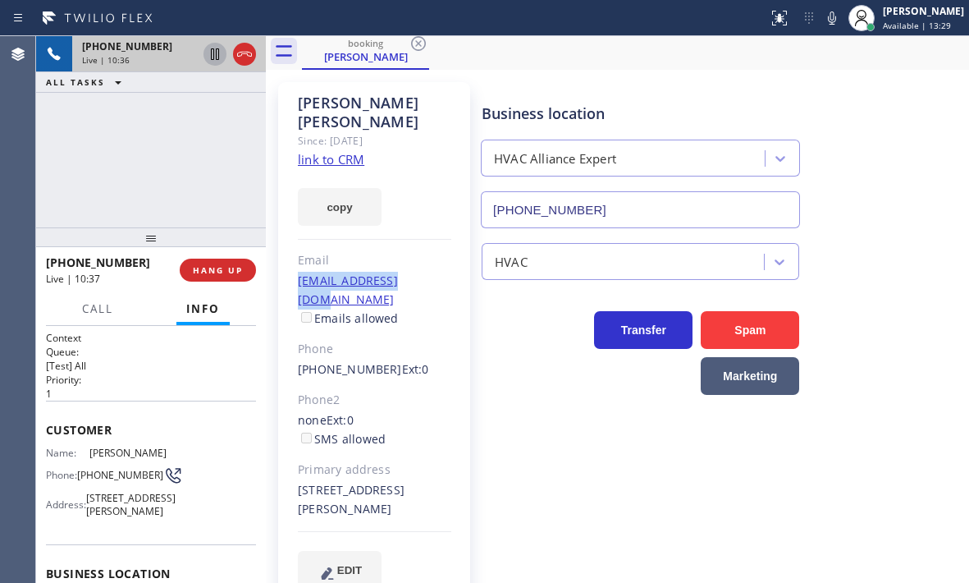
drag, startPoint x: 436, startPoint y: 260, endPoint x: 297, endPoint y: 261, distance: 138.7
click at [297, 261] on div "[PERSON_NAME] Since: [DATE] link to CRM copy Email [EMAIL_ADDRESS][DOMAIN_NAME]…" at bounding box center [374, 345] width 192 height 526
copy link "[EMAIL_ADDRESS][DOMAIN_NAME]"
click at [221, 272] on span "HANG UP" at bounding box center [218, 269] width 50 height 11
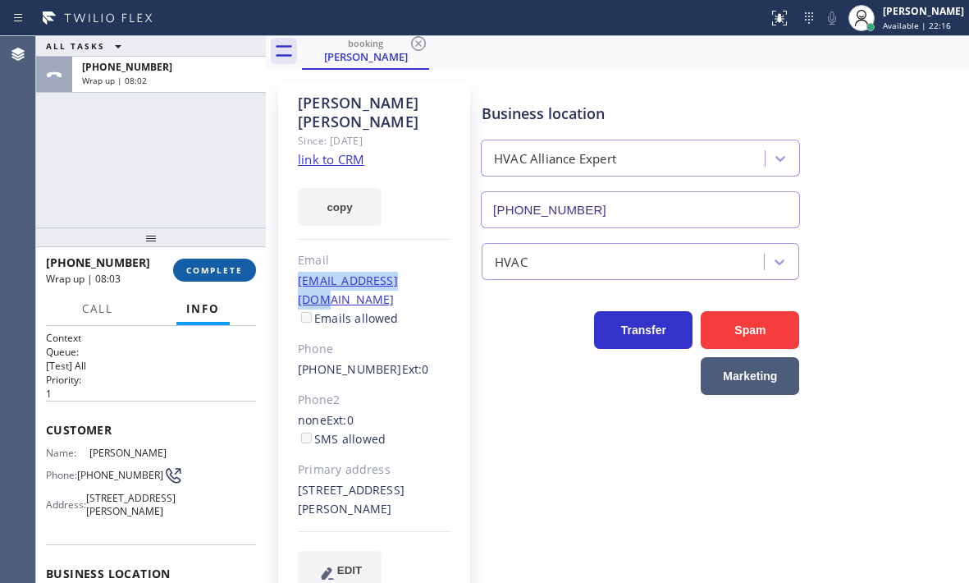
click at [220, 277] on button "COMPLETE" at bounding box center [214, 269] width 83 height 23
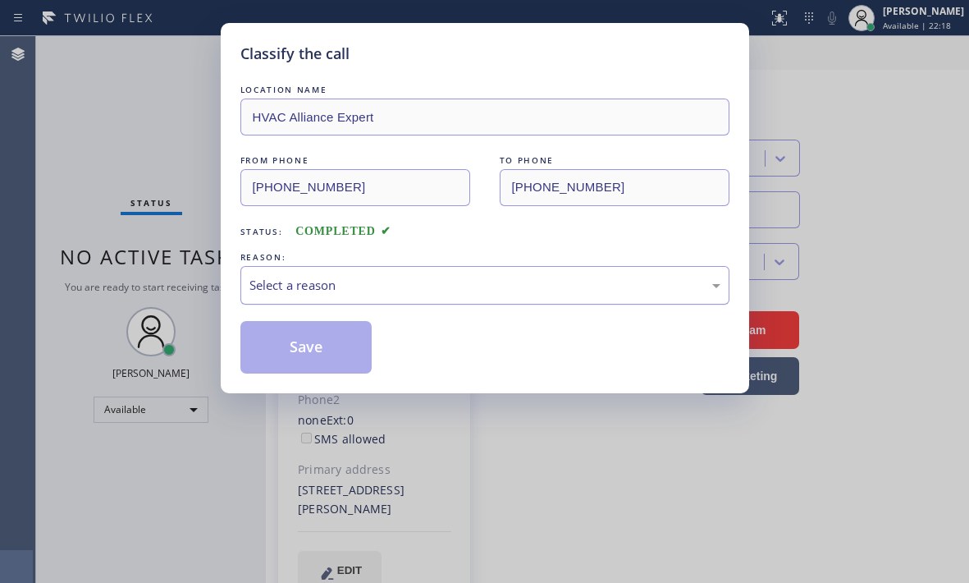
click at [460, 282] on div "Select a reason" at bounding box center [484, 285] width 471 height 19
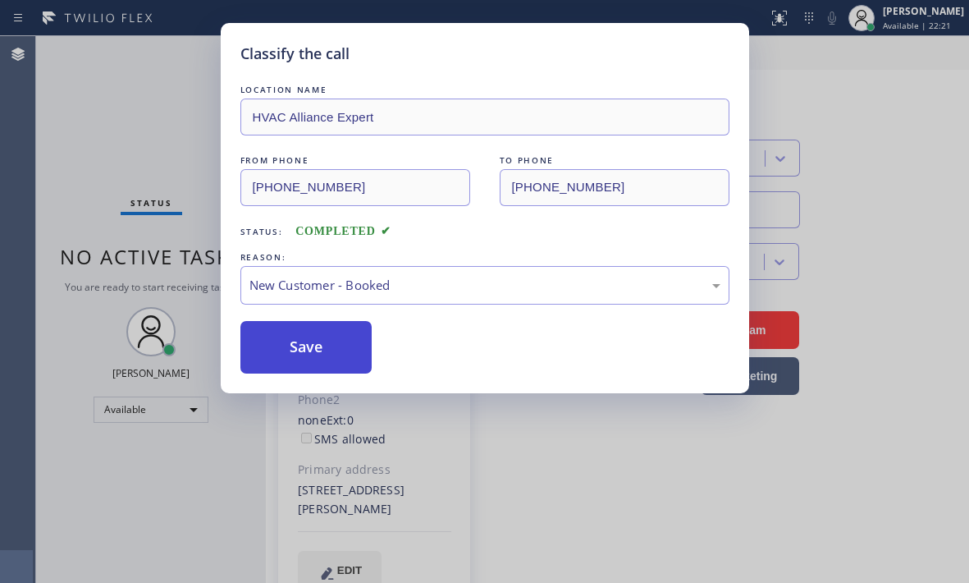
click at [306, 342] on button "Save" at bounding box center [306, 347] width 132 height 53
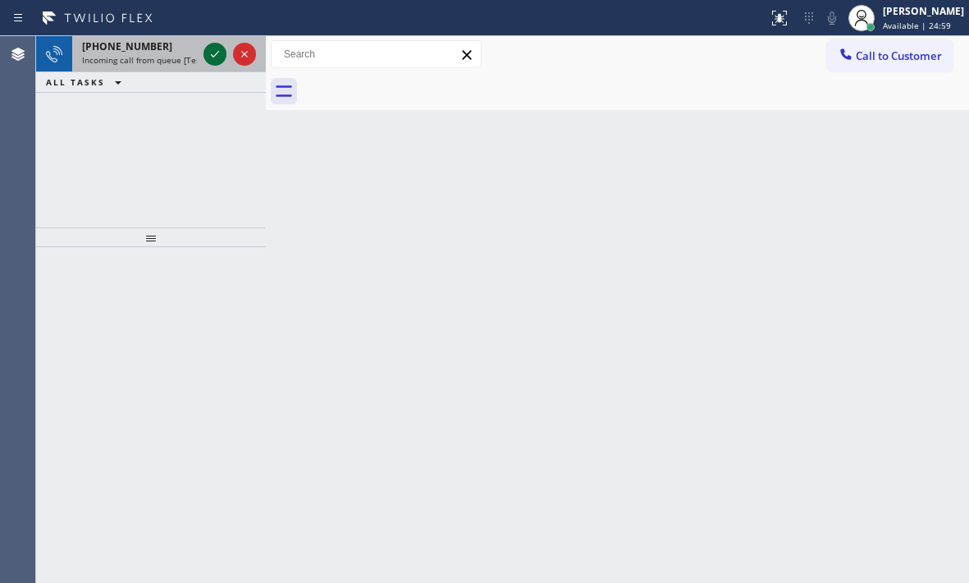
click at [215, 53] on icon at bounding box center [215, 54] width 20 height 20
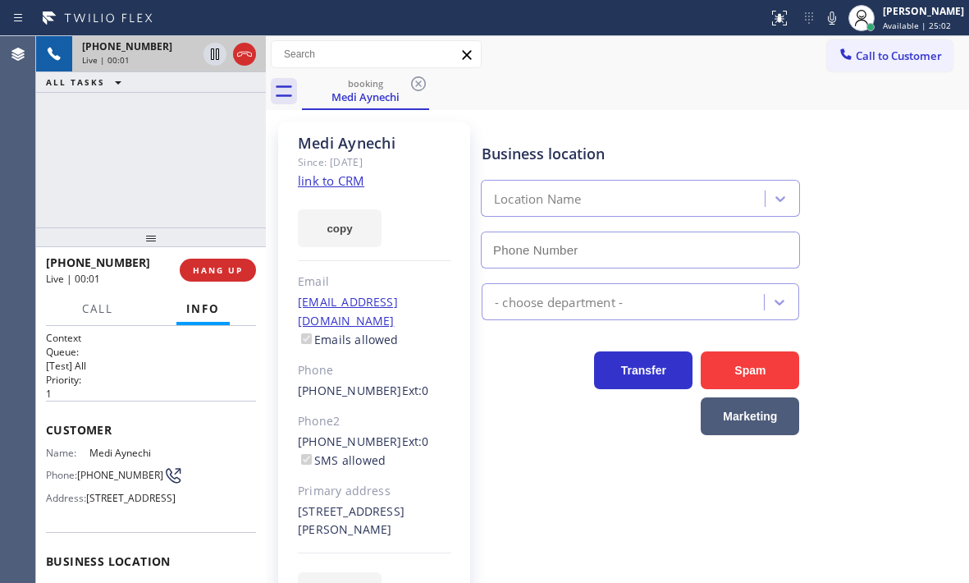
type input "[PHONE_NUMBER]"
click at [217, 57] on icon at bounding box center [215, 53] width 8 height 11
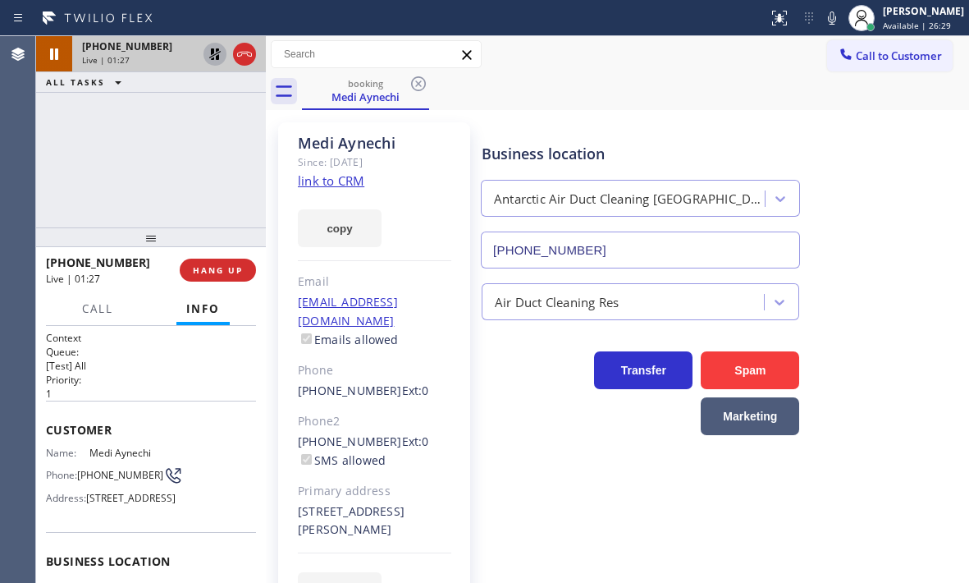
click at [212, 60] on icon at bounding box center [214, 53] width 11 height 11
click at [252, 57] on icon at bounding box center [245, 54] width 20 height 20
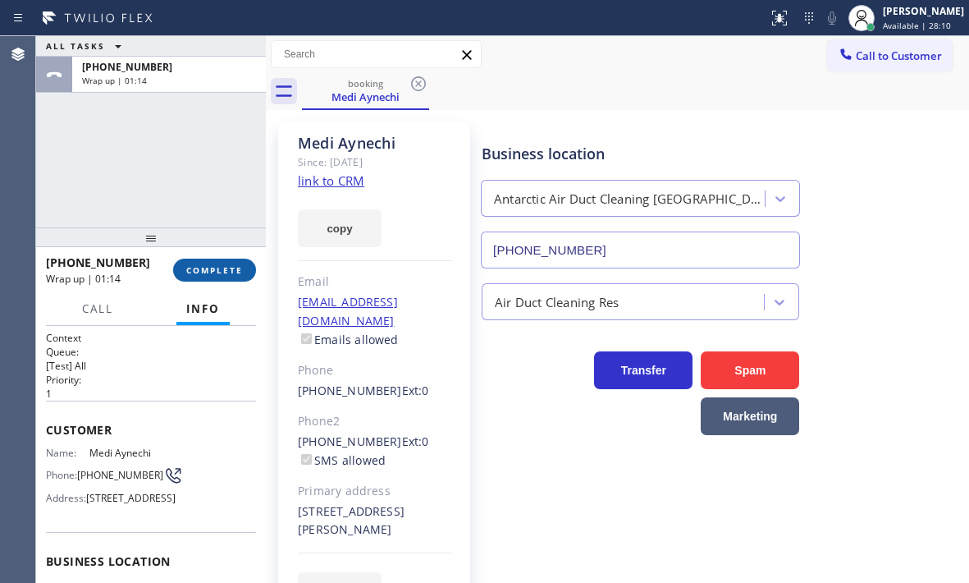
click at [208, 272] on span "COMPLETE" at bounding box center [214, 269] width 57 height 11
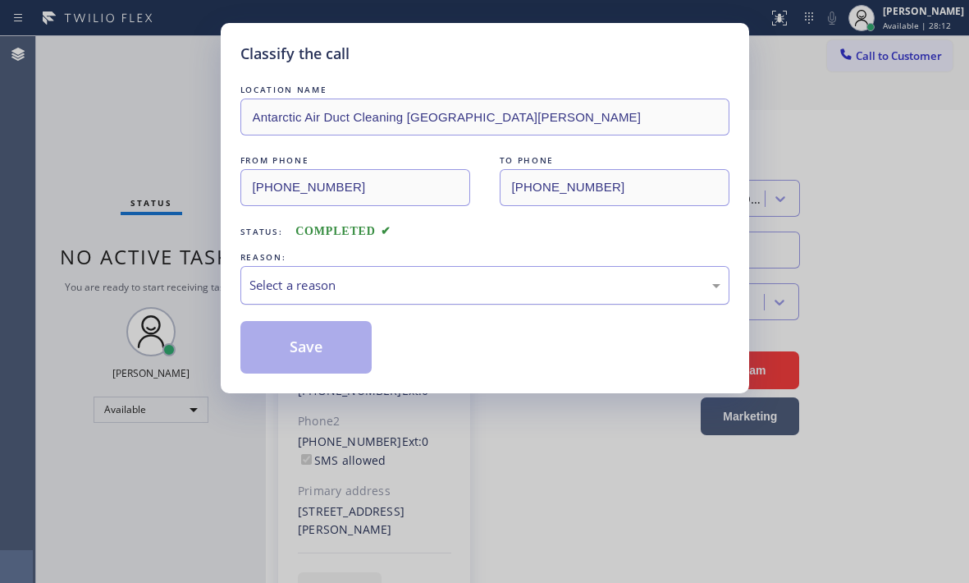
click at [410, 280] on div "Select a reason" at bounding box center [484, 285] width 471 height 19
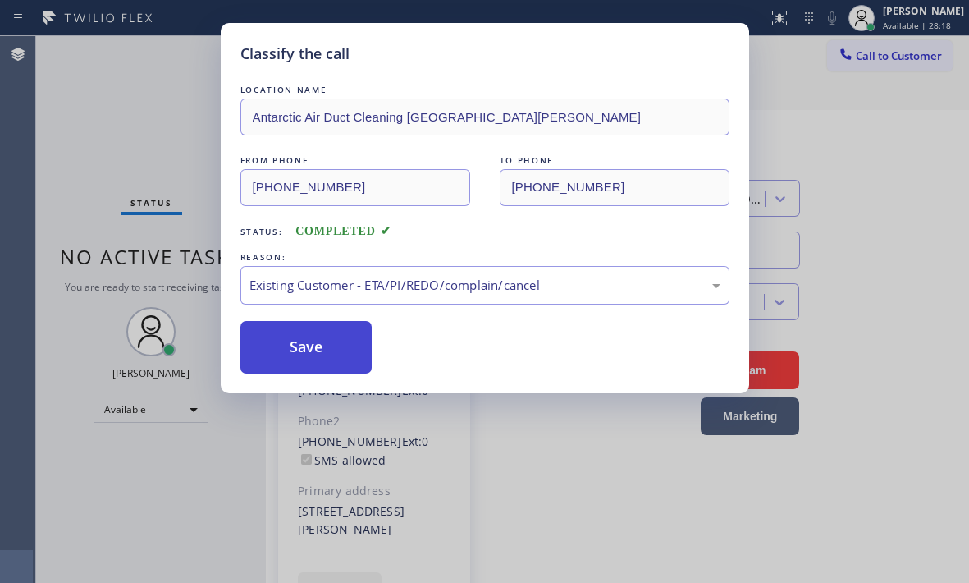
click at [295, 349] on button "Save" at bounding box center [306, 347] width 132 height 53
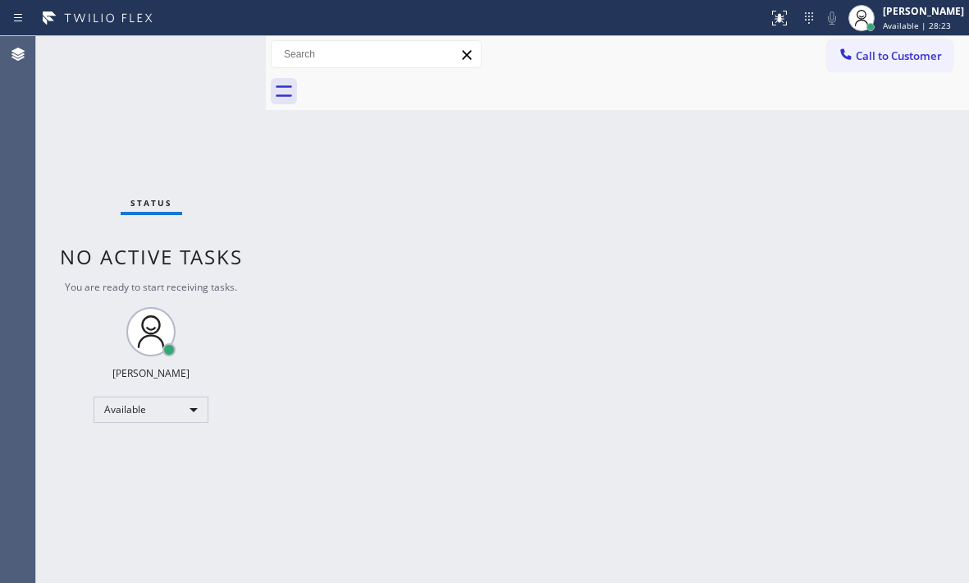
click at [664, 286] on div "Back to Dashboard Change Sender ID Customers Technicians Select a contact Outbo…" at bounding box center [617, 309] width 703 height 547
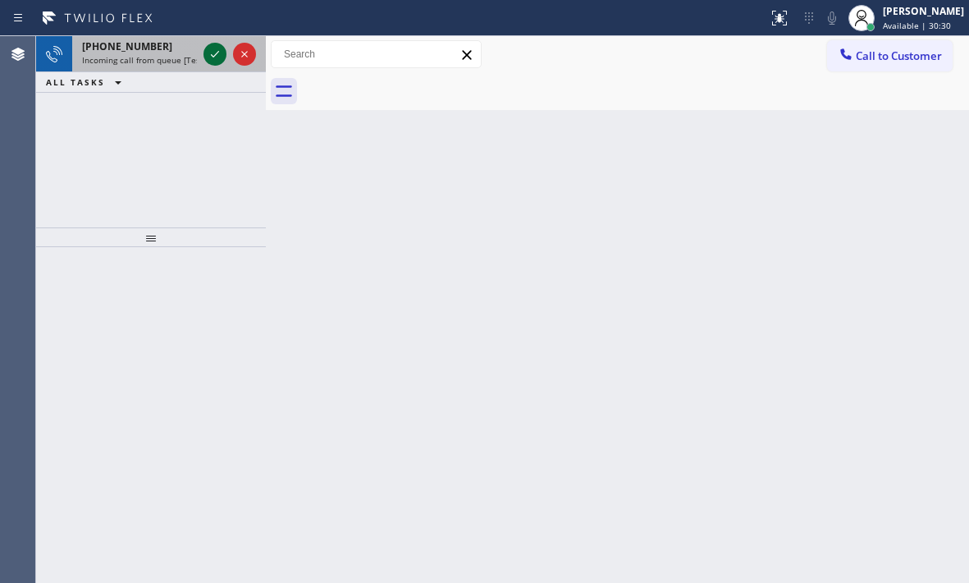
click at [208, 56] on icon at bounding box center [215, 54] width 20 height 20
click at [219, 60] on icon at bounding box center [215, 54] width 20 height 20
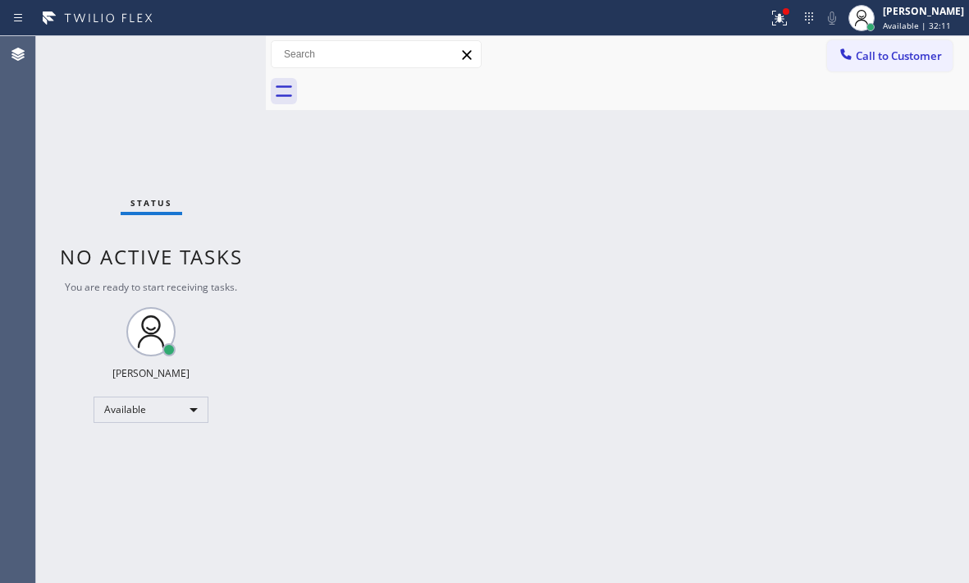
click at [207, 53] on div "Status No active tasks You are ready to start receiving tasks. [PERSON_NAME] Av…" at bounding box center [151, 309] width 230 height 547
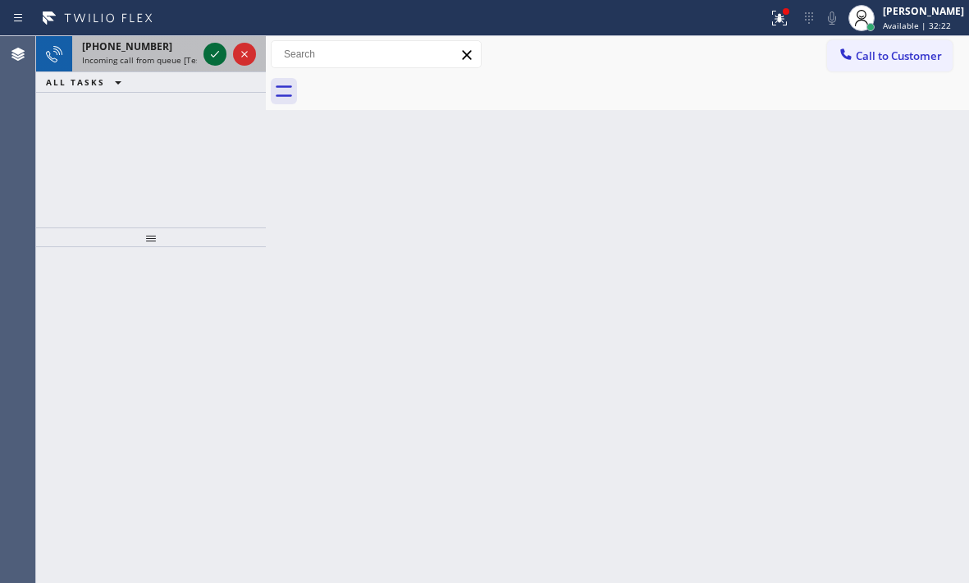
click at [208, 56] on icon at bounding box center [215, 54] width 20 height 20
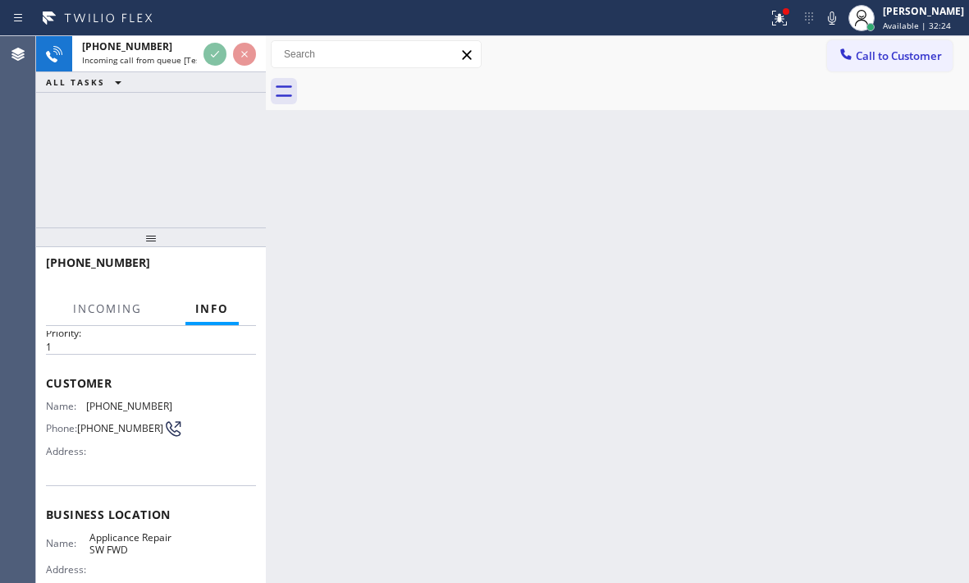
scroll to position [82, 0]
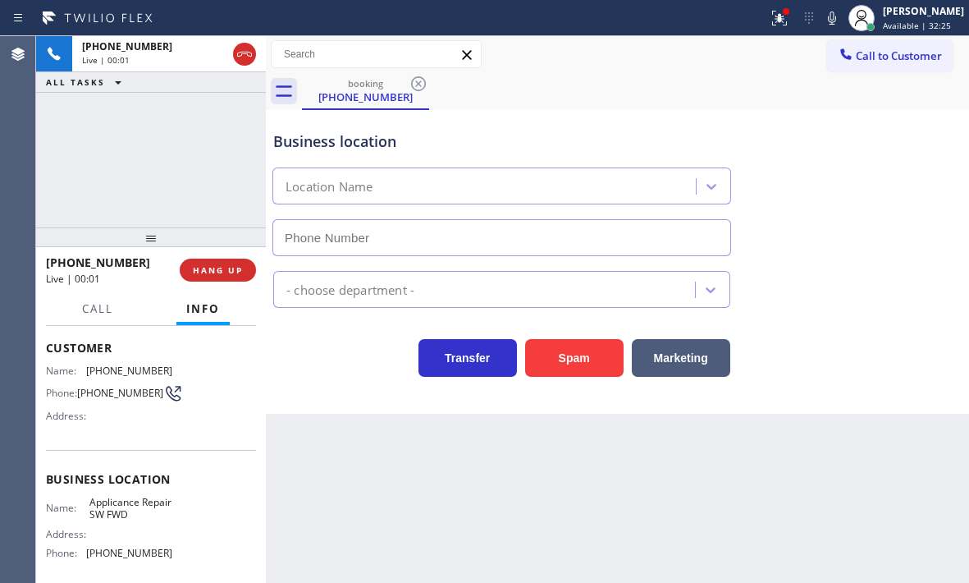
type input "[PHONE_NUMBER]"
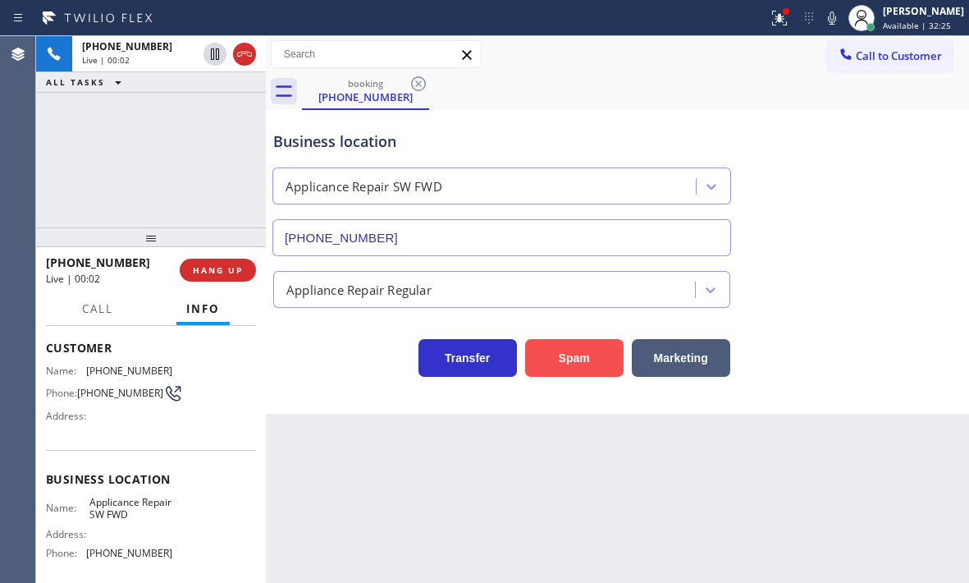
click at [556, 359] on button "Spam" at bounding box center [574, 358] width 98 height 38
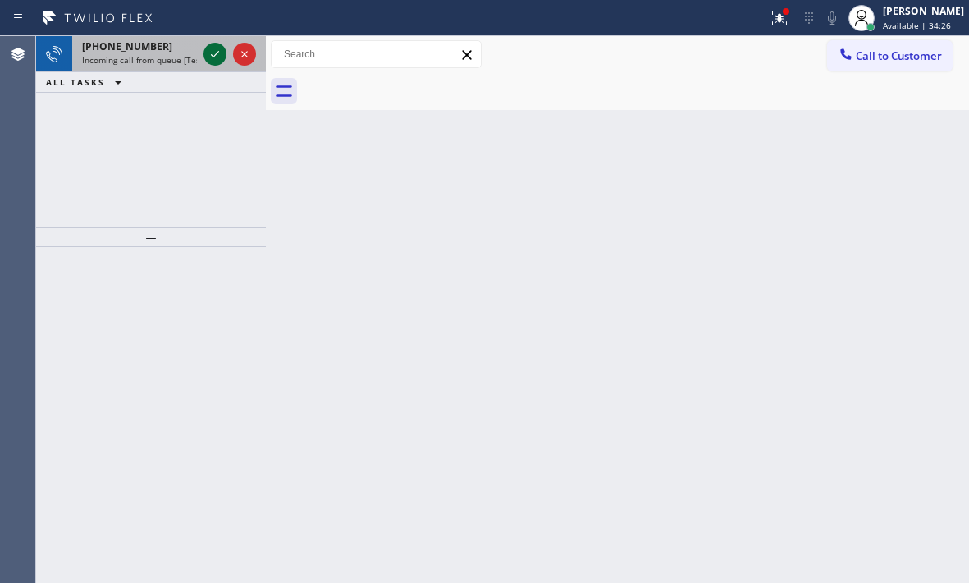
click at [217, 52] on icon at bounding box center [215, 54] width 20 height 20
click at [208, 56] on icon at bounding box center [215, 54] width 20 height 20
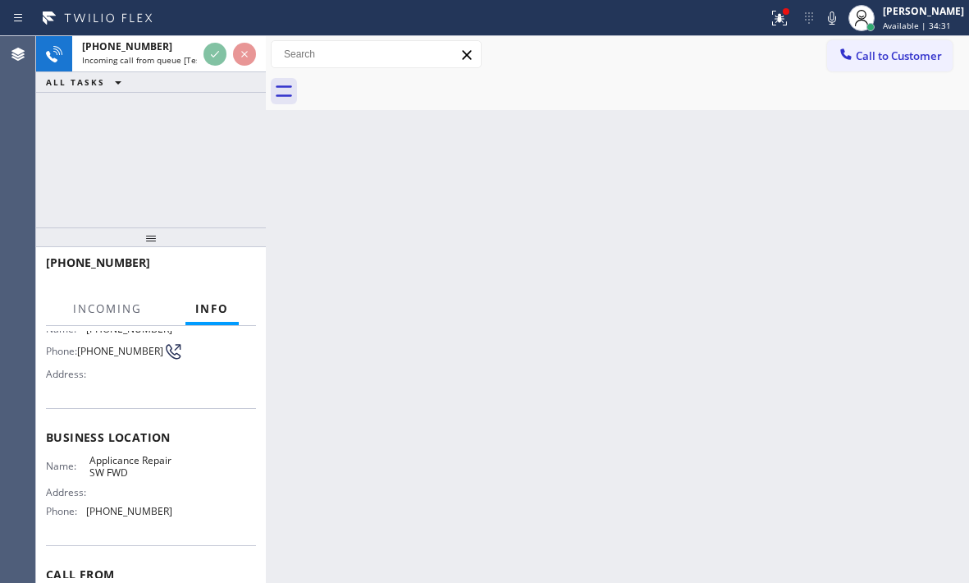
scroll to position [164, 0]
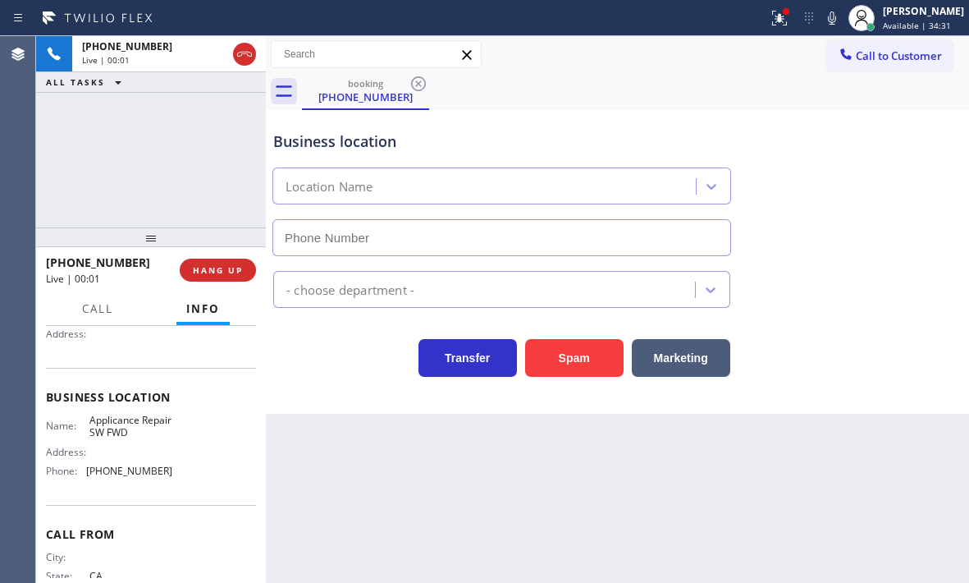
type input "[PHONE_NUMBER]"
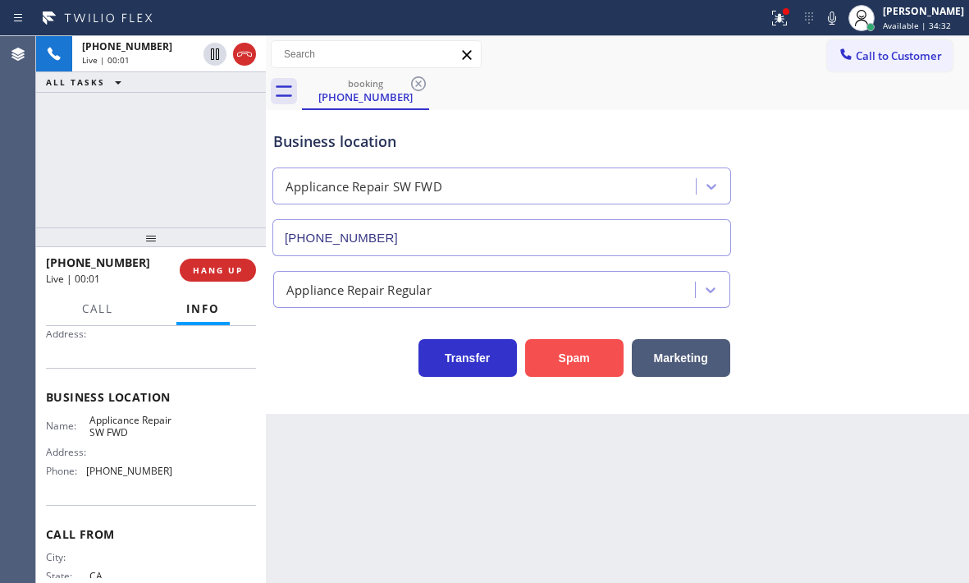
click at [579, 364] on button "Spam" at bounding box center [574, 358] width 98 height 38
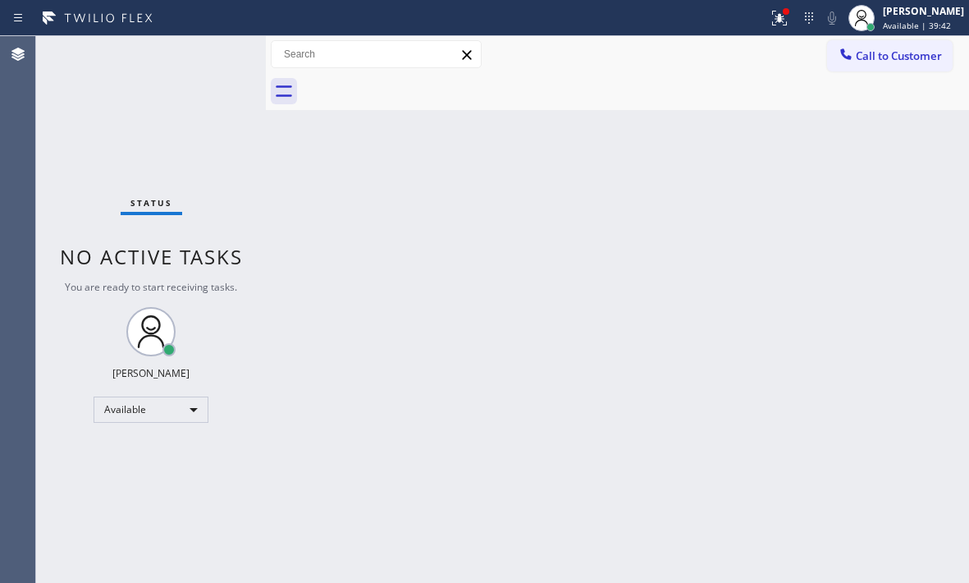
click at [614, 208] on div "Back to Dashboard Change Sender ID Customers Technicians Select a contact Outbo…" at bounding box center [617, 309] width 703 height 547
click at [771, 23] on icon at bounding box center [780, 18] width 20 height 20
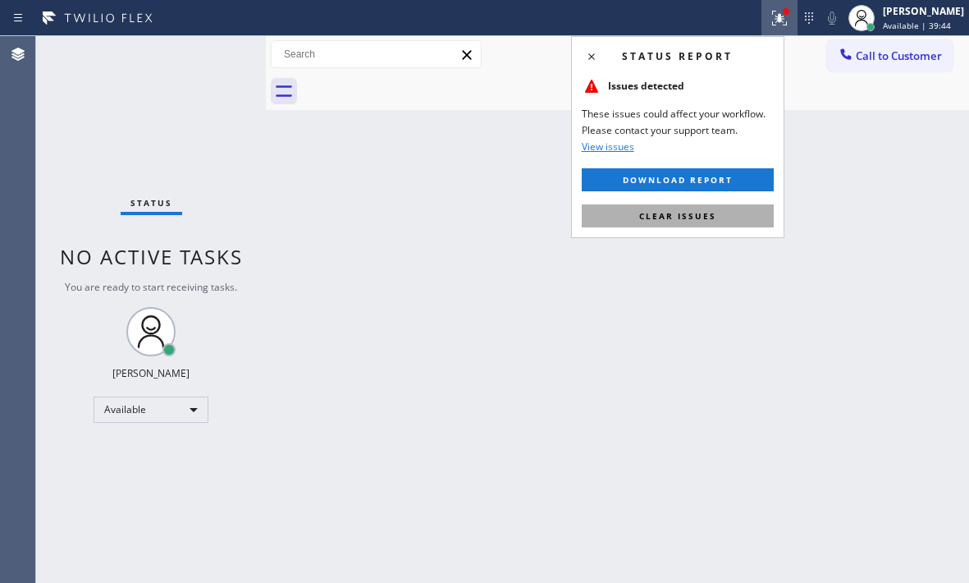
click at [707, 217] on span "Clear issues" at bounding box center [677, 215] width 77 height 11
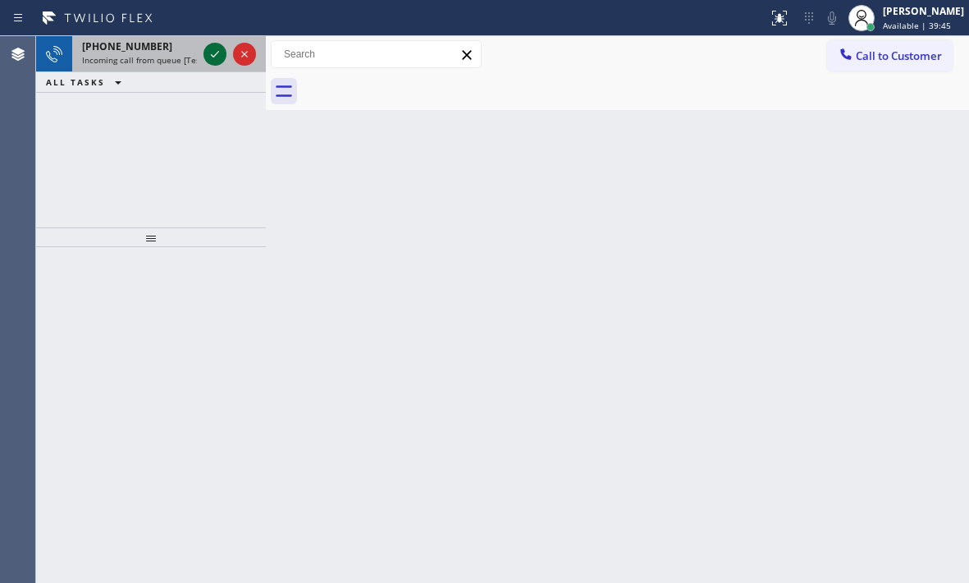
click at [209, 58] on icon at bounding box center [215, 54] width 20 height 20
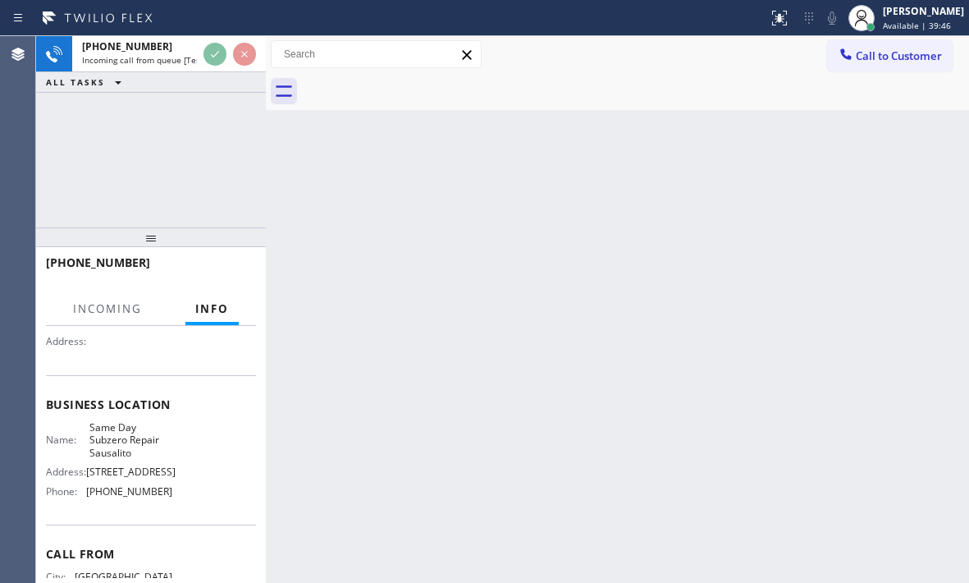
scroll to position [164, 0]
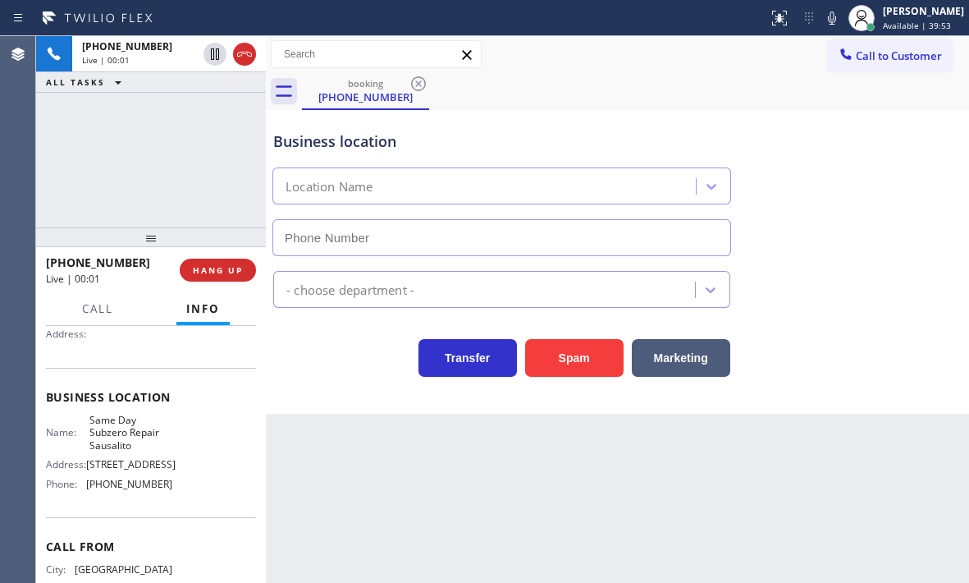
type input "[PHONE_NUMBER]"
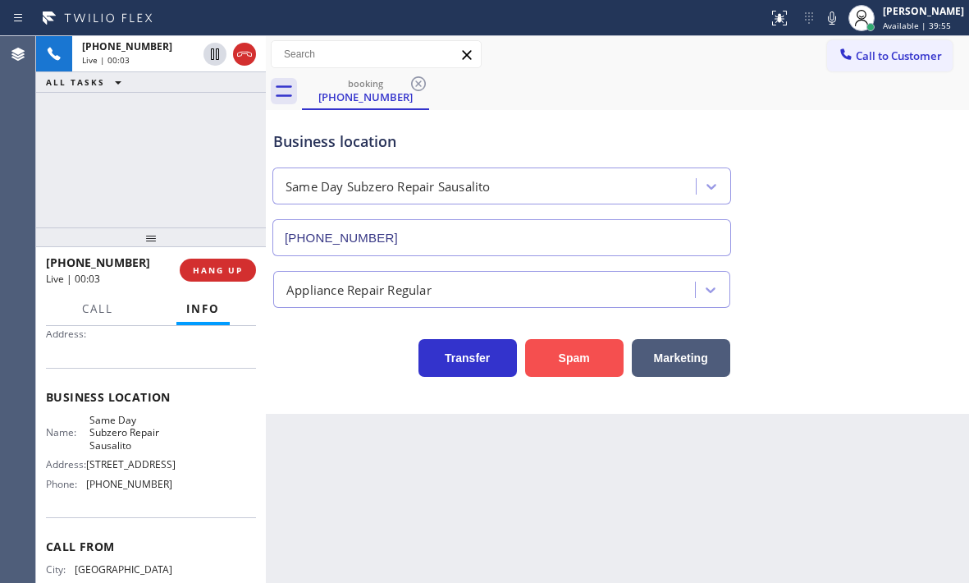
click at [577, 357] on button "Spam" at bounding box center [574, 358] width 98 height 38
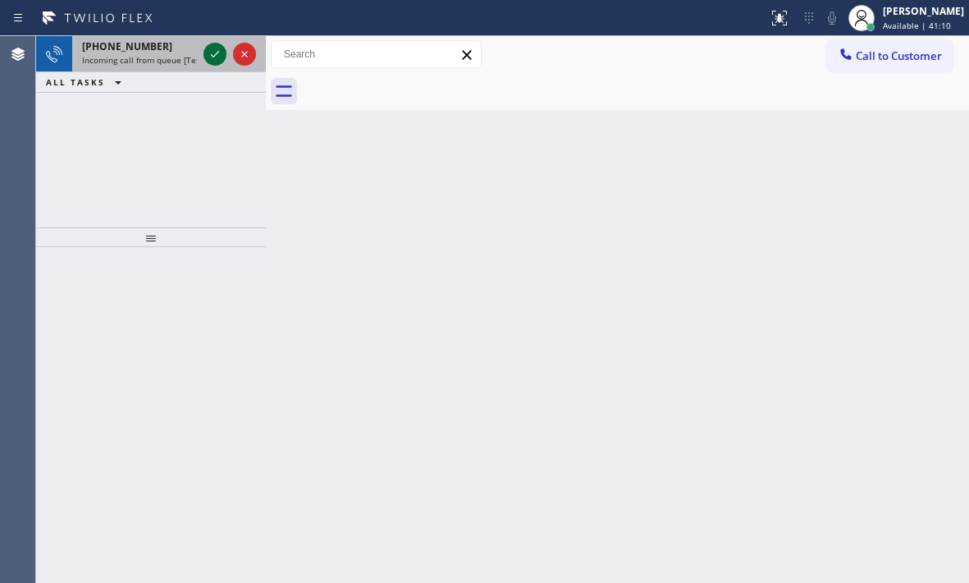
click at [217, 53] on icon at bounding box center [215, 54] width 8 height 7
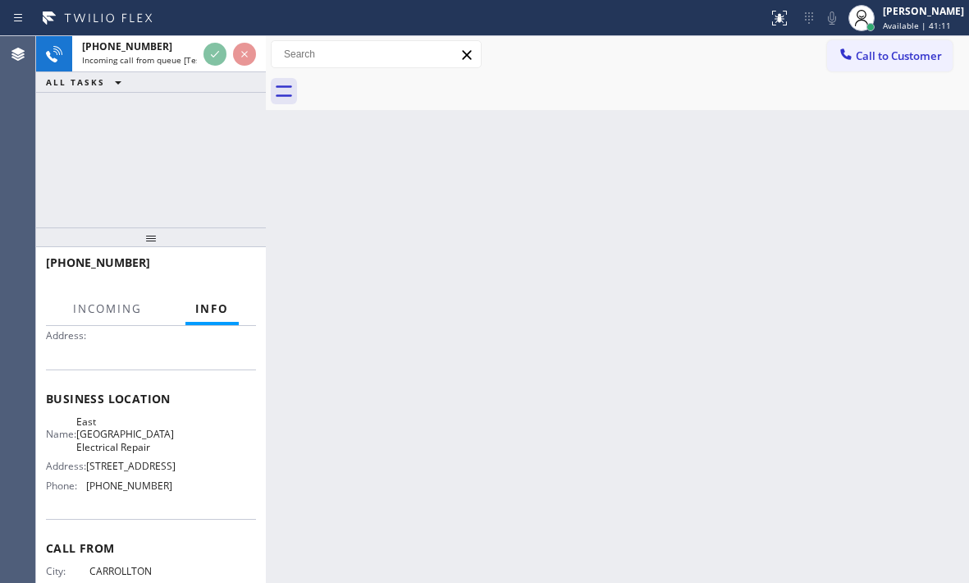
scroll to position [246, 0]
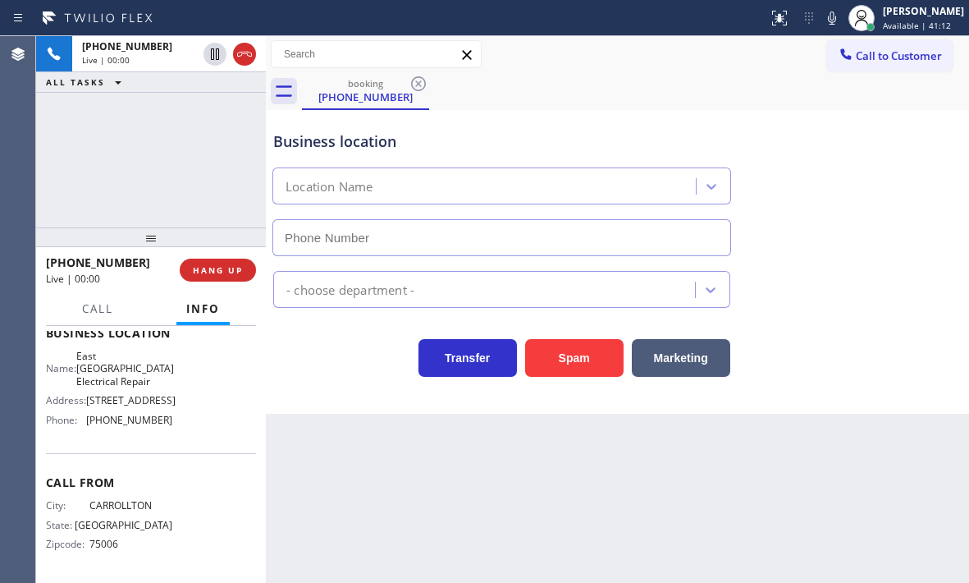
type input "[PHONE_NUMBER]"
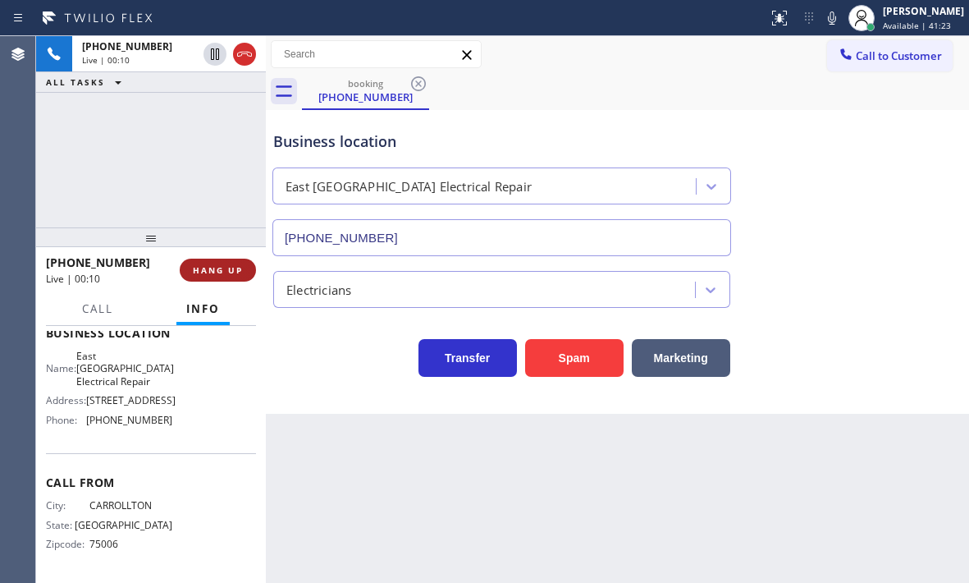
click at [207, 269] on span "HANG UP" at bounding box center [218, 269] width 50 height 11
click at [214, 270] on span "HANG UP" at bounding box center [218, 269] width 50 height 11
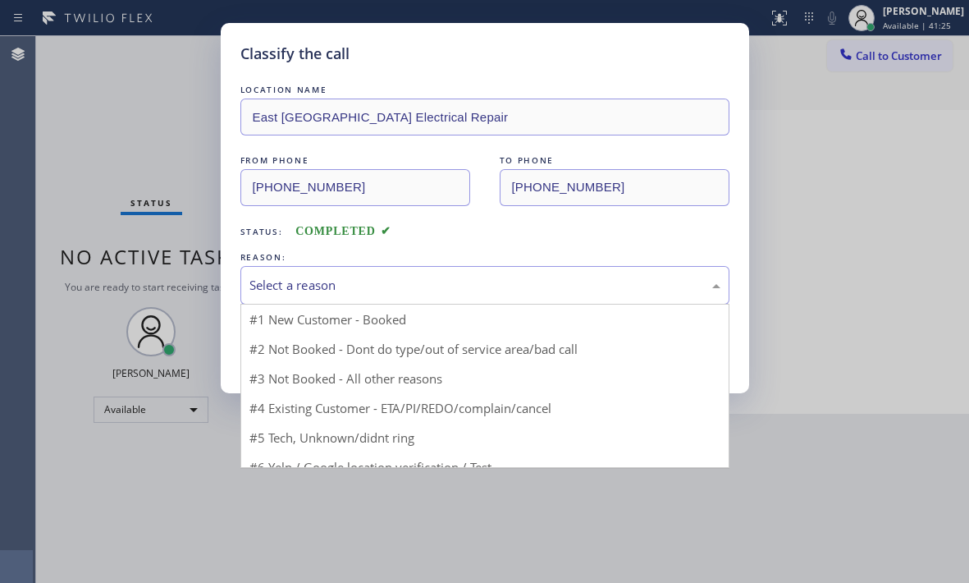
click at [419, 283] on div "Select a reason" at bounding box center [484, 285] width 471 height 19
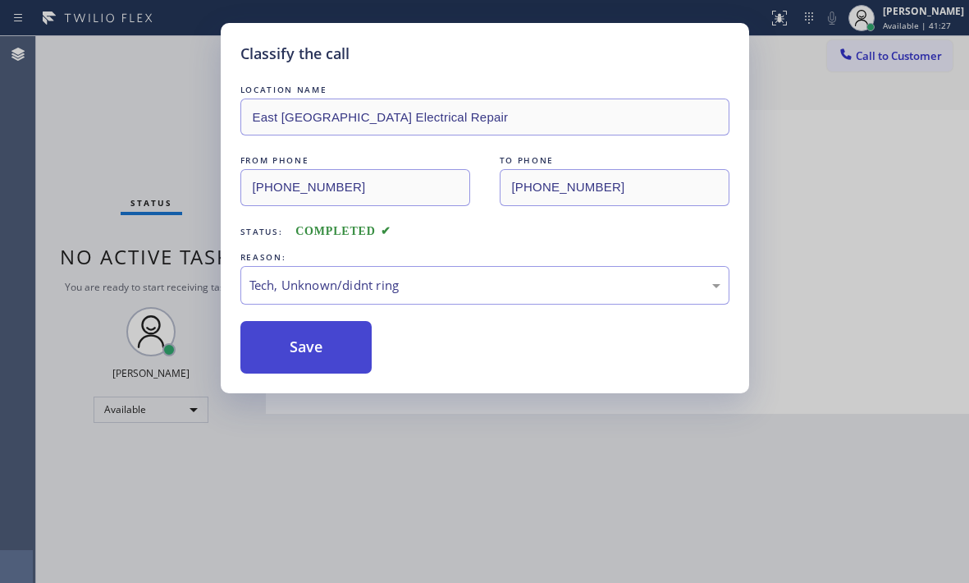
click at [335, 336] on button "Save" at bounding box center [306, 347] width 132 height 53
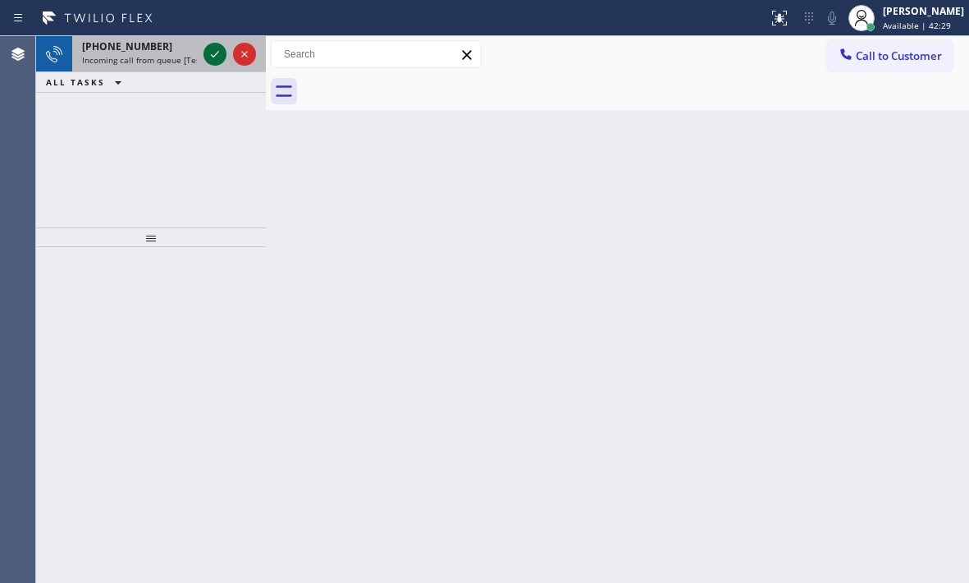
click at [208, 58] on icon at bounding box center [215, 54] width 20 height 20
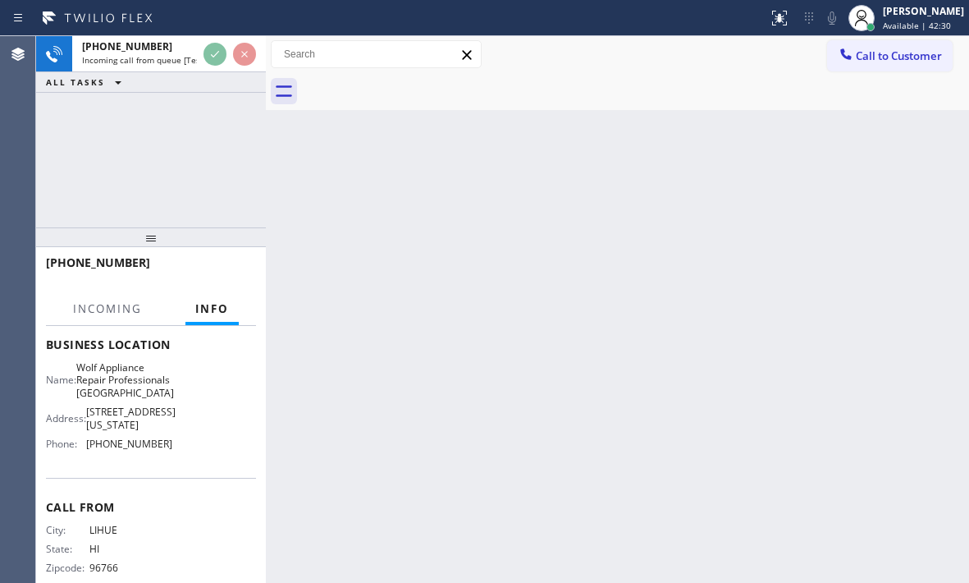
scroll to position [246, 0]
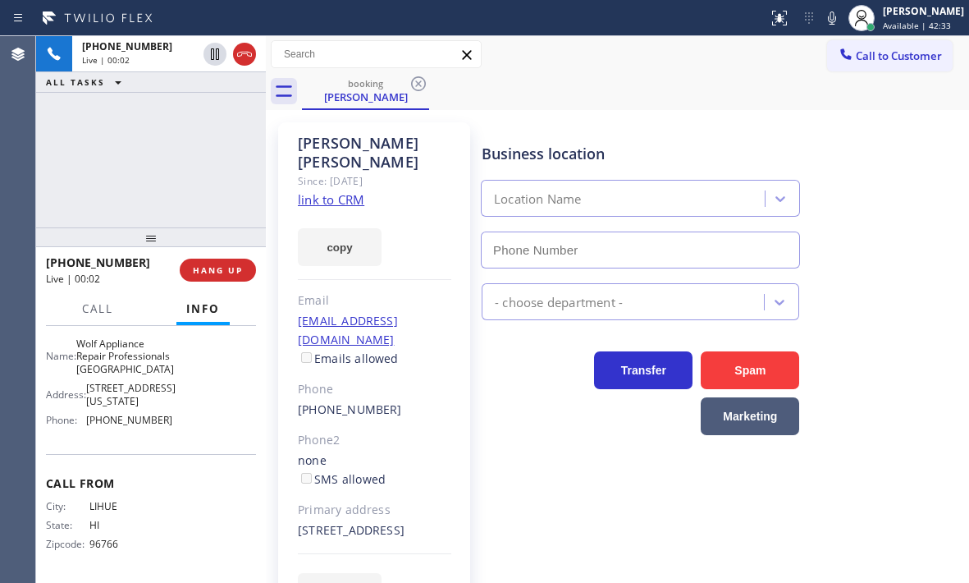
type input "[PHONE_NUMBER]"
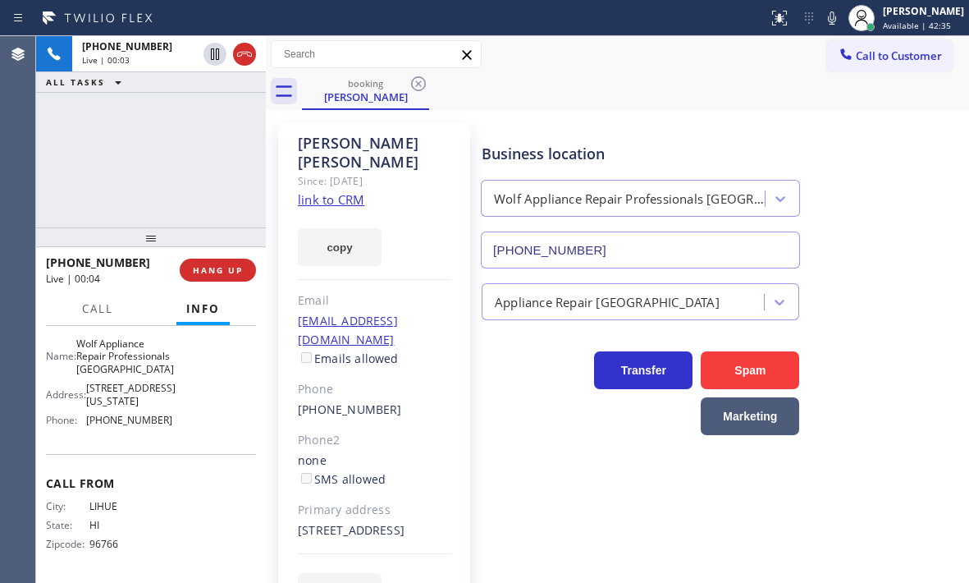
click at [353, 191] on link "link to CRM" at bounding box center [331, 199] width 66 height 16
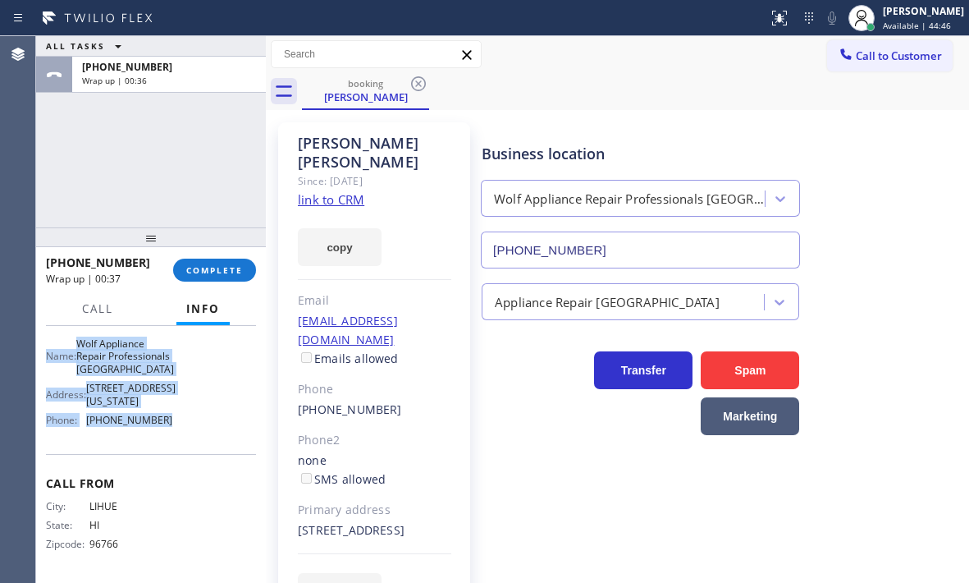
drag, startPoint x: 43, startPoint y: 347, endPoint x: 187, endPoint y: 483, distance: 197.4
click at [187, 483] on div "Context Queue: [Test] All Priority: 1 Customer Name: [PERSON_NAME] Phone: [PHON…" at bounding box center [151, 454] width 230 height 257
copy div "Customer Name: [PERSON_NAME] Phone: [PHONE_NUMBER] Address: [STREET_ADDRESS] Bu…"
click at [222, 280] on button "COMPLETE" at bounding box center [214, 269] width 83 height 23
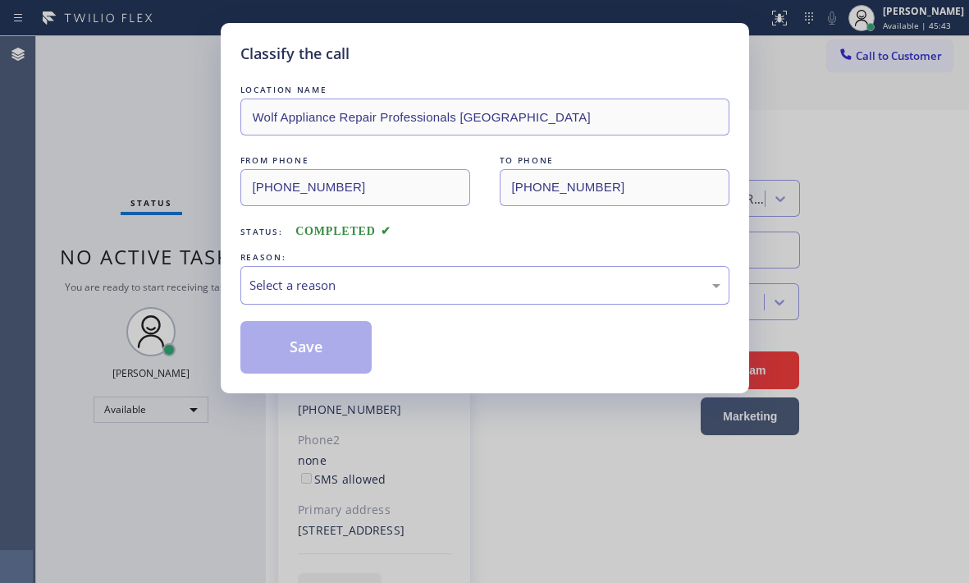
click at [387, 285] on div "Select a reason" at bounding box center [484, 285] width 471 height 19
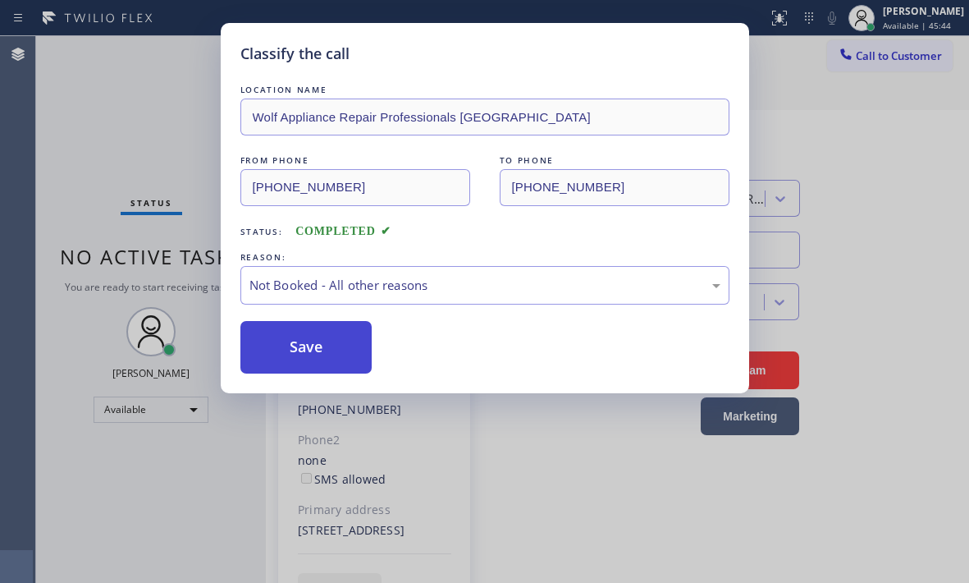
click at [285, 342] on button "Save" at bounding box center [306, 347] width 132 height 53
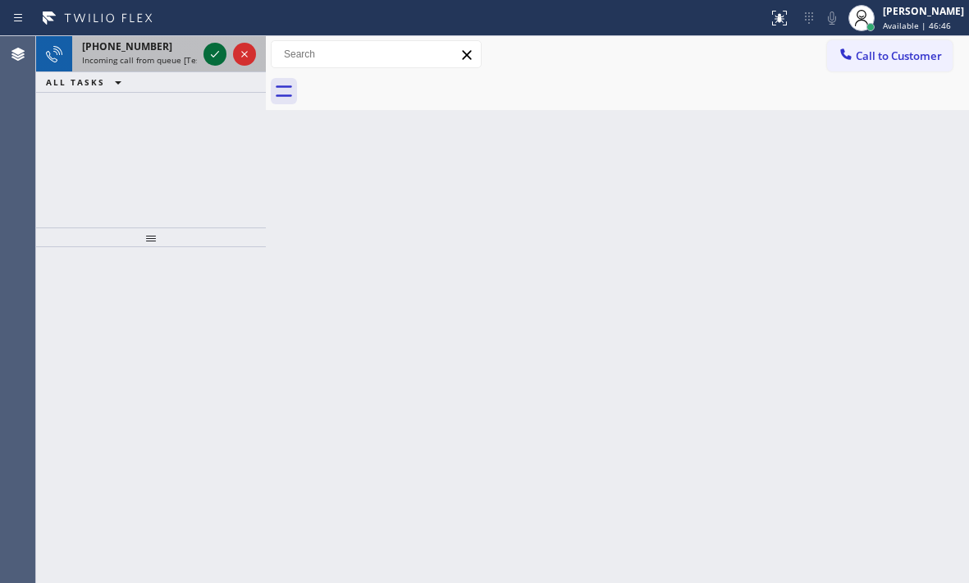
click at [219, 55] on icon at bounding box center [215, 54] width 20 height 20
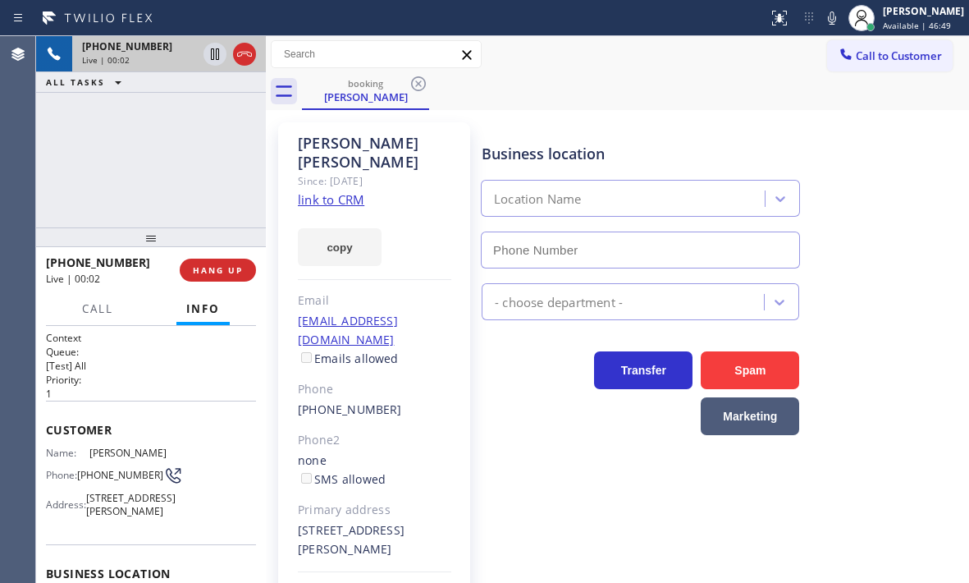
type input "[PHONE_NUMBER]"
click at [338, 191] on link "link to CRM" at bounding box center [331, 199] width 66 height 16
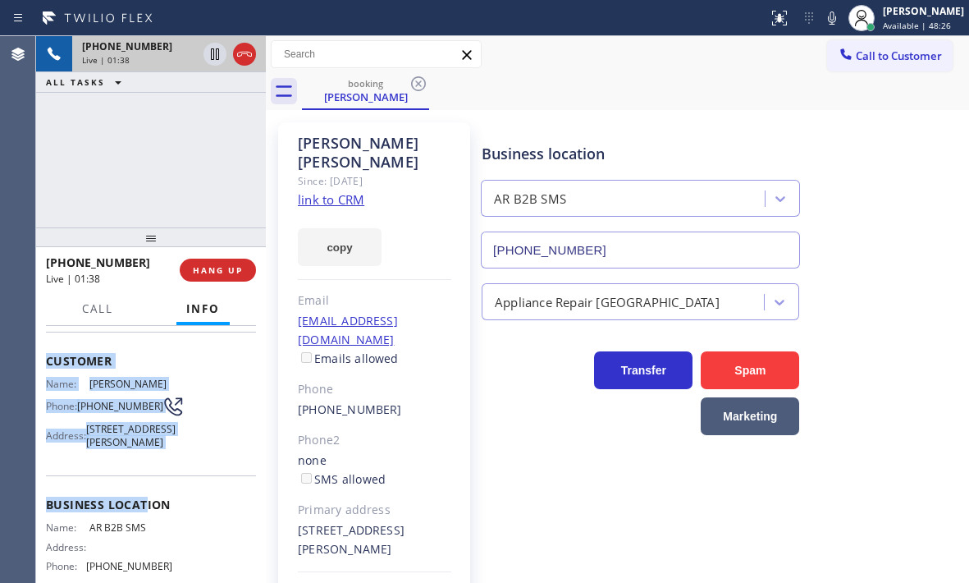
scroll to position [164, 0]
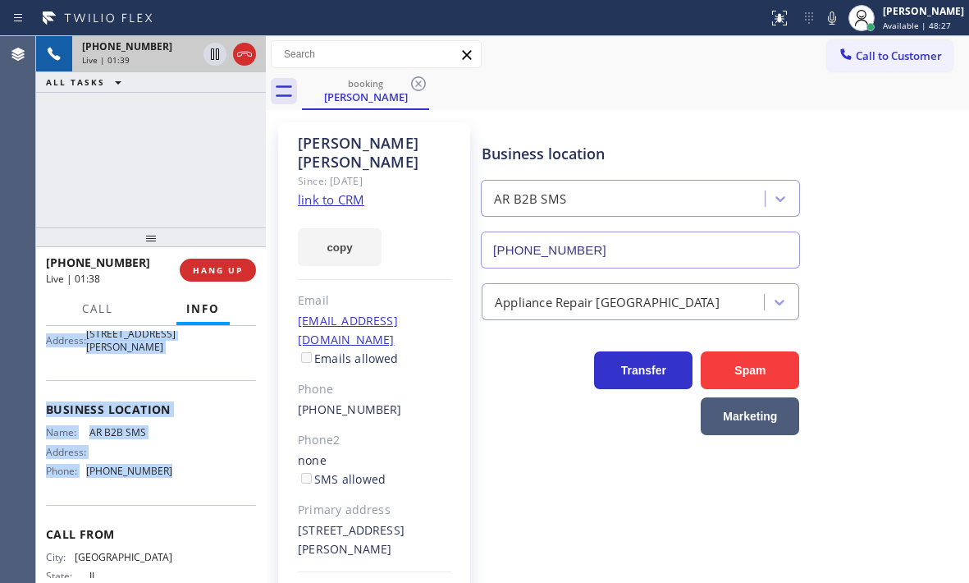
drag, startPoint x: 45, startPoint y: 430, endPoint x: 166, endPoint y: 534, distance: 159.4
click at [166, 534] on div "Context Queue: [Test] All Priority: 1 Customer Name: [PERSON_NAME] Phone: [PHON…" at bounding box center [151, 454] width 230 height 257
copy div "Customer Name: [PERSON_NAME] Phone: [PHONE_NUMBER] Address: [STREET_ADDRESS][PE…"
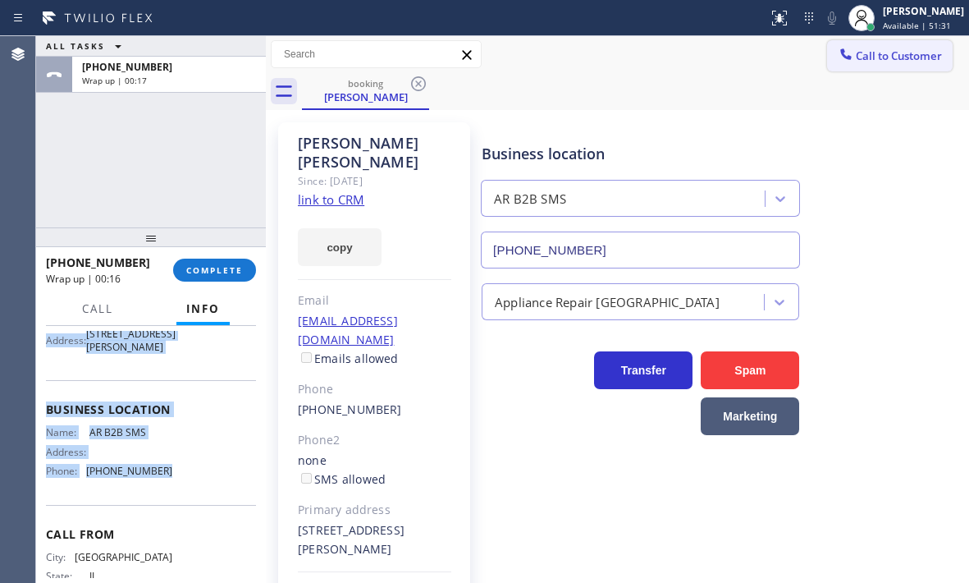
click at [901, 62] on span "Call to Customer" at bounding box center [899, 55] width 86 height 15
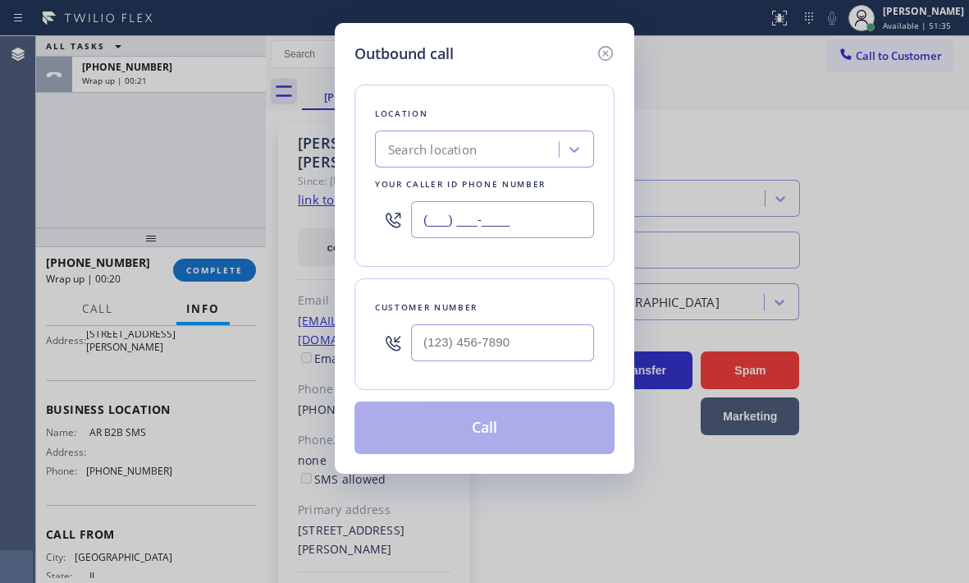
click at [528, 226] on input "(___) ___-____" at bounding box center [502, 219] width 183 height 37
paste input "833) 692-2271"
type input "[PHONE_NUMBER]"
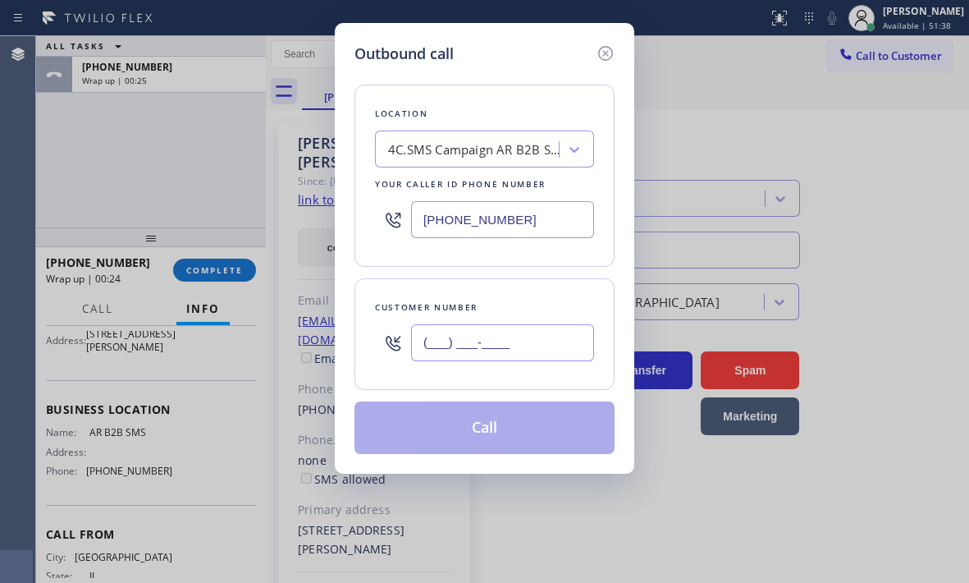
click at [546, 355] on input "(___) ___-____" at bounding box center [502, 342] width 183 height 37
paste input "773) 744-7901"
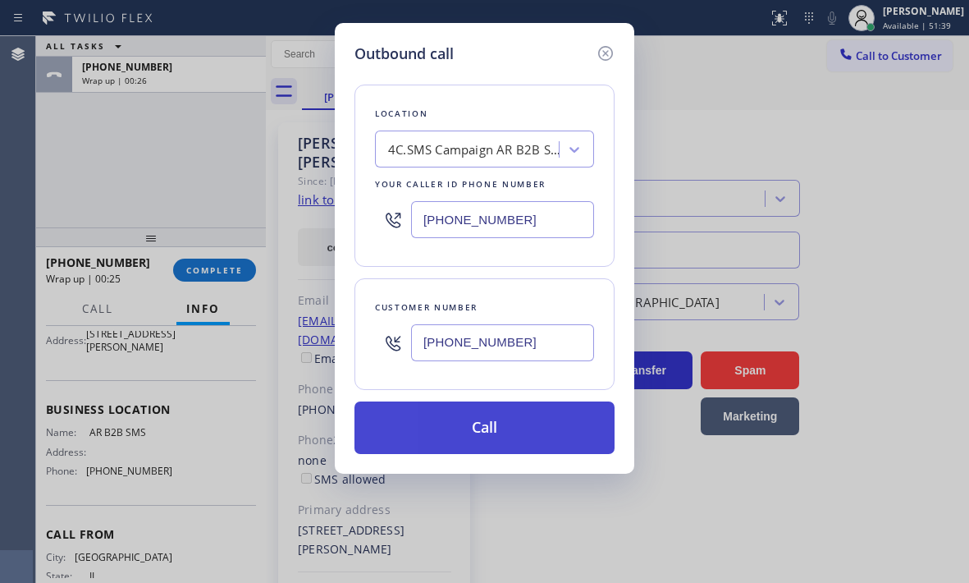
type input "[PHONE_NUMBER]"
click at [516, 444] on button "Call" at bounding box center [485, 427] width 260 height 53
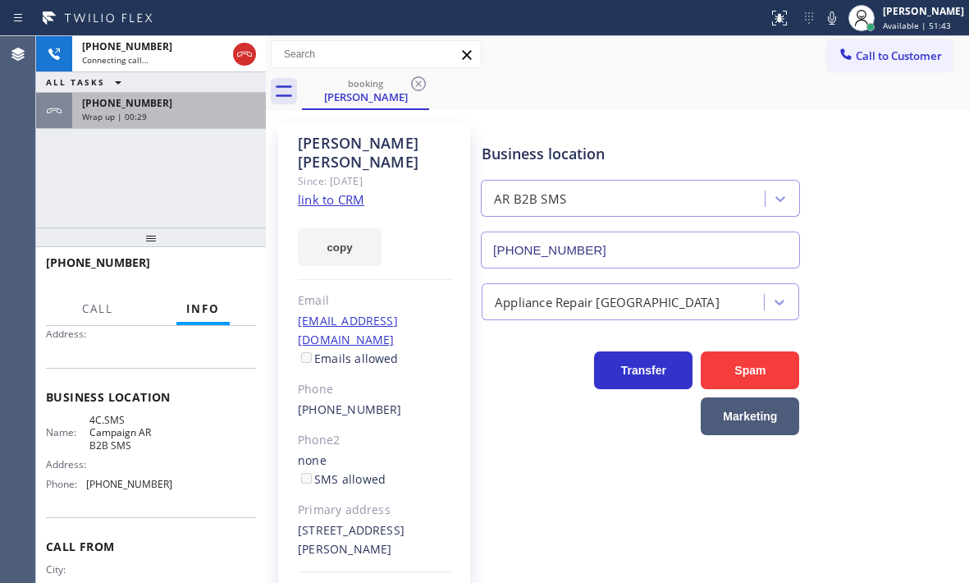
click at [199, 121] on div "Wrap up | 00:29" at bounding box center [169, 116] width 174 height 11
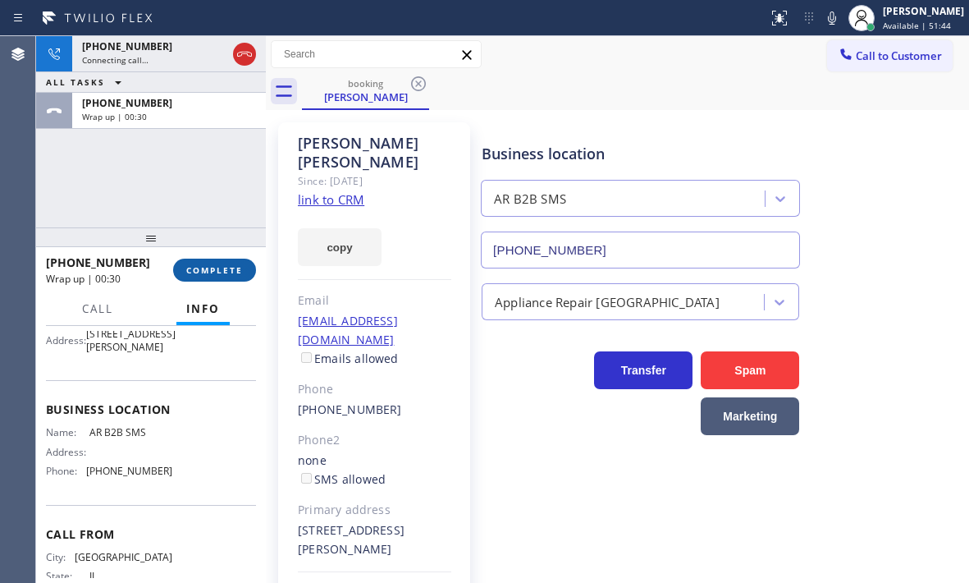
click at [216, 268] on span "COMPLETE" at bounding box center [214, 269] width 57 height 11
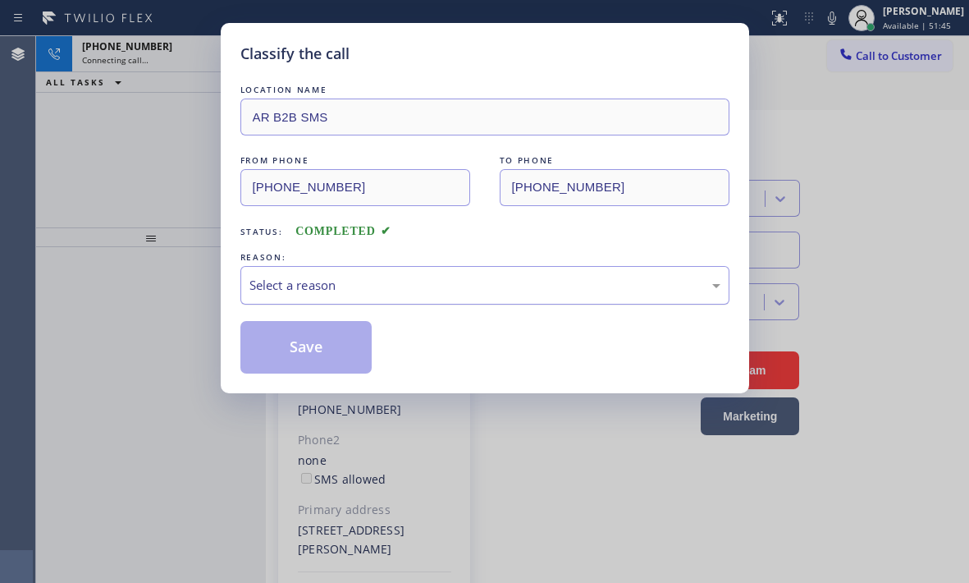
click at [365, 292] on div "Select a reason" at bounding box center [484, 285] width 471 height 19
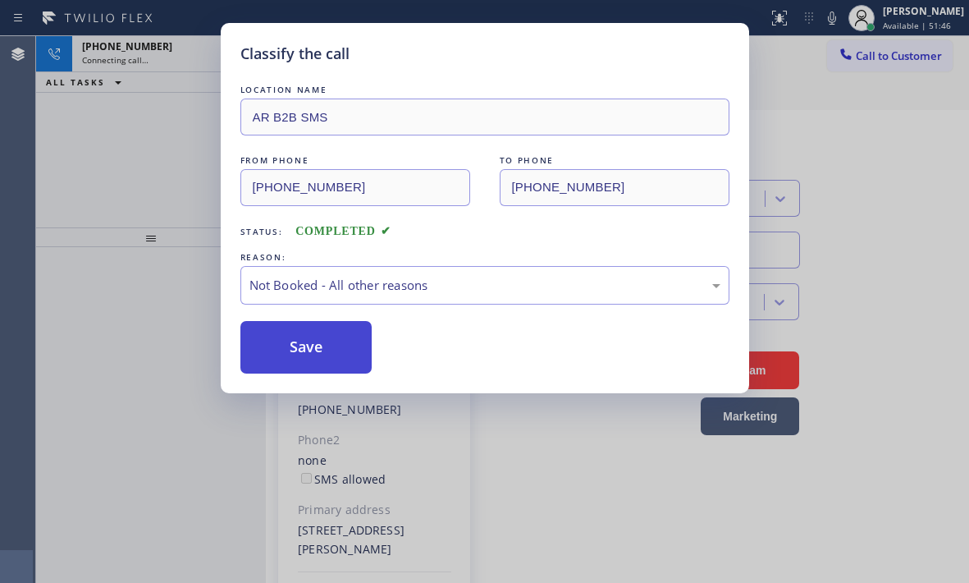
click at [274, 340] on button "Save" at bounding box center [306, 347] width 132 height 53
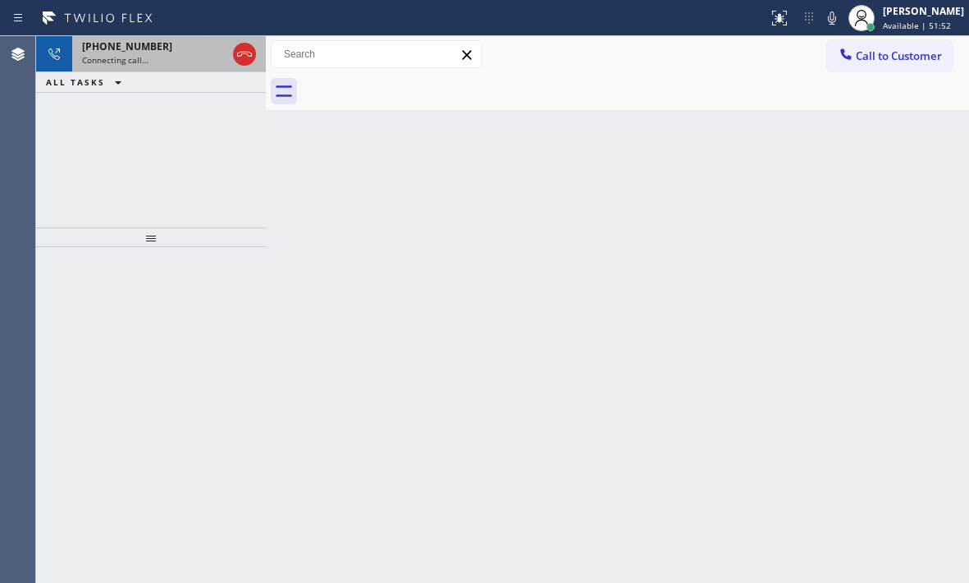
click at [169, 54] on div "Connecting call…" at bounding box center [154, 59] width 144 height 11
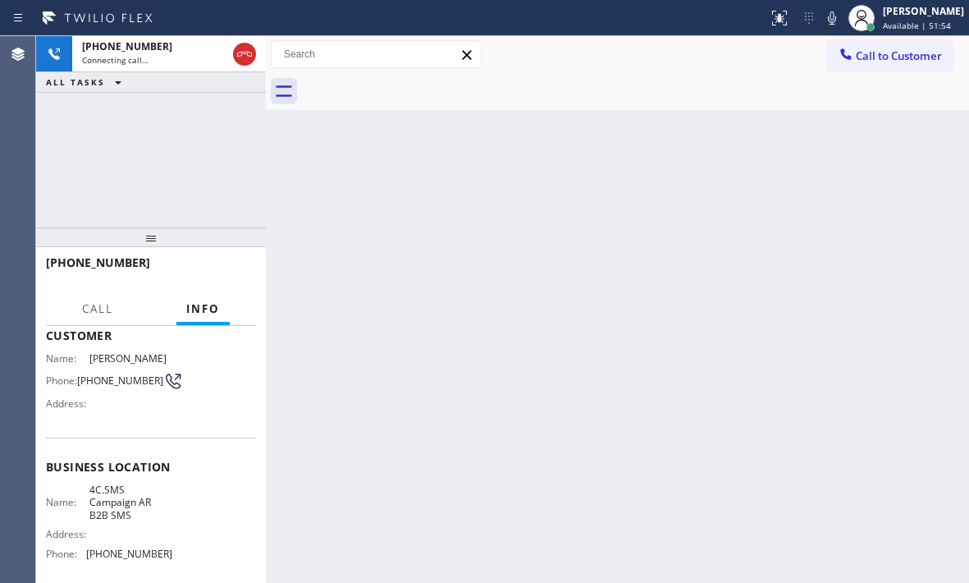
scroll to position [164, 0]
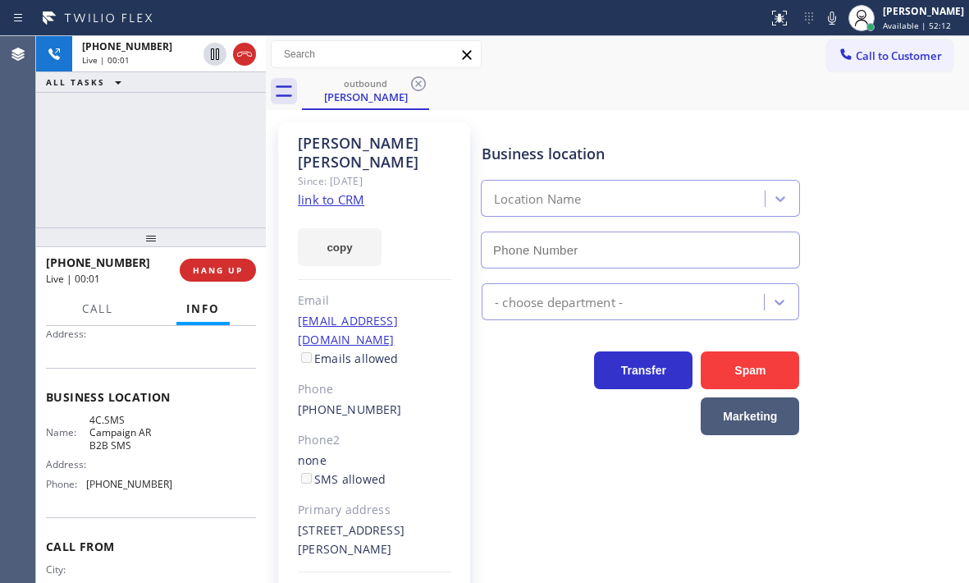
type input "[PHONE_NUMBER]"
click at [240, 272] on span "HANG UP" at bounding box center [218, 269] width 50 height 11
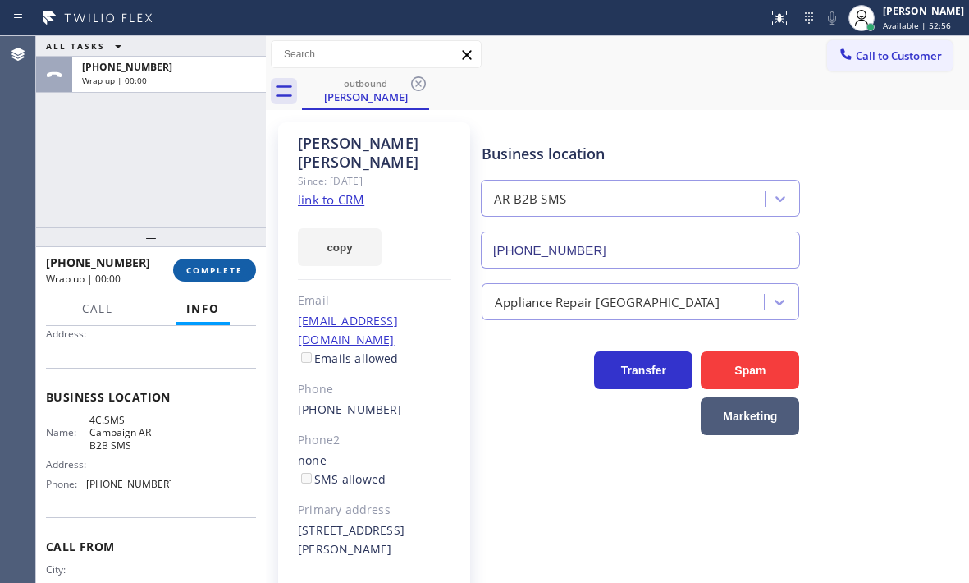
click at [231, 272] on span "COMPLETE" at bounding box center [214, 269] width 57 height 11
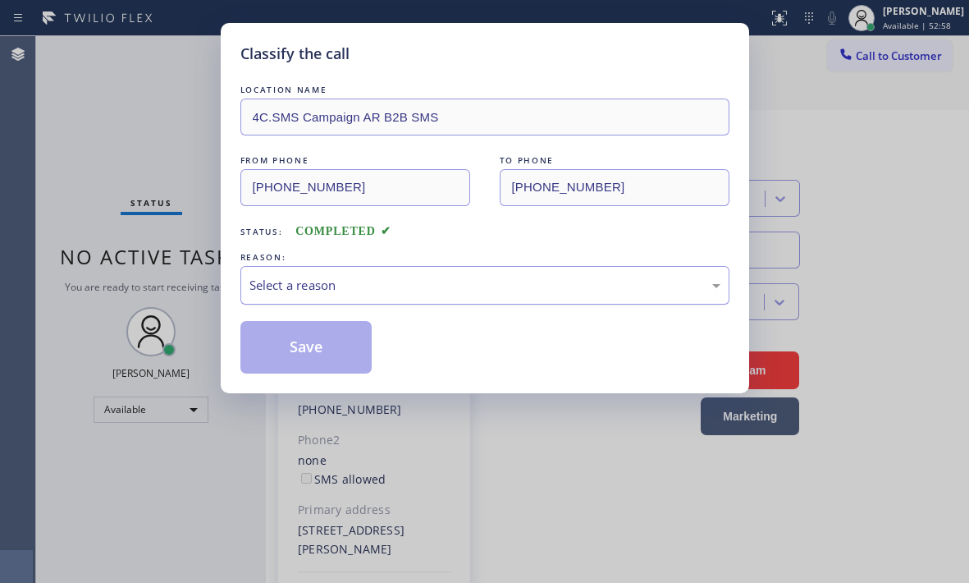
click at [379, 286] on div "Select a reason" at bounding box center [484, 285] width 471 height 19
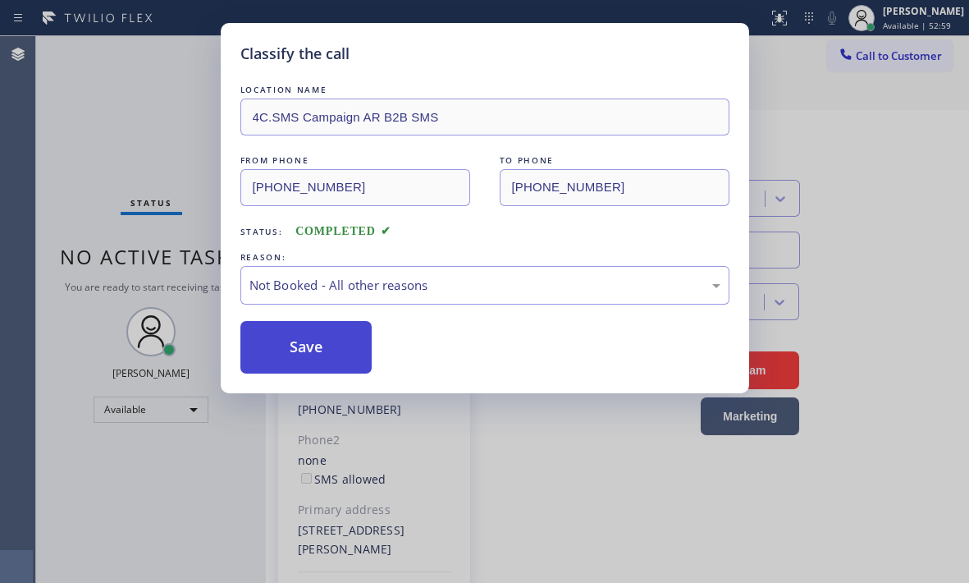
click at [276, 351] on button "Save" at bounding box center [306, 347] width 132 height 53
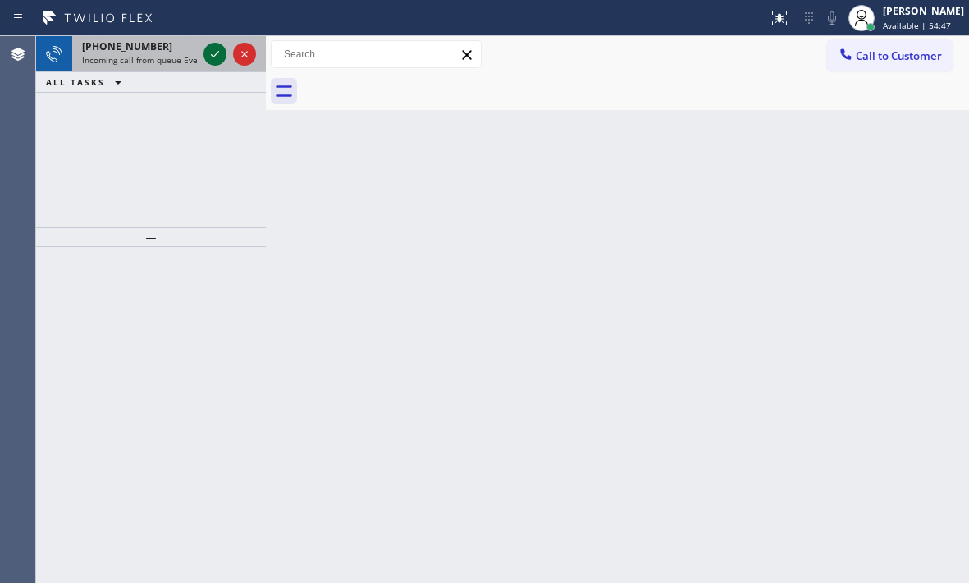
click at [215, 43] on button at bounding box center [215, 54] width 23 height 23
click at [217, 54] on icon at bounding box center [215, 54] width 20 height 20
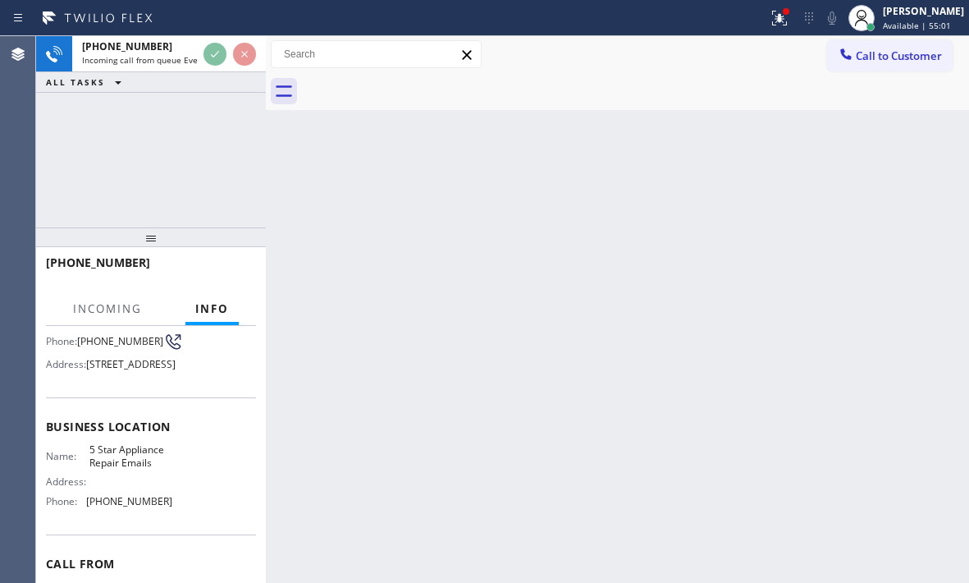
scroll to position [164, 0]
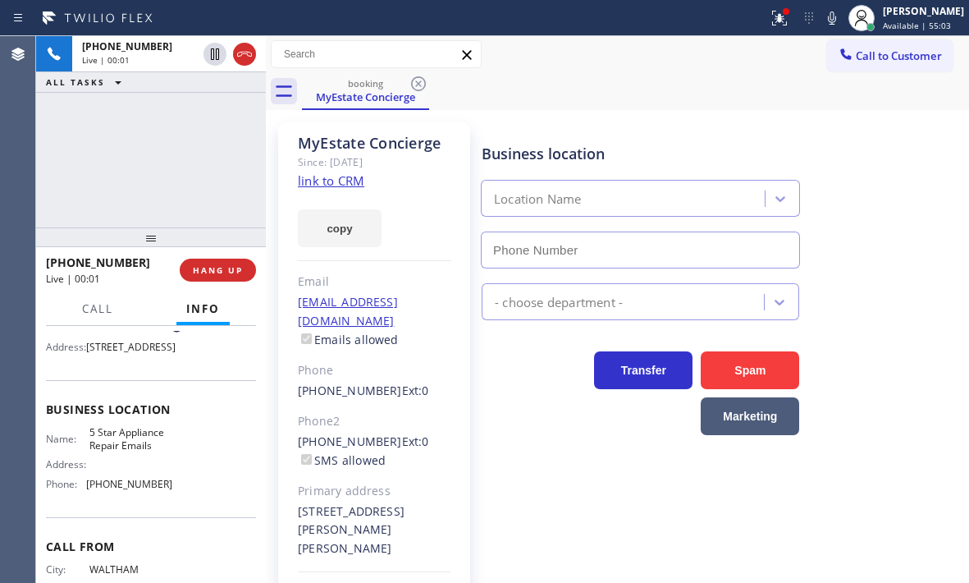
type input "[PHONE_NUMBER]"
click at [346, 182] on link "link to CRM" at bounding box center [331, 180] width 66 height 16
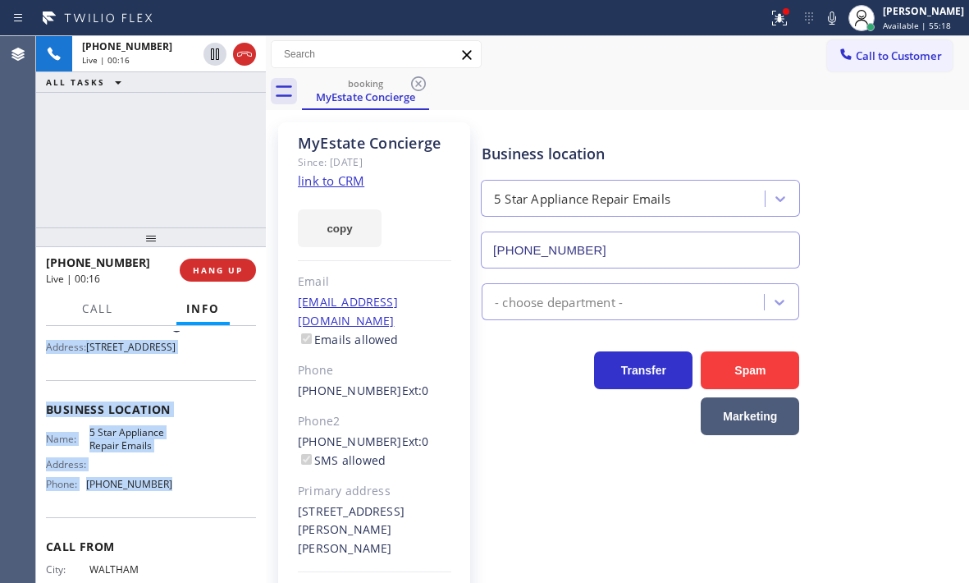
drag, startPoint x: 48, startPoint y: 342, endPoint x: 196, endPoint y: 538, distance: 245.5
click at [196, 538] on div "Context Queue: Everybody Priority: 1 Customer Name: MyEstate Concierge Phone: […" at bounding box center [151, 404] width 210 height 475
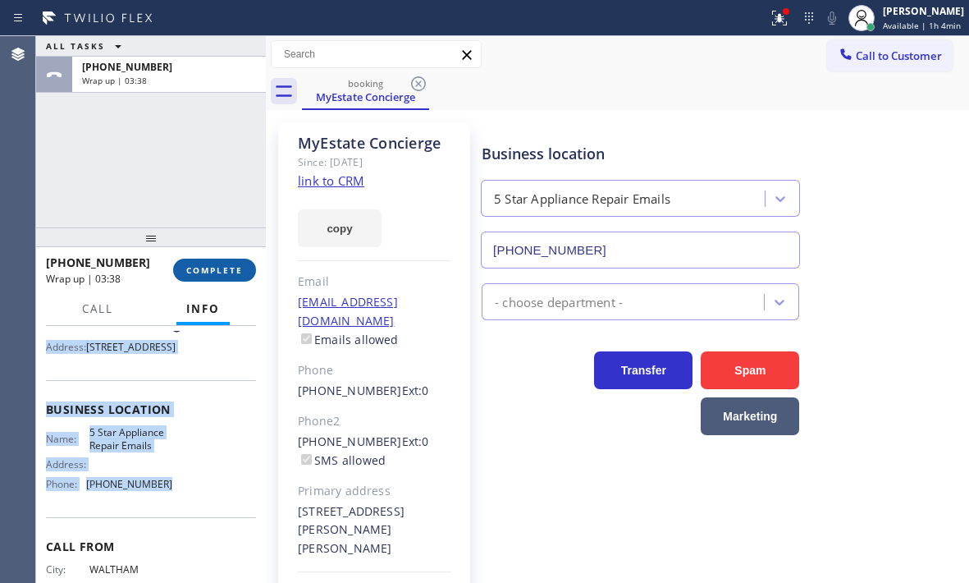
click at [238, 267] on span "COMPLETE" at bounding box center [214, 269] width 57 height 11
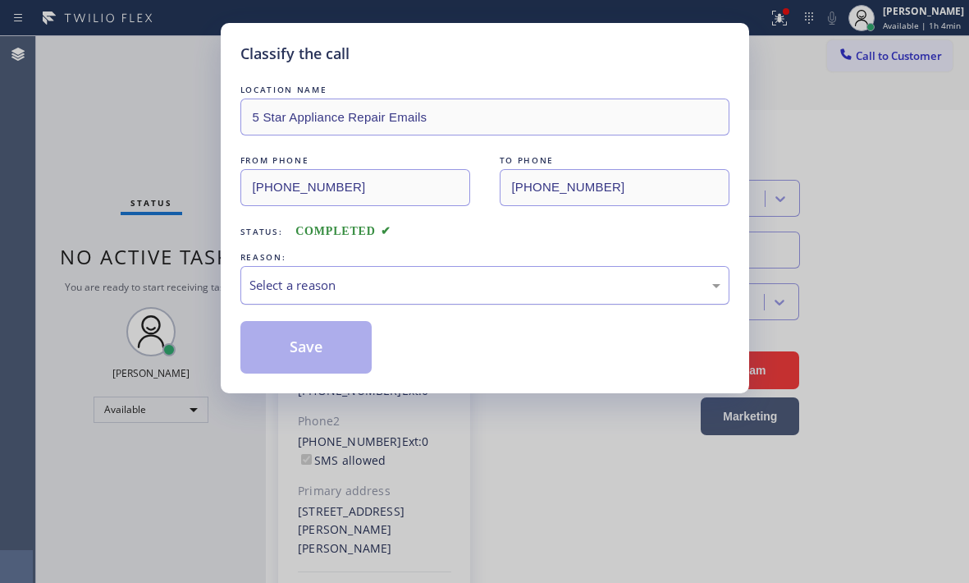
click at [458, 281] on div "Select a reason" at bounding box center [484, 285] width 471 height 19
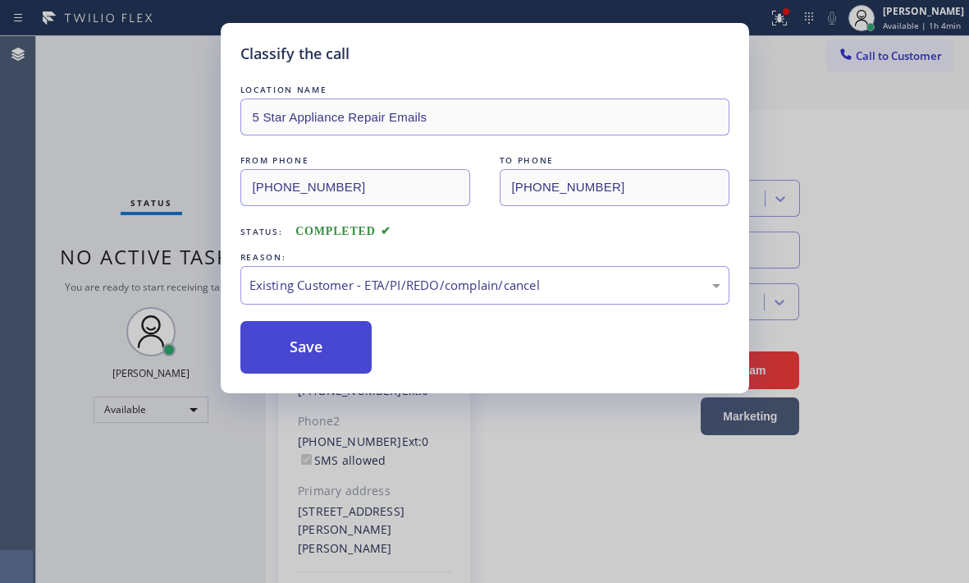
click at [308, 348] on button "Save" at bounding box center [306, 347] width 132 height 53
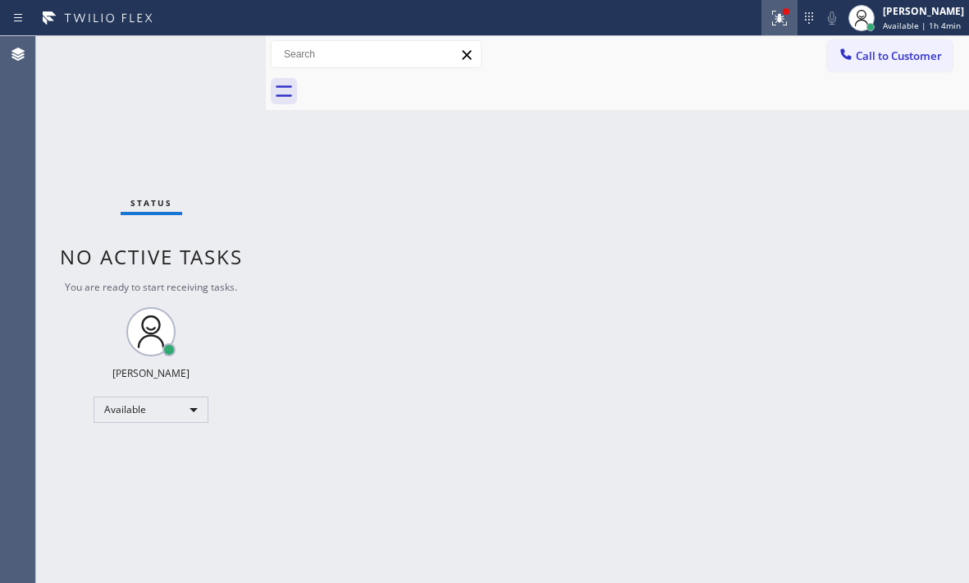
click at [770, 14] on icon at bounding box center [780, 18] width 20 height 20
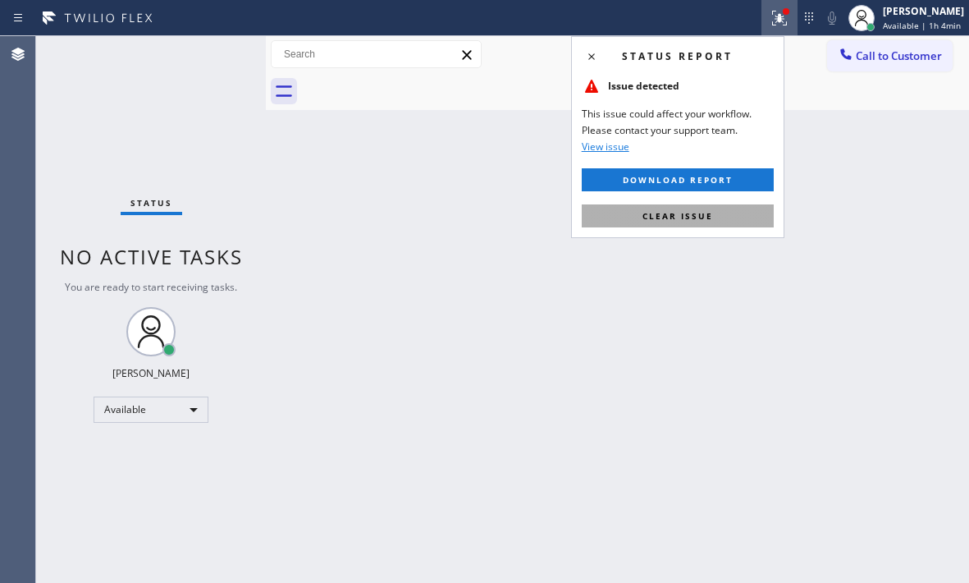
click at [734, 208] on button "Clear issue" at bounding box center [678, 215] width 192 height 23
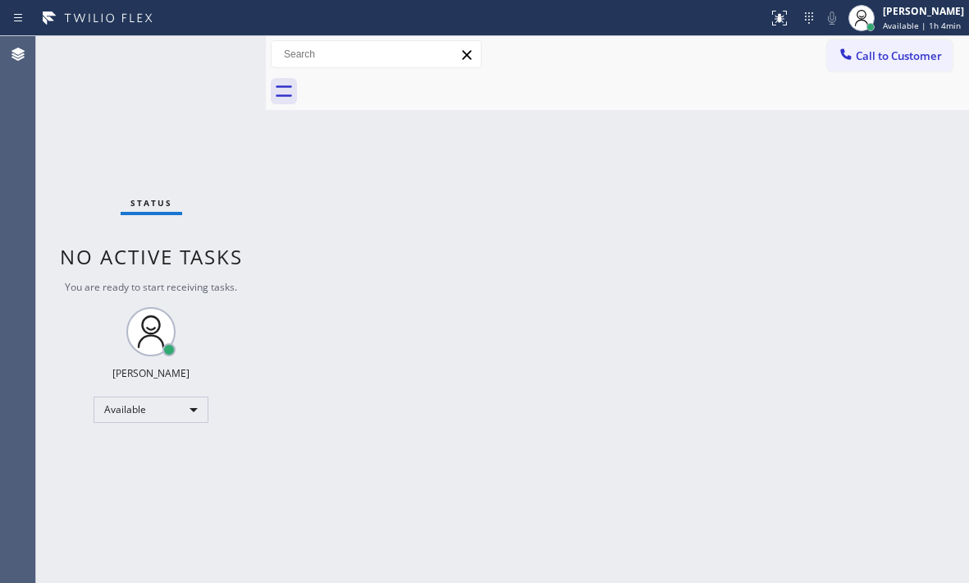
click at [551, 291] on div "Back to Dashboard Change Sender ID Customers Technicians Select a contact Outbo…" at bounding box center [617, 309] width 703 height 547
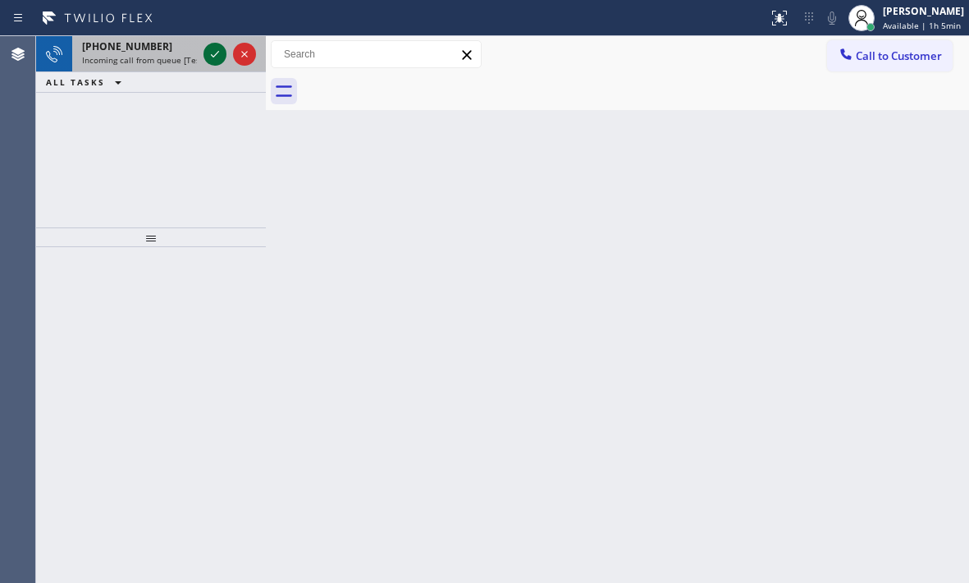
click at [211, 59] on icon at bounding box center [215, 54] width 20 height 20
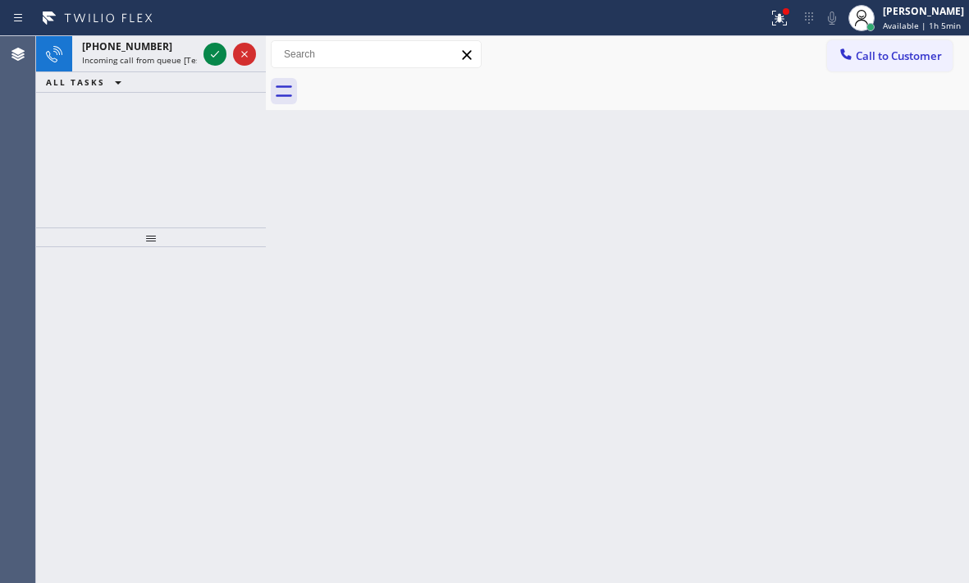
click at [609, 133] on div "Back to Dashboard Change Sender ID Customers Technicians Select a contact Outbo…" at bounding box center [617, 309] width 703 height 547
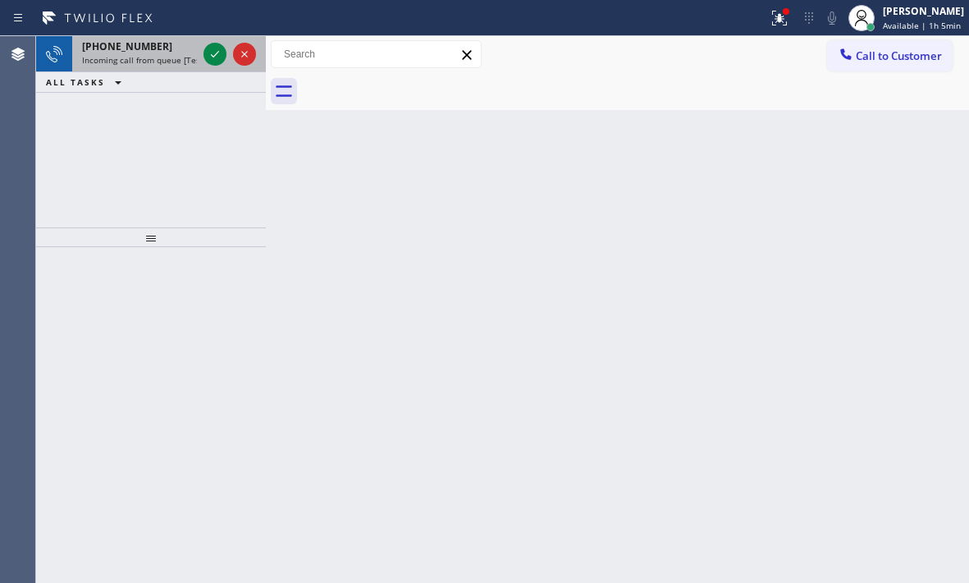
click at [158, 43] on div "[PHONE_NUMBER]" at bounding box center [139, 46] width 115 height 14
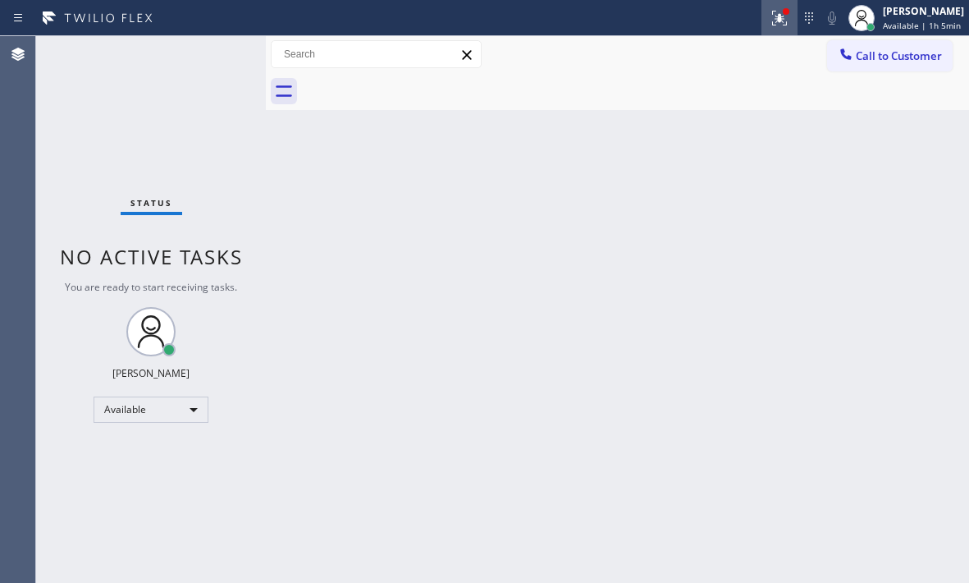
click at [772, 18] on icon at bounding box center [780, 18] width 20 height 20
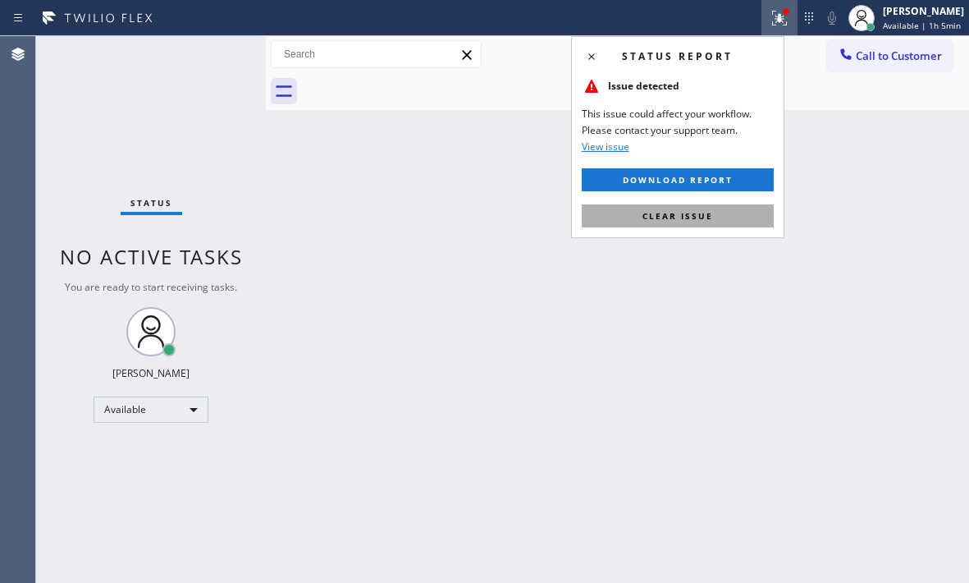
click at [708, 213] on span "Clear issue" at bounding box center [678, 215] width 71 height 11
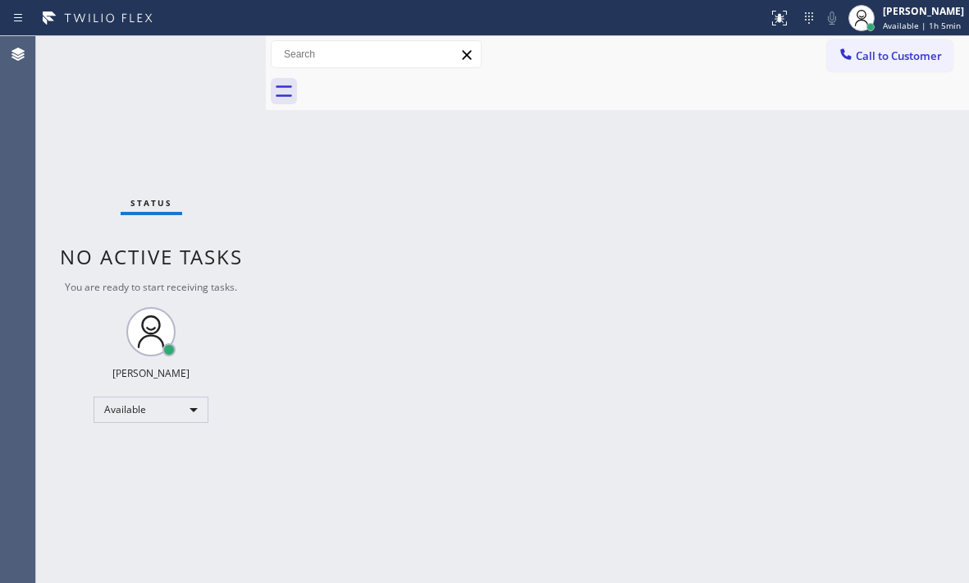
click at [810, 240] on div "Back to Dashboard Change Sender ID Customers Technicians Select a contact Outbo…" at bounding box center [617, 309] width 703 height 547
click at [135, 151] on div "Status No active tasks You are ready to start receiving tasks. [PERSON_NAME] Av…" at bounding box center [151, 309] width 230 height 547
click at [551, 320] on div "Back to Dashboard Change Sender ID Customers Technicians Select a contact Outbo…" at bounding box center [617, 309] width 703 height 547
click at [176, 42] on div "Status No active tasks You are ready to start receiving tasks. [PERSON_NAME] Av…" at bounding box center [151, 309] width 230 height 547
click at [186, 51] on div "Status No active tasks You are ready to start receiving tasks. [PERSON_NAME] Av…" at bounding box center [151, 309] width 230 height 547
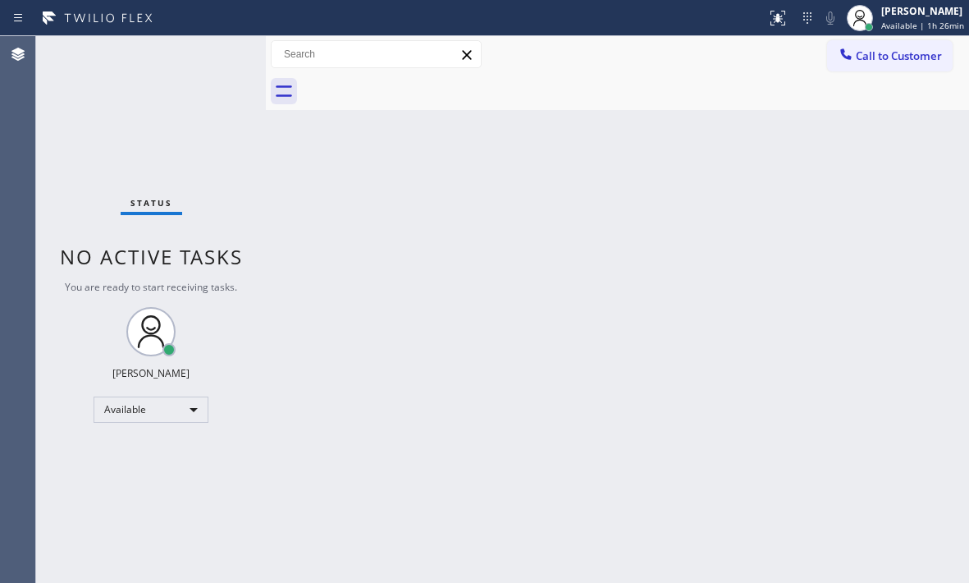
click at [187, 51] on div "Status No active tasks You are ready to start receiving tasks. [PERSON_NAME] Av…" at bounding box center [151, 309] width 230 height 547
click at [849, 249] on div "Back to Dashboard Change Sender ID Customers Technicians Select a contact Outbo…" at bounding box center [617, 309] width 703 height 547
click at [238, 58] on div "Status No active tasks You are ready to start receiving tasks. [PERSON_NAME] Av…" at bounding box center [151, 309] width 230 height 547
click at [185, 423] on div "Status No active tasks You are ready to start receiving tasks. [PERSON_NAME] Av…" at bounding box center [151, 309] width 230 height 547
click at [191, 409] on div "Available" at bounding box center [151, 409] width 115 height 26
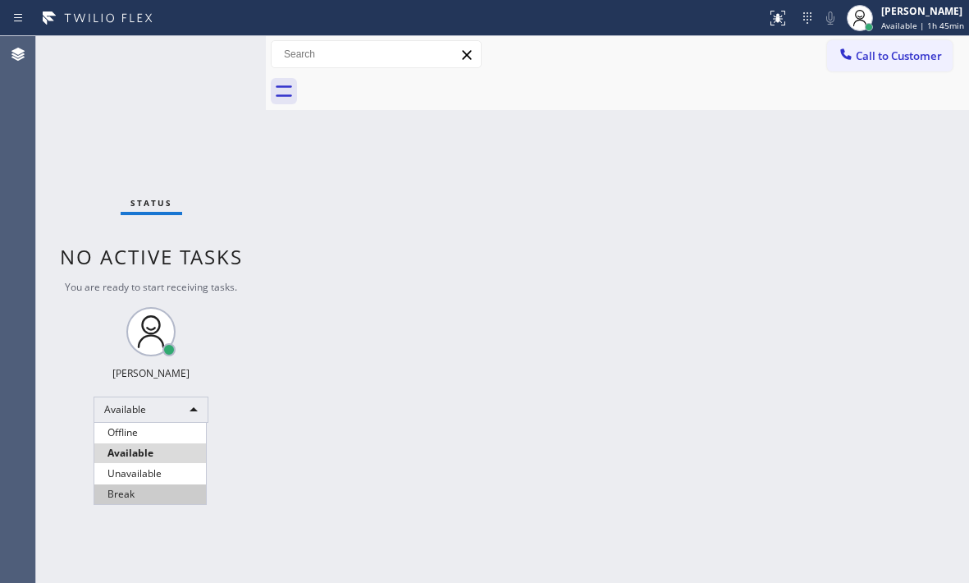
click at [124, 496] on li "Break" at bounding box center [150, 494] width 112 height 20
